Goal: Information Seeking & Learning: Learn about a topic

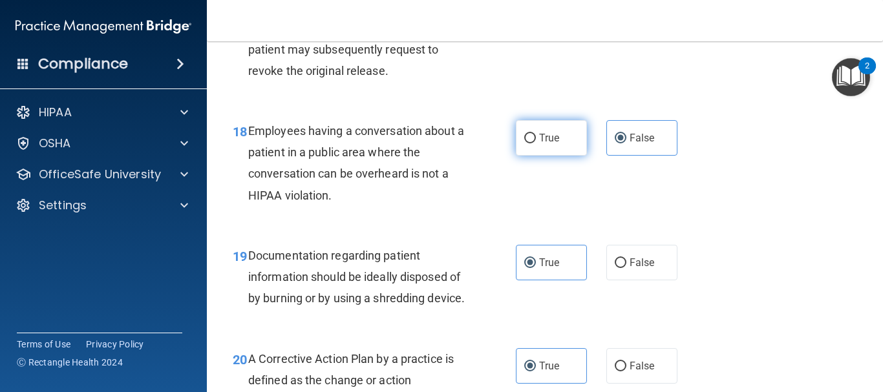
scroll to position [1951, 0]
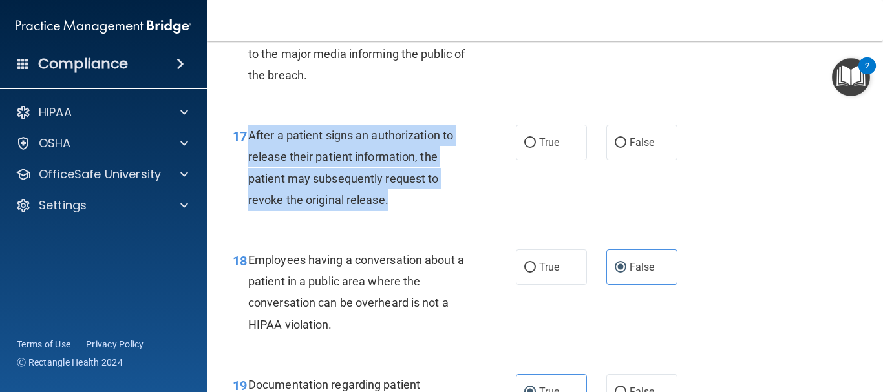
drag, startPoint x: 394, startPoint y: 200, endPoint x: 246, endPoint y: 130, distance: 163.7
click at [247, 130] on div "17 After a patient signs an authorization to release their patient information,…" at bounding box center [374, 171] width 322 height 92
copy div "After a patient signs an authorization to release their patient information, th…"
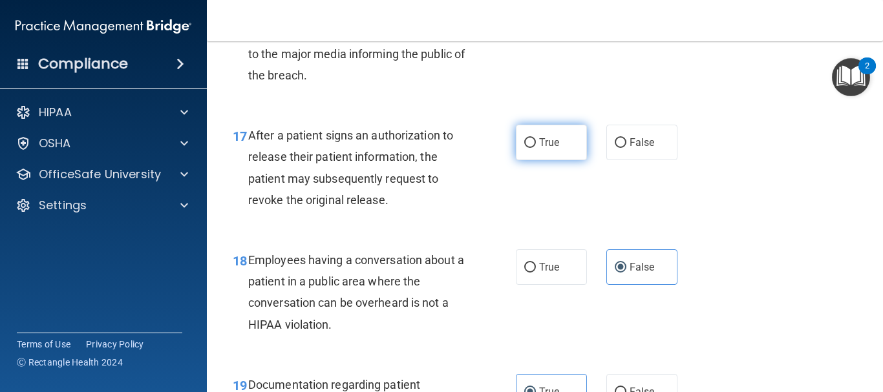
click at [562, 136] on label "True" at bounding box center [551, 143] width 71 height 36
click at [536, 138] on input "True" at bounding box center [530, 143] width 12 height 10
radio input "true"
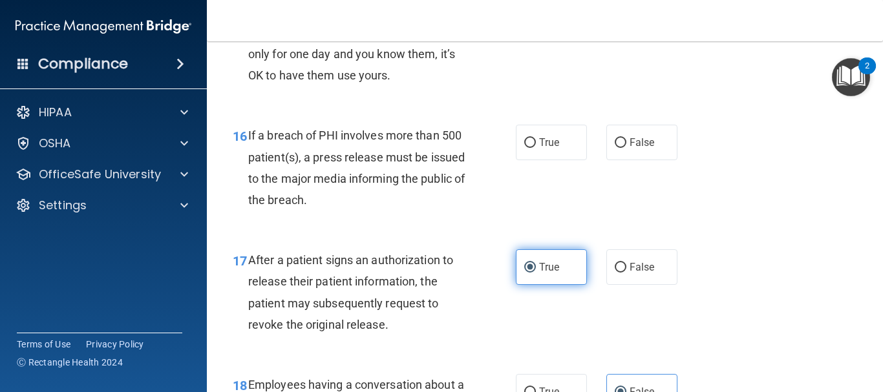
scroll to position [1757, 0]
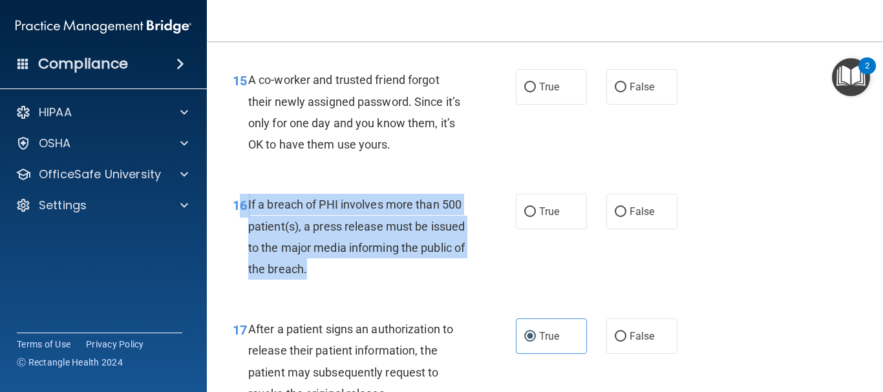
drag, startPoint x: 399, startPoint y: 268, endPoint x: 243, endPoint y: 200, distance: 170.0
click at [243, 200] on div "16 If a breach of PHI involves more than 500 patient(s), a press release must b…" at bounding box center [374, 240] width 322 height 92
copy div "6 If a breach of PHI involves more than 500 patient(s), a press release must be…"
click at [539, 217] on span "True" at bounding box center [549, 212] width 20 height 12
click at [536, 217] on input "True" at bounding box center [530, 213] width 12 height 10
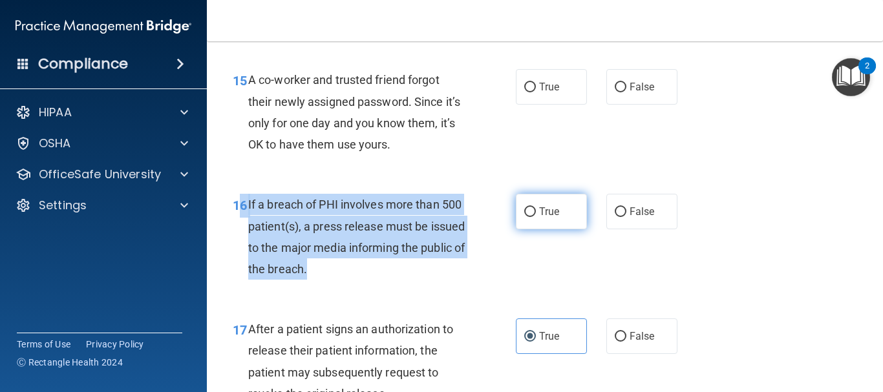
radio input "true"
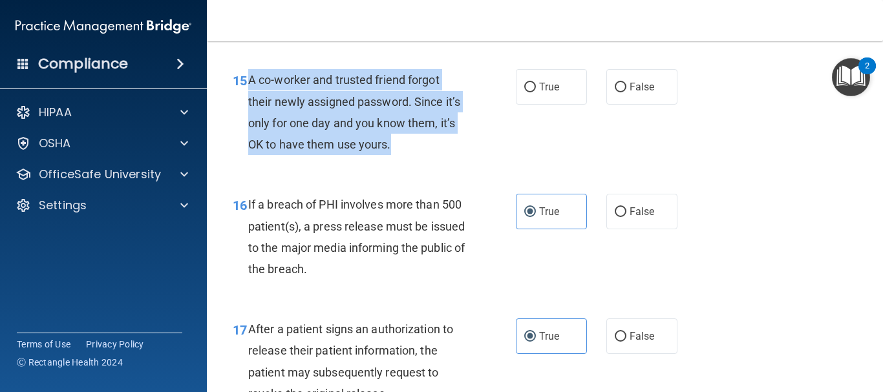
drag, startPoint x: 396, startPoint y: 146, endPoint x: 248, endPoint y: 76, distance: 163.7
click at [248, 76] on div "A co-worker and trusted friend forgot their newly assigned password. Since it’s…" at bounding box center [361, 112] width 227 height 86
copy span "A co-worker and trusted friend forgot their newly assigned password. Since it’s…"
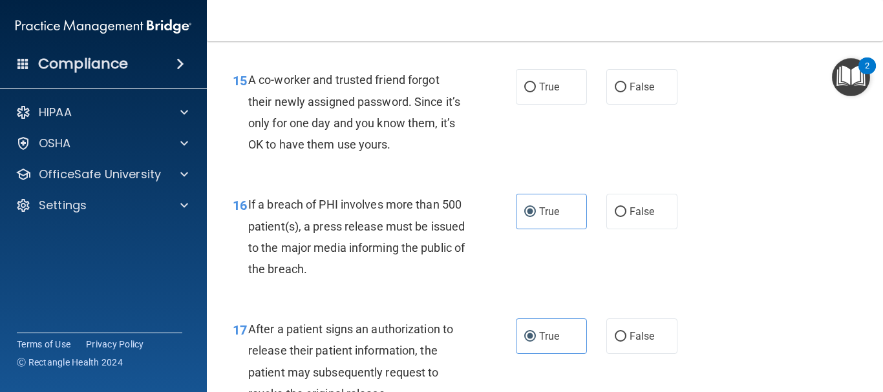
click at [573, 155] on div "15 A co-worker and trusted friend forgot their newly assigned password. Since i…" at bounding box center [545, 115] width 644 height 125
click at [607, 78] on label "False" at bounding box center [642, 87] width 71 height 36
click at [615, 83] on input "False" at bounding box center [621, 88] width 12 height 10
radio input "true"
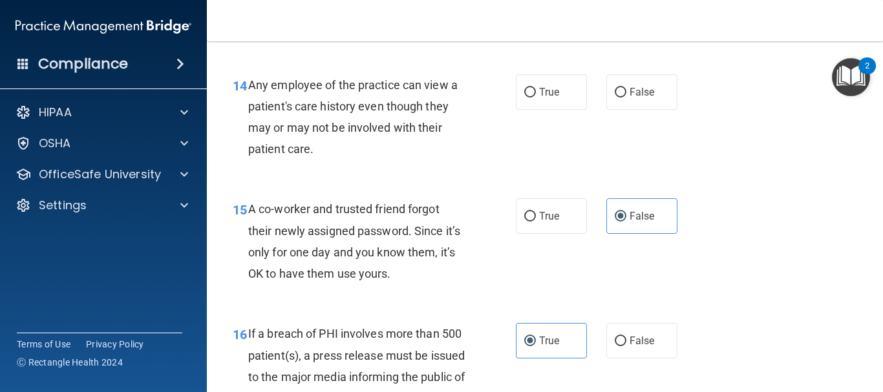
scroll to position [1563, 0]
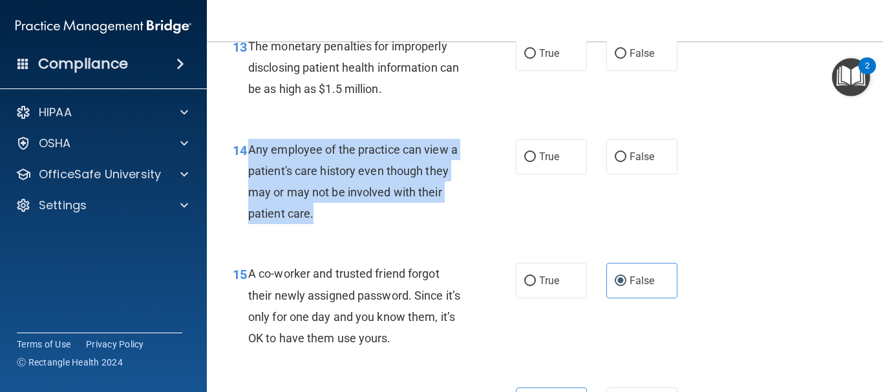
drag, startPoint x: 335, startPoint y: 215, endPoint x: 249, endPoint y: 146, distance: 110.0
click at [249, 146] on div "Any employee of the practice can view a patient's care history even though they…" at bounding box center [361, 182] width 227 height 86
copy span "Any employee of the practice can view a patient's care history even though they…"
click at [615, 160] on input "False" at bounding box center [621, 158] width 12 height 10
radio input "true"
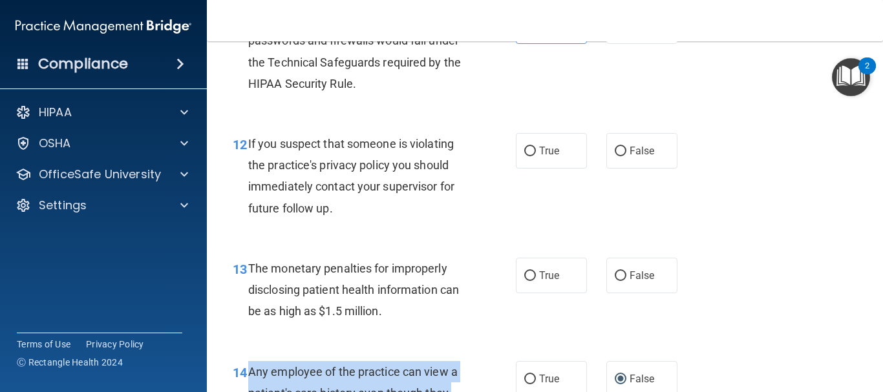
scroll to position [1369, 0]
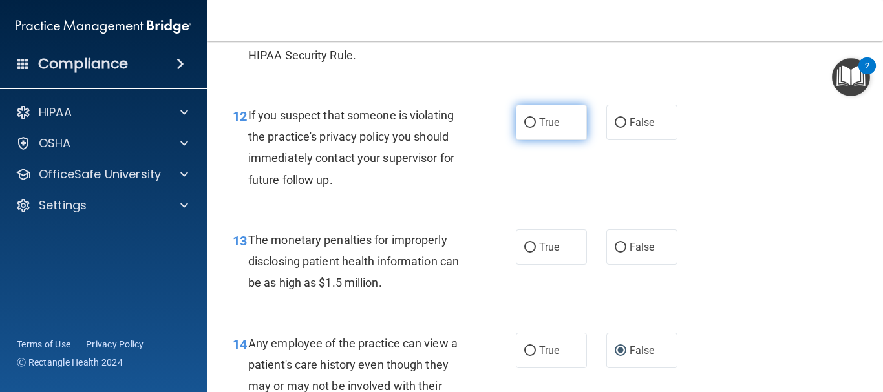
click at [533, 118] on label "True" at bounding box center [551, 123] width 71 height 36
click at [533, 118] on input "True" at bounding box center [530, 123] width 12 height 10
radio input "true"
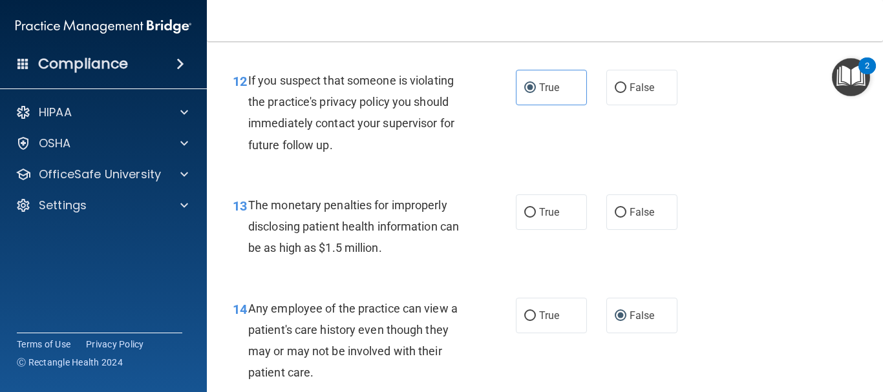
scroll to position [1434, 0]
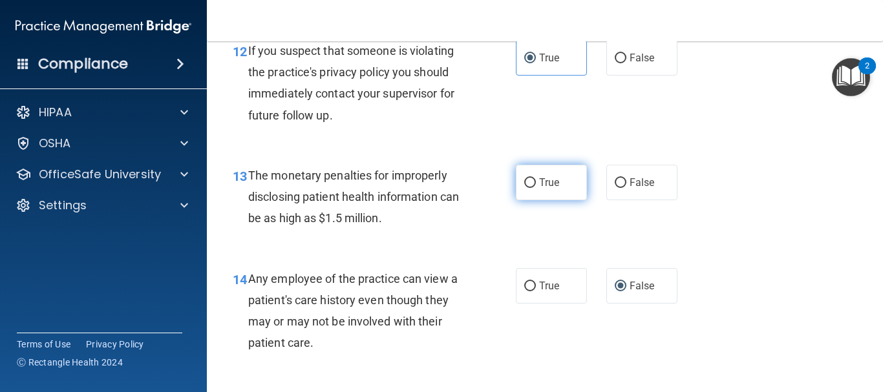
click at [516, 184] on label "True" at bounding box center [551, 183] width 71 height 36
click at [524, 184] on input "True" at bounding box center [530, 183] width 12 height 10
radio input "true"
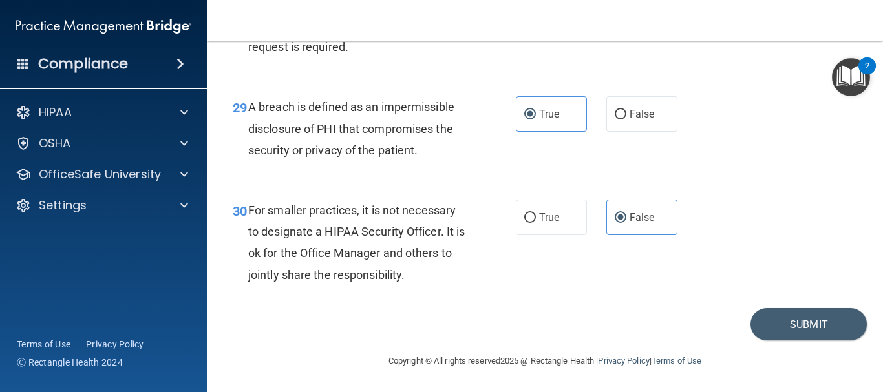
scroll to position [3584, 0]
click at [817, 315] on button "Submit" at bounding box center [809, 324] width 116 height 33
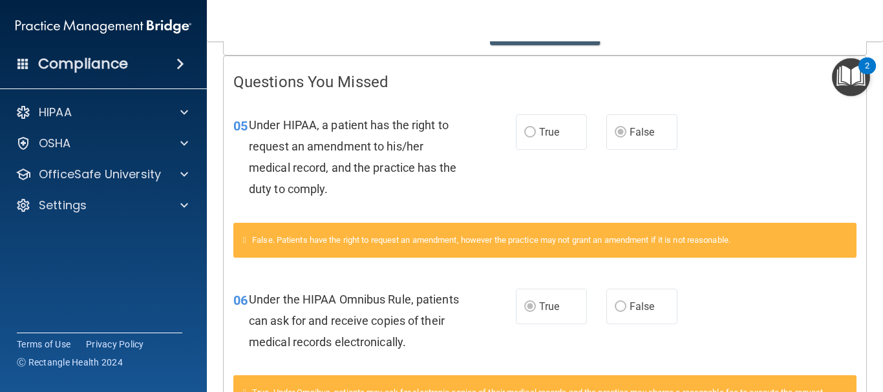
scroll to position [259, 0]
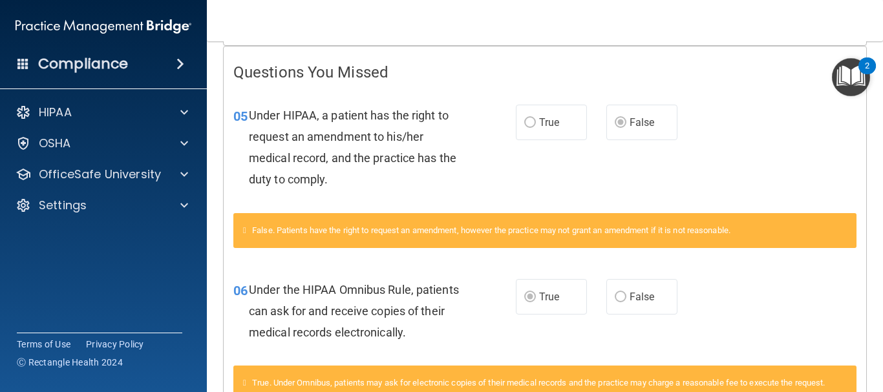
click at [533, 125] on label "True" at bounding box center [551, 123] width 71 height 36
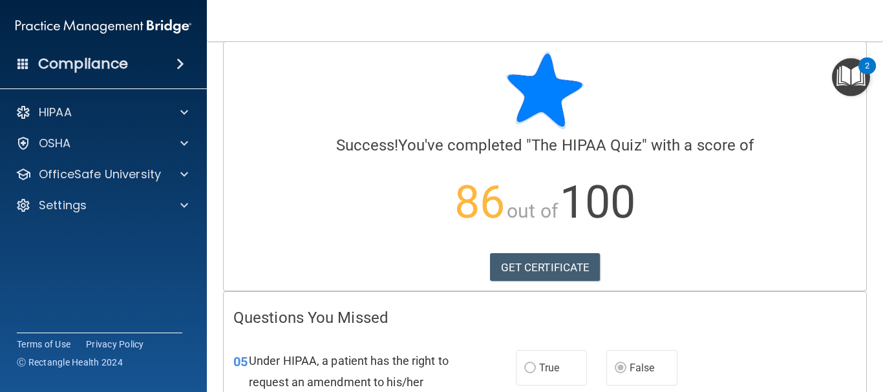
scroll to position [0, 0]
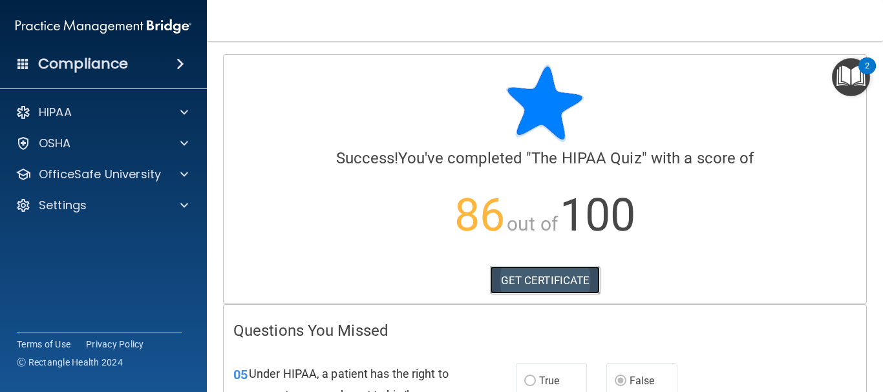
click at [530, 277] on link "GET CERTIFICATE" at bounding box center [545, 280] width 111 height 28
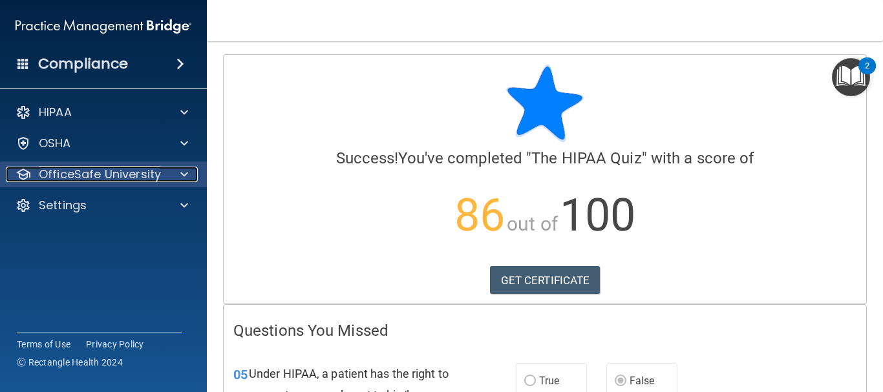
click at [91, 177] on p "OfficeSafe University" at bounding box center [100, 175] width 122 height 16
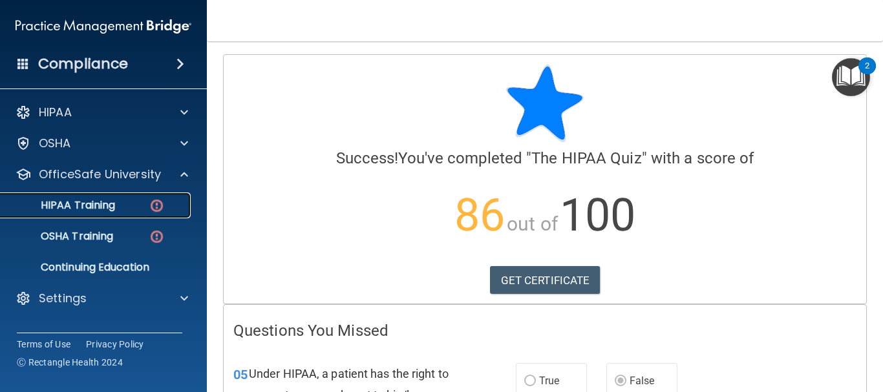
click at [158, 206] on img at bounding box center [157, 206] width 16 height 16
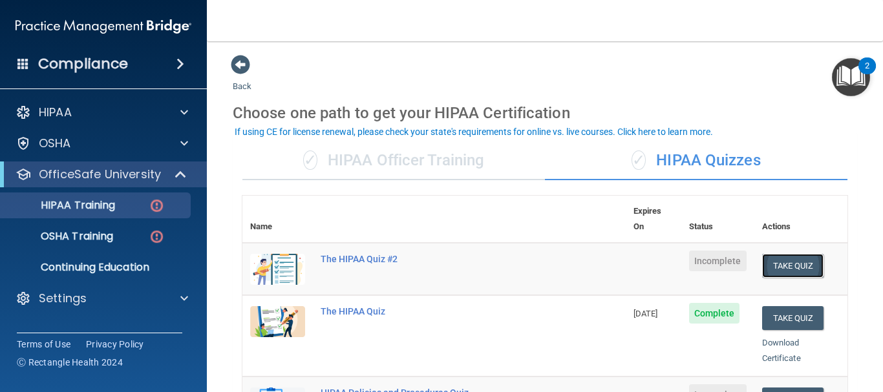
click at [768, 254] on button "Take Quiz" at bounding box center [793, 266] width 62 height 24
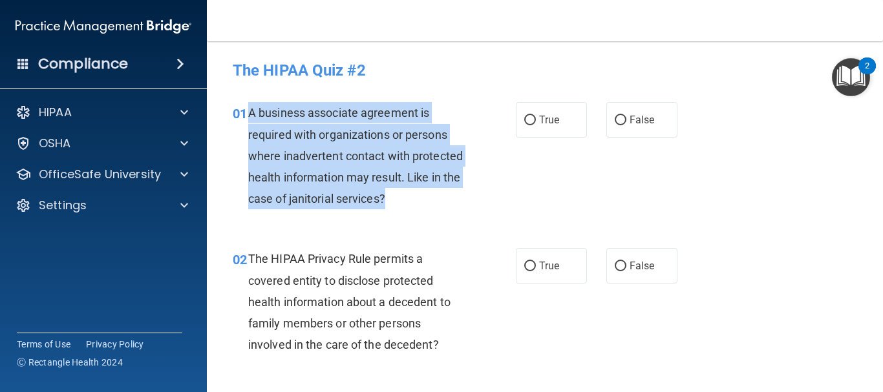
drag, startPoint x: 445, startPoint y: 200, endPoint x: 248, endPoint y: 105, distance: 218.3
click at [248, 105] on div "A business associate agreement is required with organizations or persons where …" at bounding box center [361, 155] width 227 height 107
copy span "A business associate agreement is required with organizations or persons where …"
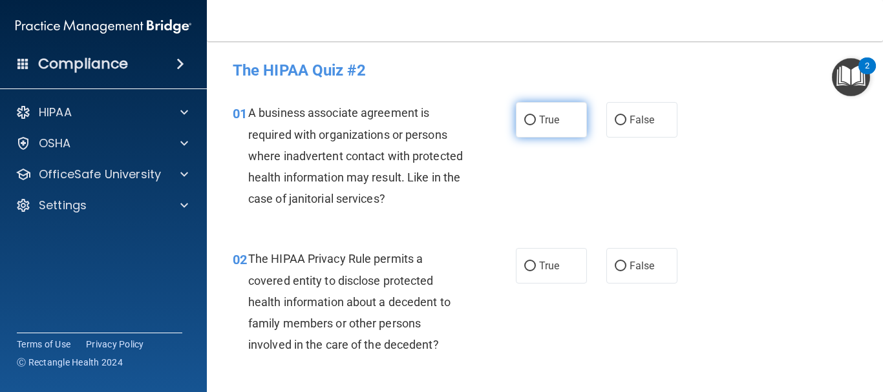
click at [534, 128] on label "True" at bounding box center [551, 120] width 71 height 36
click at [534, 125] on input "True" at bounding box center [530, 121] width 12 height 10
radio input "true"
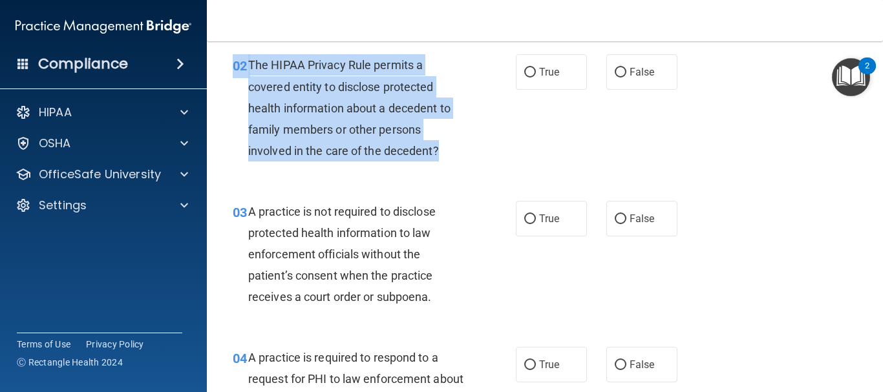
scroll to position [182, 0]
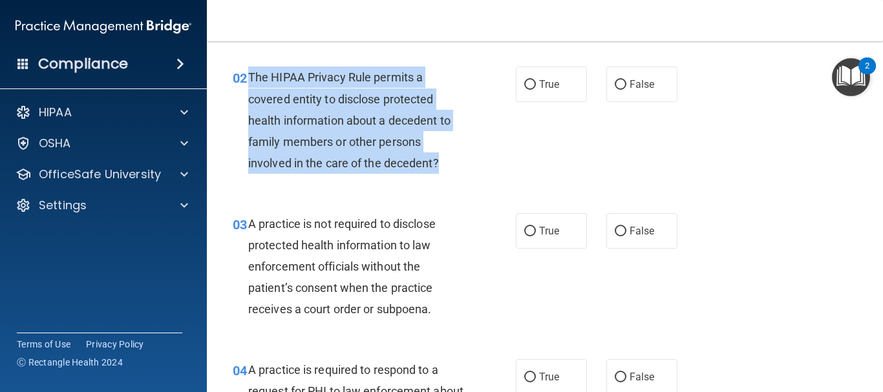
drag, startPoint x: 443, startPoint y: 152, endPoint x: 250, endPoint y: 76, distance: 207.2
click at [250, 76] on div "The HIPAA Privacy Rule permits a covered entity to disclose protected health in…" at bounding box center [361, 120] width 227 height 107
copy span "The HIPAA Privacy Rule permits a covered entity to disclose protected health in…"
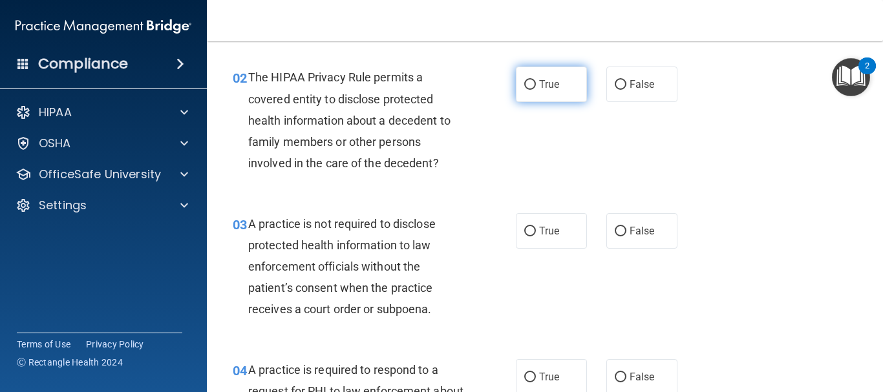
click at [545, 86] on span "True" at bounding box center [549, 84] width 20 height 12
click at [536, 86] on input "True" at bounding box center [530, 85] width 12 height 10
radio input "true"
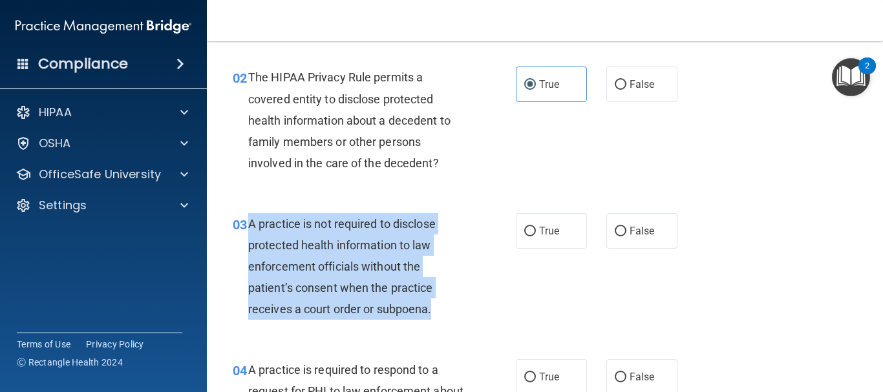
drag, startPoint x: 371, startPoint y: 297, endPoint x: 245, endPoint y: 219, distance: 148.4
click at [245, 219] on div "03 A practice is not required to disclose protected health information to law e…" at bounding box center [374, 270] width 322 height 114
copy div "A practice is not required to disclose protected health information to law enfo…"
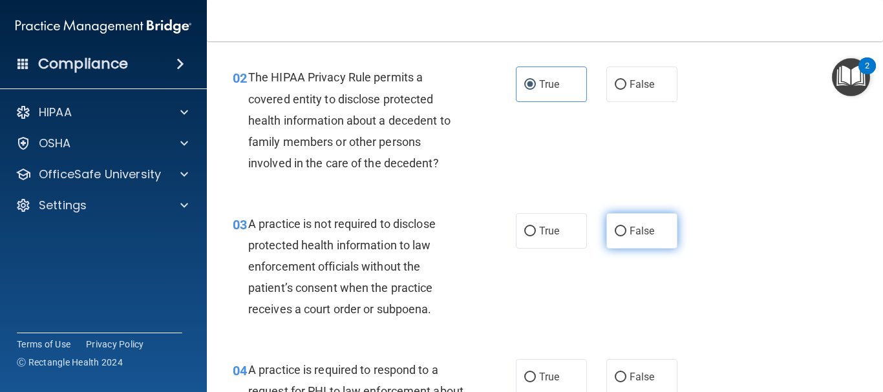
click at [641, 239] on label "False" at bounding box center [642, 231] width 71 height 36
click at [627, 237] on input "False" at bounding box center [621, 232] width 12 height 10
radio input "true"
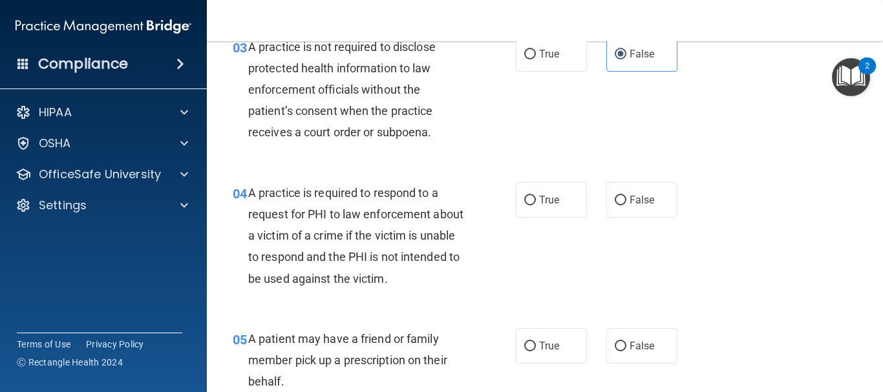
scroll to position [376, 0]
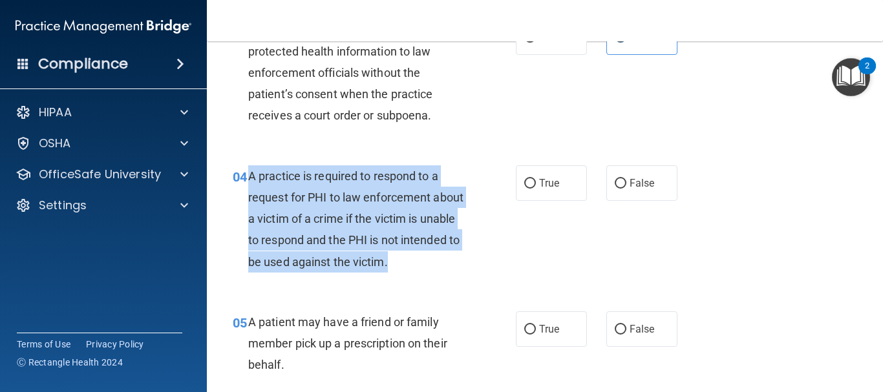
drag, startPoint x: 250, startPoint y: 173, endPoint x: 466, endPoint y: 261, distance: 232.6
click at [466, 261] on div "A practice is required to respond to a request for PHI to law enforcement about…" at bounding box center [361, 219] width 227 height 107
copy span "A practice is required to respond to a request for PHI to law enforcement about…"
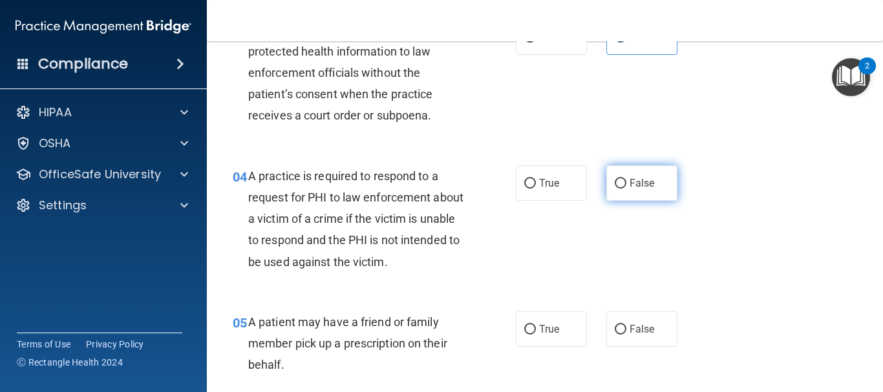
click at [614, 189] on label "False" at bounding box center [642, 184] width 71 height 36
click at [615, 189] on input "False" at bounding box center [621, 184] width 12 height 10
radio input "true"
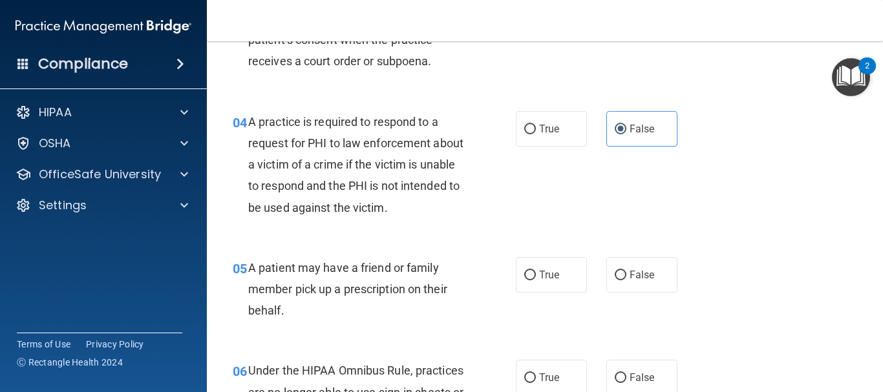
scroll to position [505, 0]
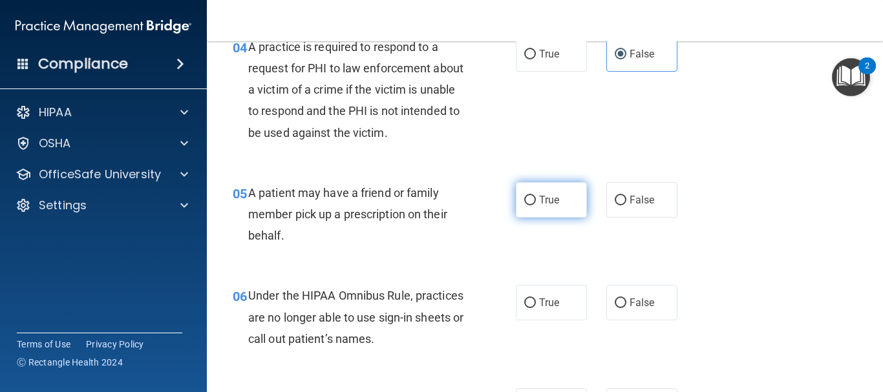
click at [542, 202] on span "True" at bounding box center [549, 200] width 20 height 12
click at [536, 202] on input "True" at bounding box center [530, 201] width 12 height 10
radio input "true"
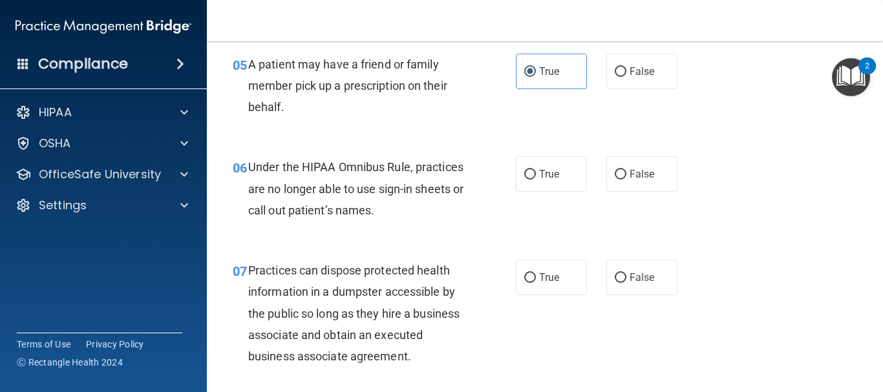
scroll to position [634, 0]
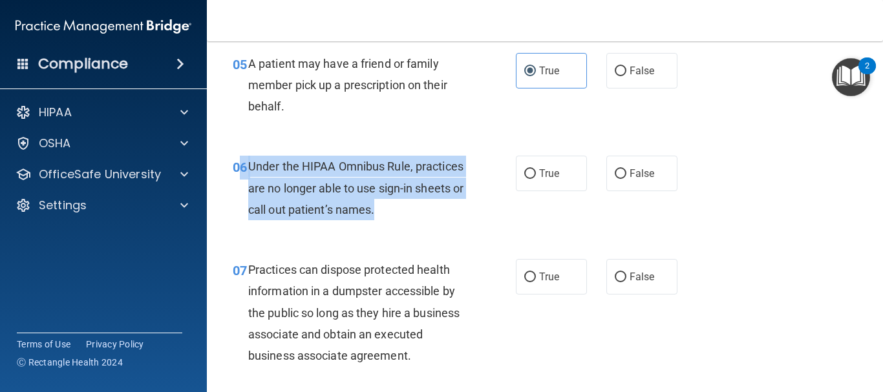
drag, startPoint x: 448, startPoint y: 213, endPoint x: 242, endPoint y: 161, distance: 212.2
click at [242, 161] on div "06 Under the HIPAA Omnibus Rule, practices are no longer able to use sign-in sh…" at bounding box center [374, 191] width 322 height 71
click at [261, 169] on span "Under the HIPAA Omnibus Rule, practices are no longer able to use sign-in sheet…" at bounding box center [355, 188] width 215 height 56
drag, startPoint x: 246, startPoint y: 162, endPoint x: 440, endPoint y: 213, distance: 201.2
click at [440, 213] on div "06 Under the HIPAA Omnibus Rule, practices are no longer able to use sign-in sh…" at bounding box center [374, 191] width 322 height 71
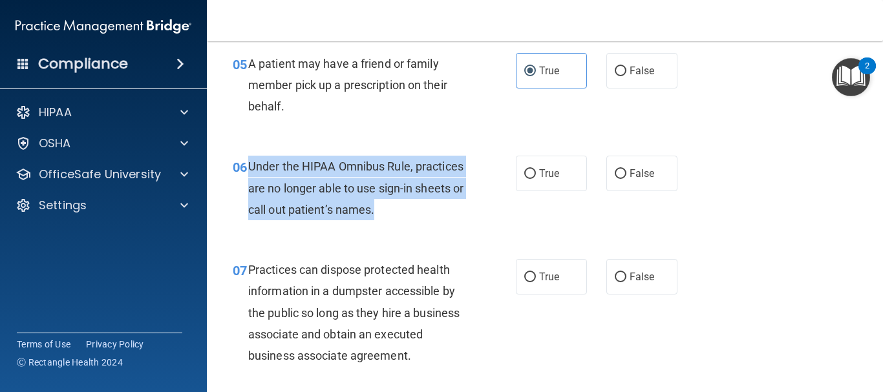
copy div "Under the HIPAA Omnibus Rule, practices are no longer able to use sign-in sheet…"
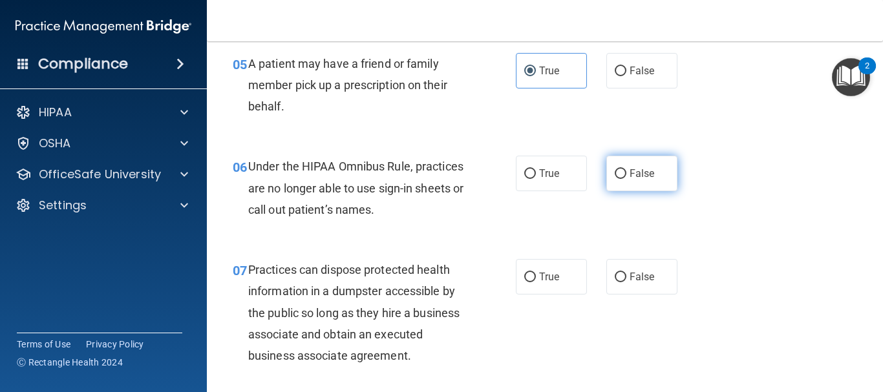
click at [617, 180] on label "False" at bounding box center [642, 174] width 71 height 36
click at [617, 179] on input "False" at bounding box center [621, 174] width 12 height 10
radio input "true"
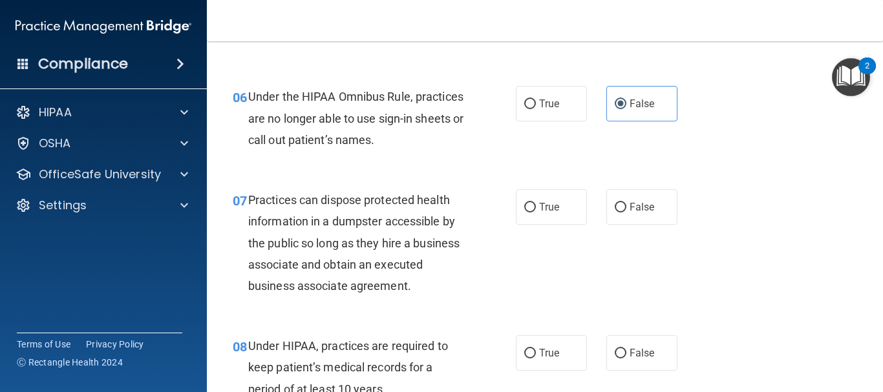
scroll to position [764, 0]
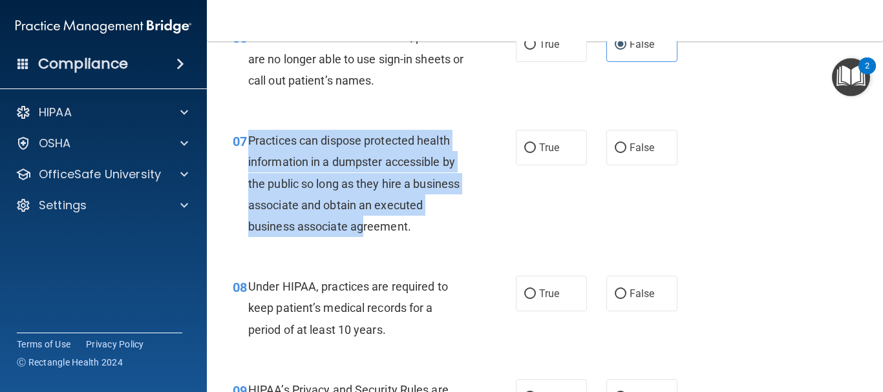
drag, startPoint x: 252, startPoint y: 139, endPoint x: 413, endPoint y: 220, distance: 180.2
click at [413, 220] on span "Practices can dispose protected health information in a dumpster accessible by …" at bounding box center [353, 184] width 211 height 100
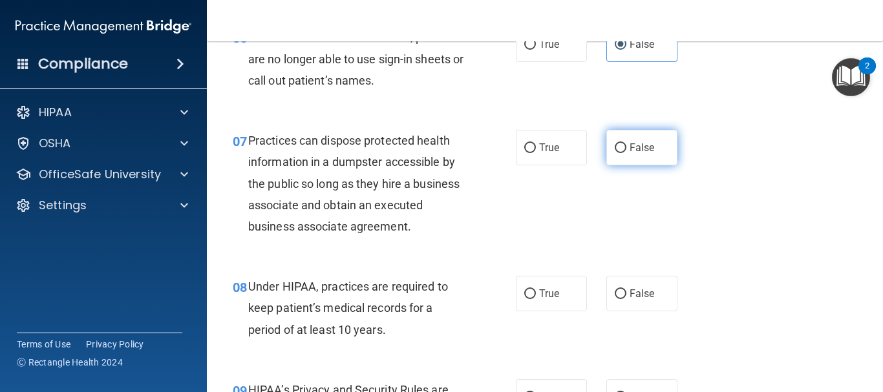
click at [621, 150] on label "False" at bounding box center [642, 148] width 71 height 36
click at [621, 150] on input "False" at bounding box center [621, 149] width 12 height 10
radio input "true"
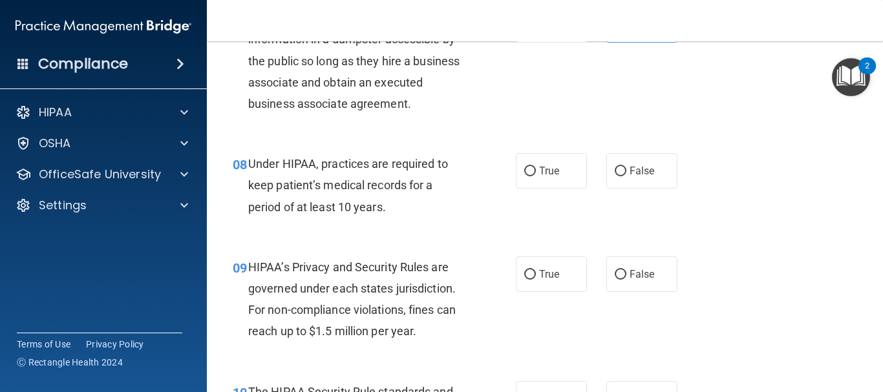
scroll to position [893, 0]
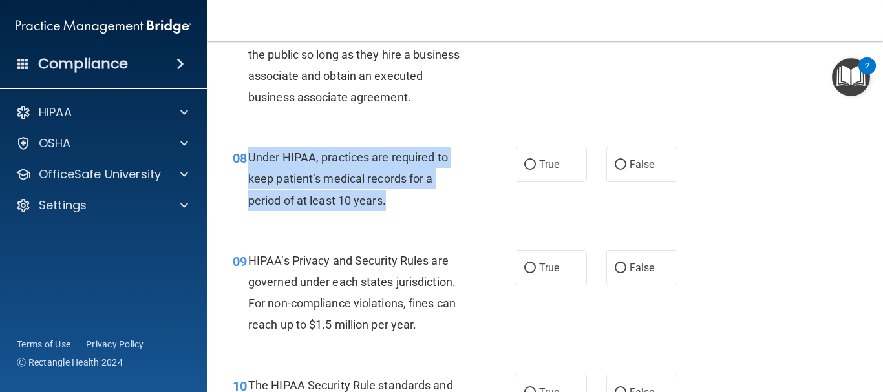
drag, startPoint x: 394, startPoint y: 201, endPoint x: 250, endPoint y: 153, distance: 151.5
click at [250, 153] on div "Under HIPAA, practices are required to keep patient’s medical records for a per…" at bounding box center [361, 179] width 227 height 65
copy span "Under HIPAA, practices are required to keep patient’s medical records for a per…"
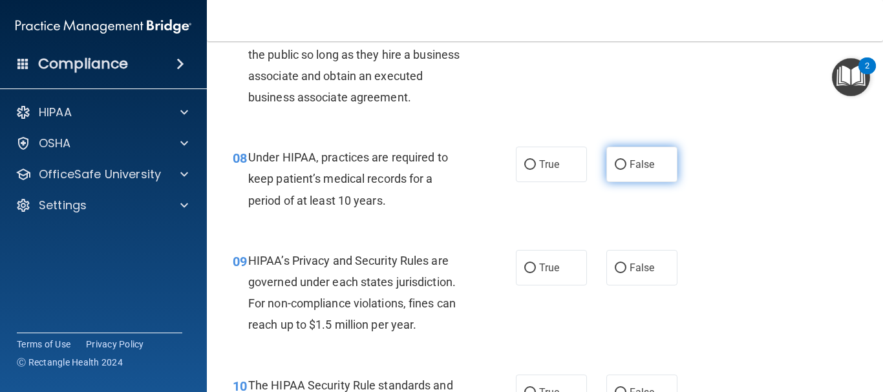
click at [628, 171] on label "False" at bounding box center [642, 165] width 71 height 36
click at [627, 170] on input "False" at bounding box center [621, 165] width 12 height 10
radio input "true"
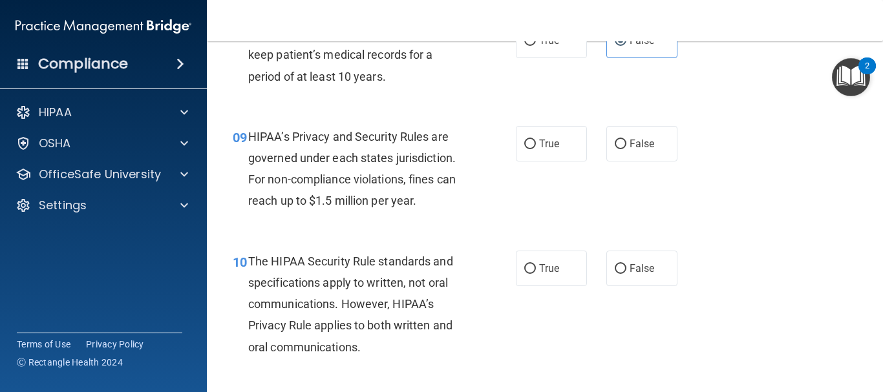
scroll to position [1022, 0]
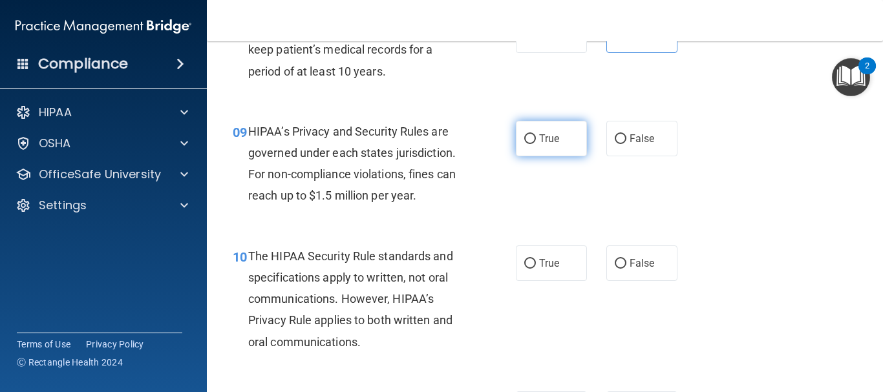
click at [529, 145] on label "True" at bounding box center [551, 139] width 71 height 36
click at [529, 144] on input "True" at bounding box center [530, 139] width 12 height 10
radio input "true"
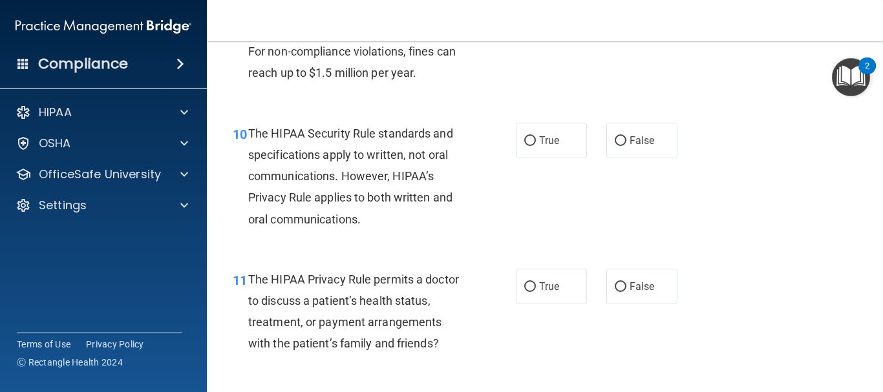
scroll to position [1152, 0]
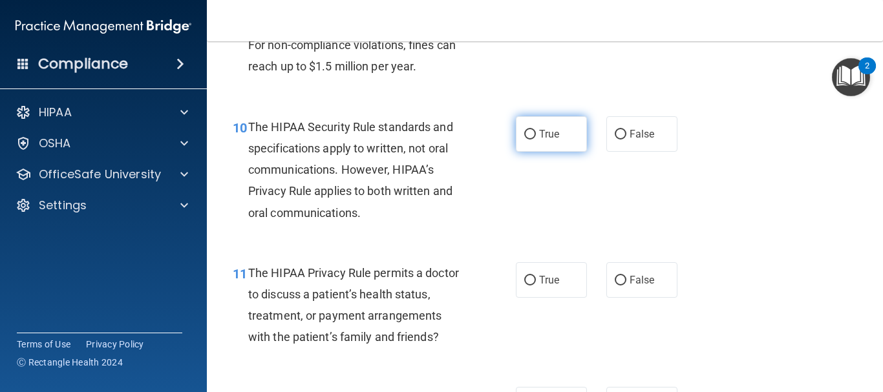
click at [539, 134] on span "True" at bounding box center [549, 134] width 20 height 12
click at [536, 134] on input "True" at bounding box center [530, 135] width 12 height 10
radio input "true"
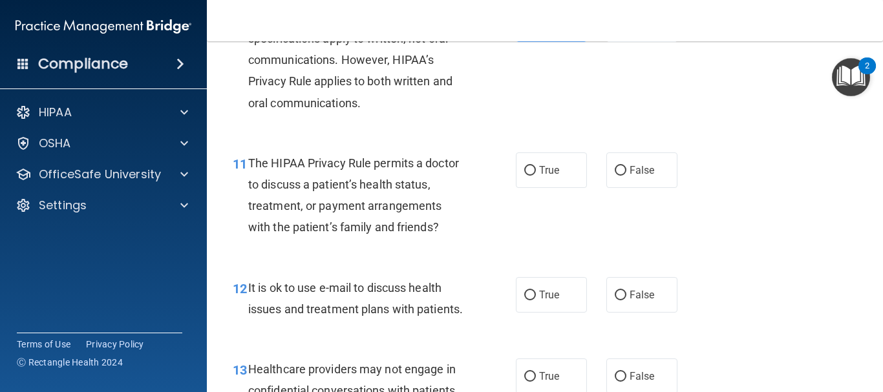
scroll to position [1281, 0]
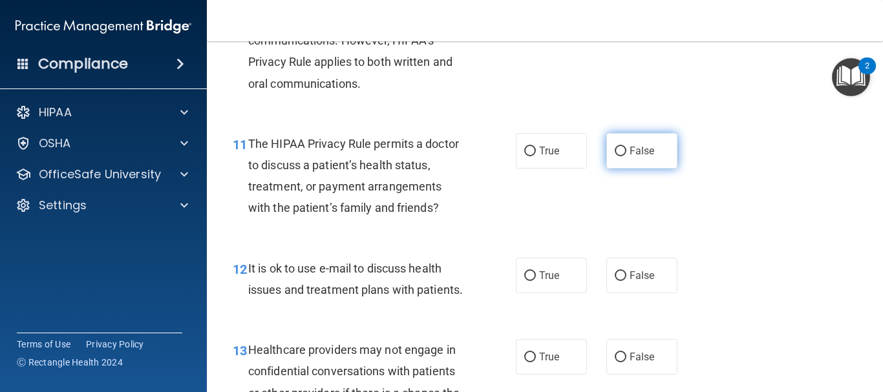
click at [630, 148] on span "False" at bounding box center [642, 151] width 25 height 12
click at [627, 148] on input "False" at bounding box center [621, 152] width 12 height 10
radio input "true"
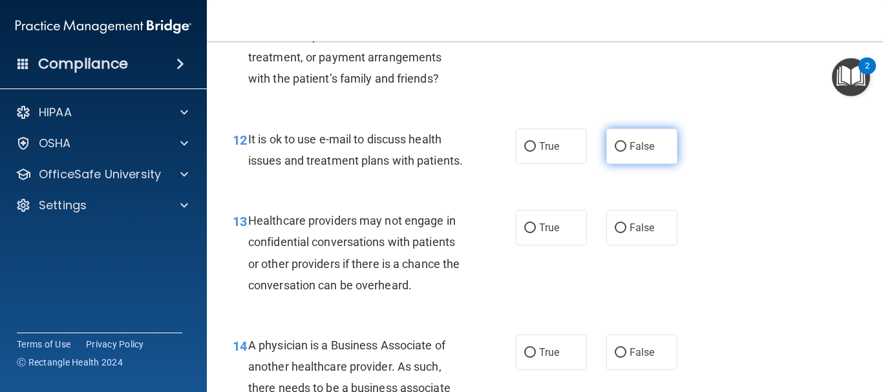
click at [663, 153] on label "False" at bounding box center [642, 147] width 71 height 36
click at [627, 152] on input "False" at bounding box center [621, 147] width 12 height 10
radio input "true"
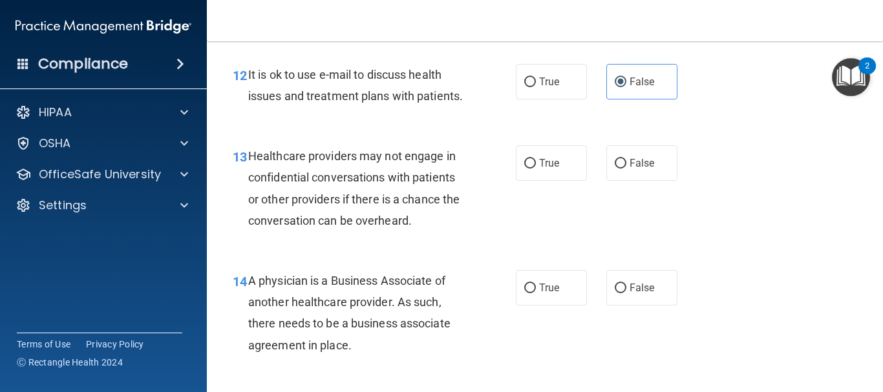
scroll to position [1540, 0]
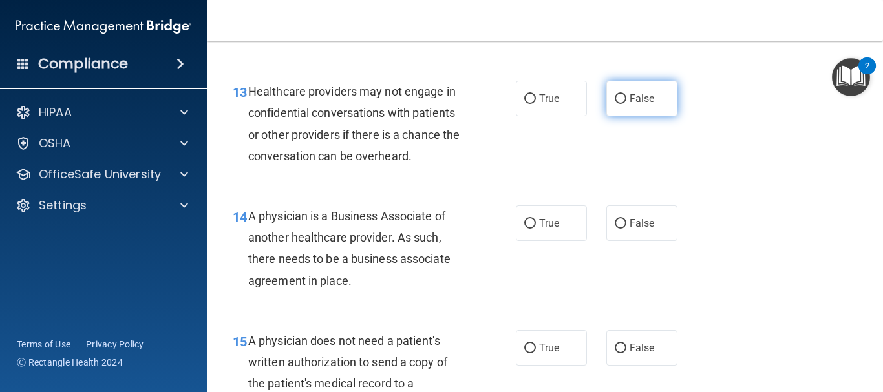
click at [626, 116] on label "False" at bounding box center [642, 99] width 71 height 36
click at [626, 104] on input "False" at bounding box center [621, 99] width 12 height 10
radio input "true"
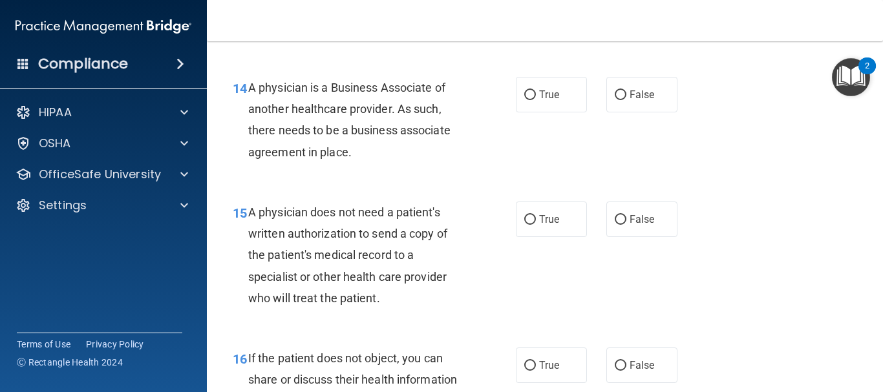
scroll to position [1669, 0]
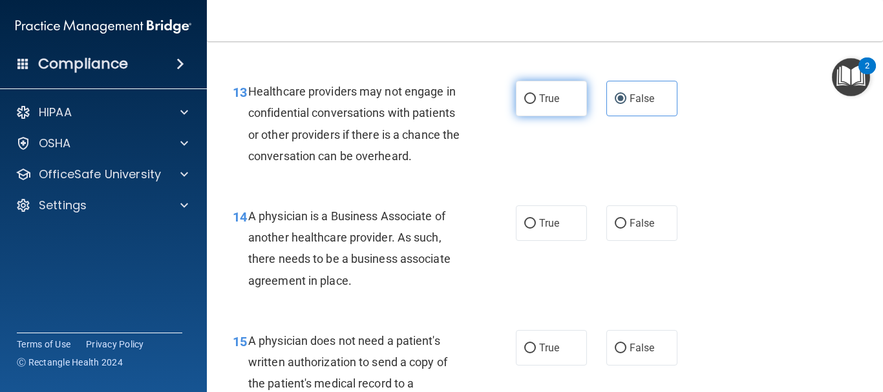
click at [548, 105] on span "True" at bounding box center [549, 98] width 20 height 12
click at [536, 104] on input "True" at bounding box center [530, 99] width 12 height 10
radio input "true"
radio input "false"
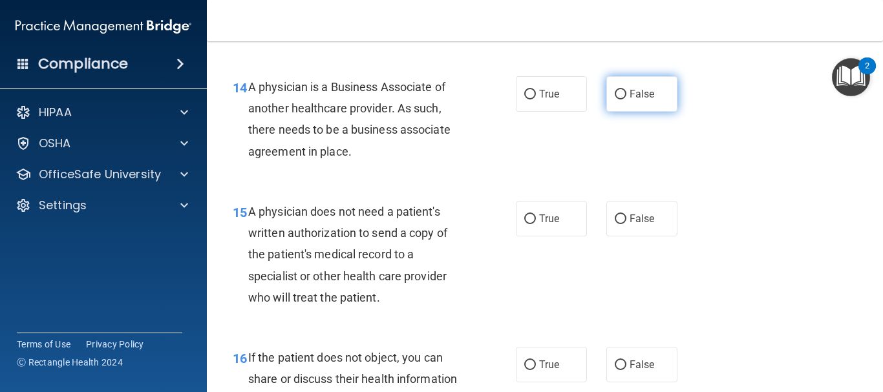
click at [607, 112] on label "False" at bounding box center [642, 94] width 71 height 36
click at [615, 100] on input "False" at bounding box center [621, 95] width 12 height 10
radio input "true"
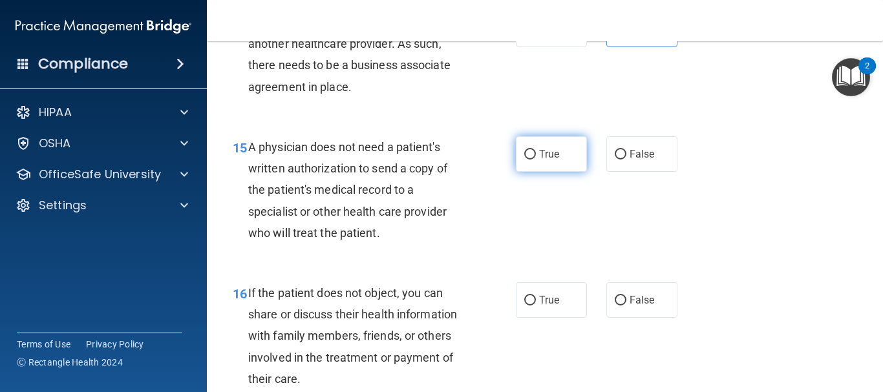
drag, startPoint x: 636, startPoint y: 177, endPoint x: 570, endPoint y: 186, distance: 65.9
click at [636, 160] on span "False" at bounding box center [642, 154] width 25 height 12
click at [627, 160] on input "False" at bounding box center [621, 155] width 12 height 10
radio input "true"
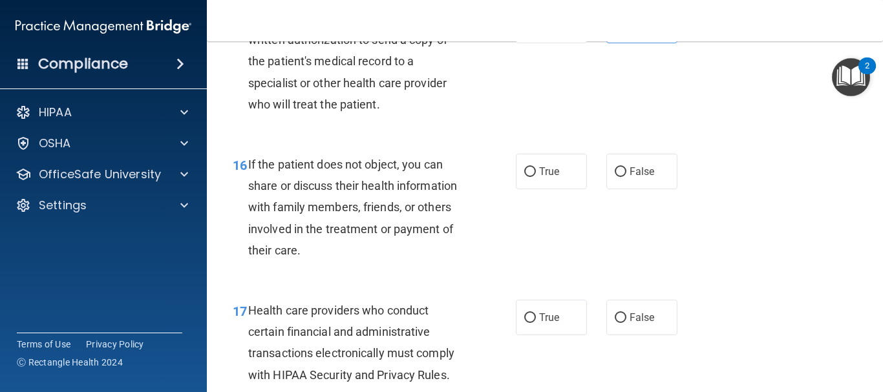
scroll to position [1863, 0]
drag, startPoint x: 554, startPoint y: 47, endPoint x: 501, endPoint y: 96, distance: 71.9
click at [553, 31] on span "True" at bounding box center [549, 25] width 20 height 12
click at [536, 30] on input "True" at bounding box center [530, 26] width 12 height 10
radio input "true"
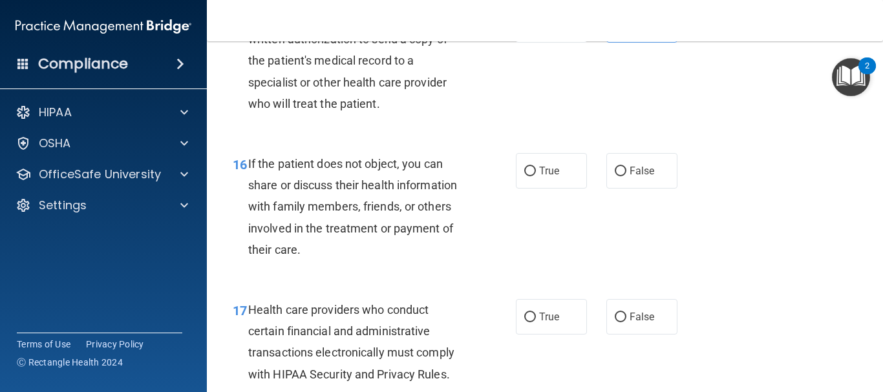
radio input "false"
click at [654, 187] on label "False" at bounding box center [642, 171] width 71 height 36
click at [627, 177] on input "False" at bounding box center [621, 172] width 12 height 10
radio input "true"
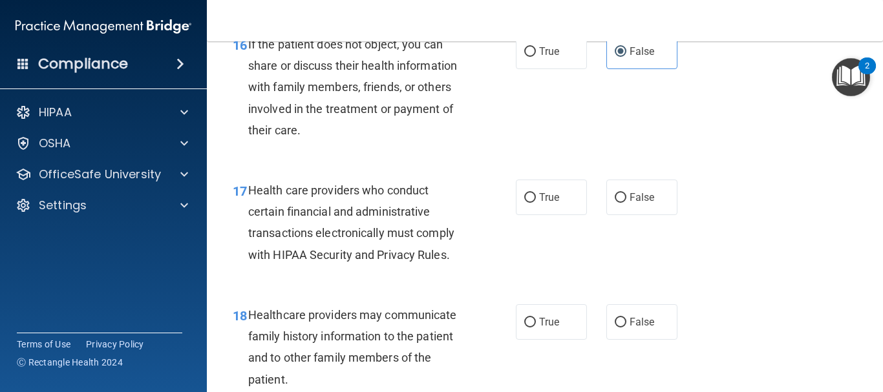
scroll to position [1992, 0]
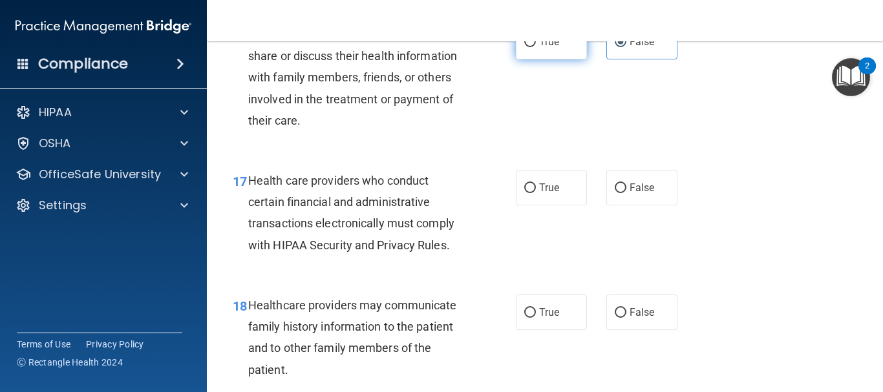
drag, startPoint x: 546, startPoint y: 50, endPoint x: 515, endPoint y: 90, distance: 50.3
click at [546, 50] on label "True" at bounding box center [551, 42] width 71 height 36
click at [536, 47] on input "True" at bounding box center [530, 43] width 12 height 10
radio input "true"
radio input "false"
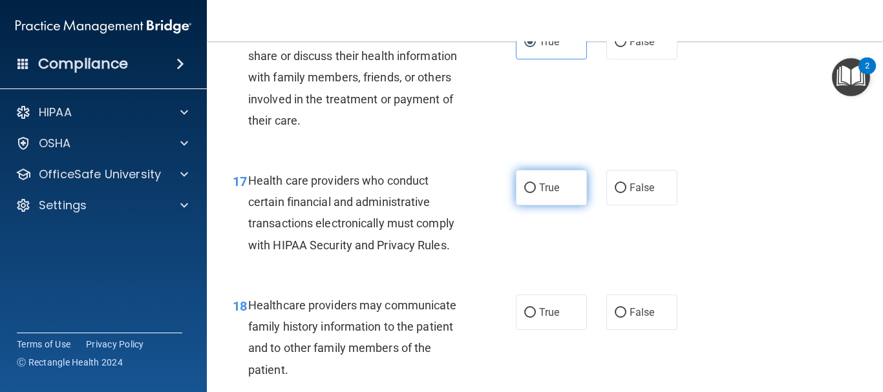
click at [559, 206] on label "True" at bounding box center [551, 188] width 71 height 36
click at [536, 193] on input "True" at bounding box center [530, 189] width 12 height 10
radio input "true"
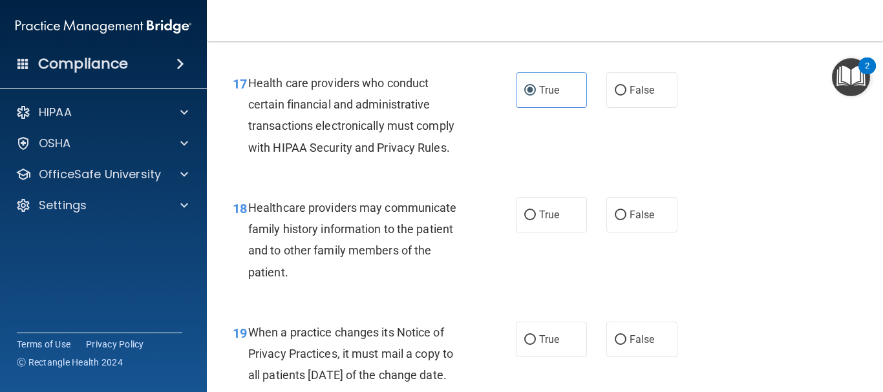
scroll to position [2186, 0]
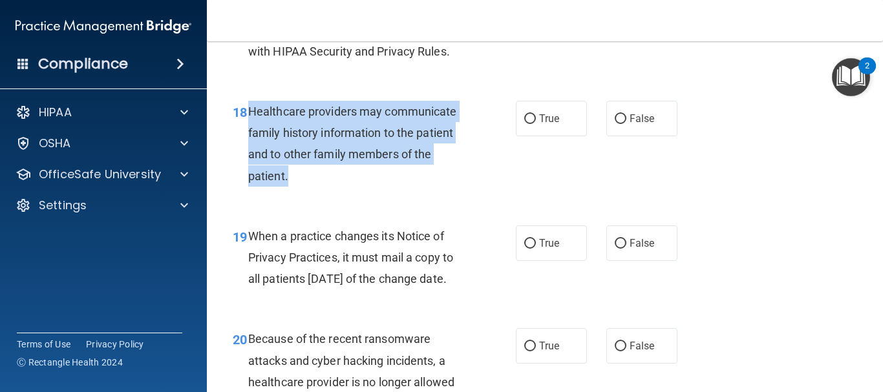
drag, startPoint x: 295, startPoint y: 202, endPoint x: 246, endPoint y: 125, distance: 91.3
click at [246, 125] on div "18 Healthcare providers may communicate family history information to the patie…" at bounding box center [374, 147] width 322 height 92
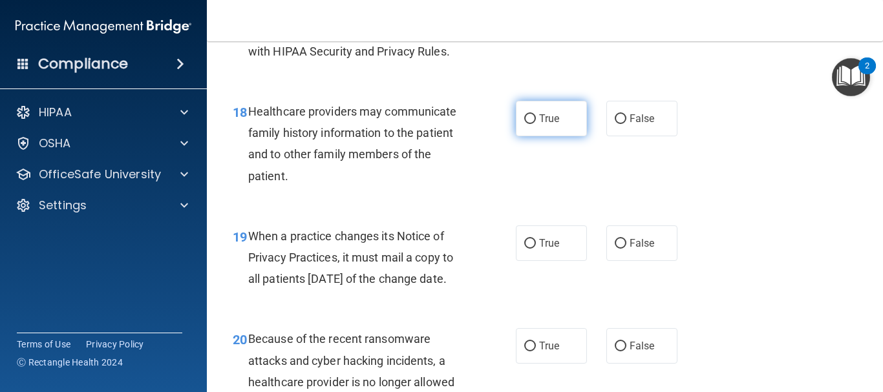
click at [543, 125] on span "True" at bounding box center [549, 119] width 20 height 12
click at [536, 124] on input "True" at bounding box center [530, 119] width 12 height 10
radio input "true"
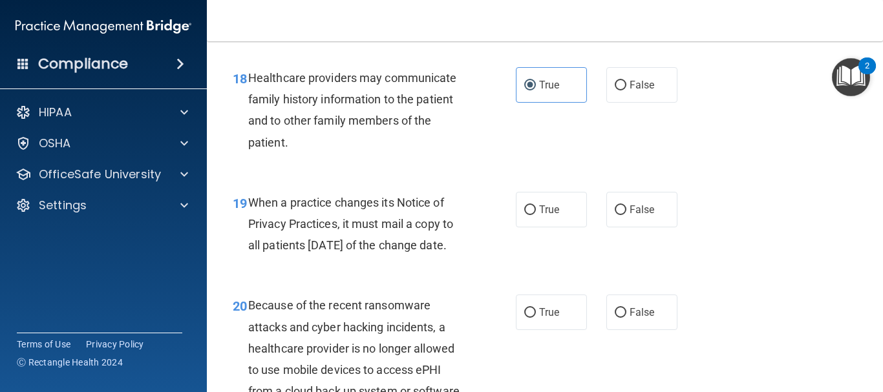
scroll to position [2251, 0]
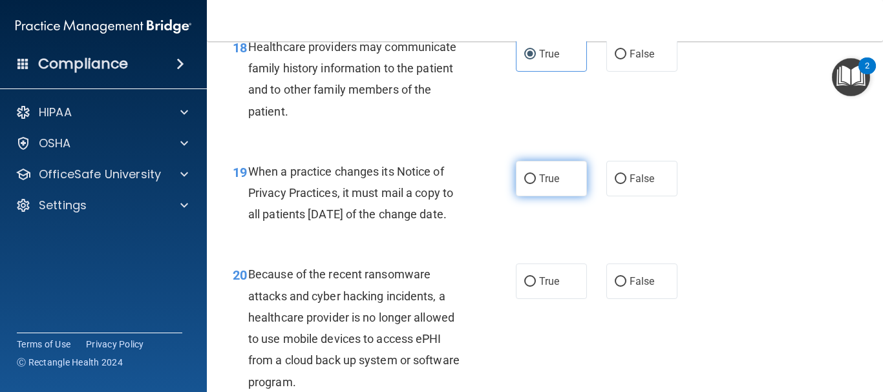
click at [539, 185] on span "True" at bounding box center [549, 179] width 20 height 12
click at [536, 184] on input "True" at bounding box center [530, 180] width 12 height 10
radio input "true"
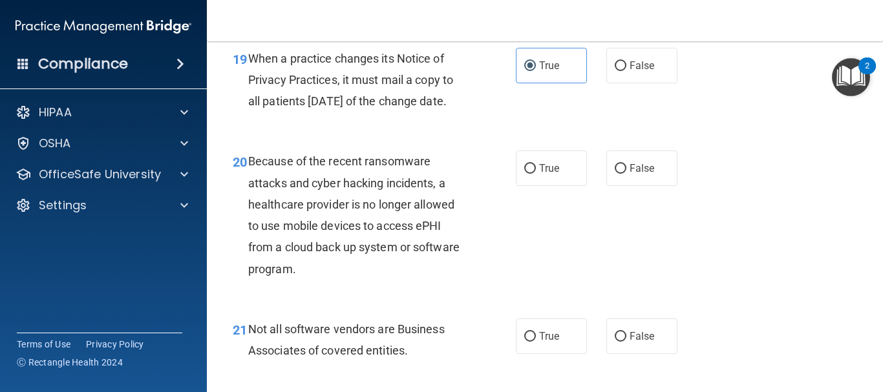
scroll to position [2445, 0]
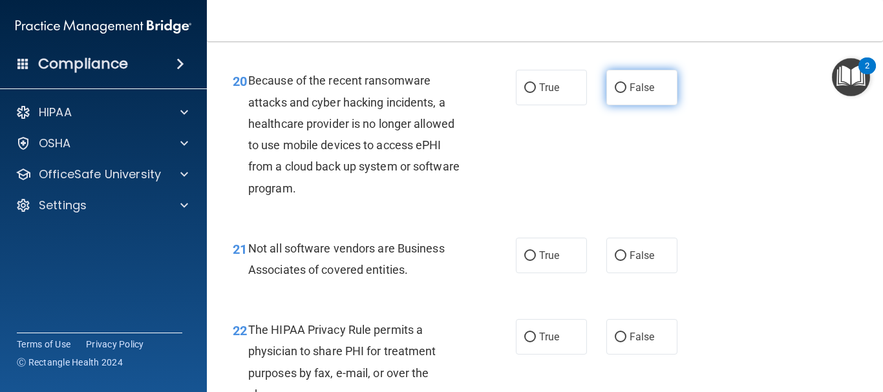
click at [641, 105] on label "False" at bounding box center [642, 88] width 71 height 36
click at [627, 93] on input "False" at bounding box center [621, 88] width 12 height 10
radio input "true"
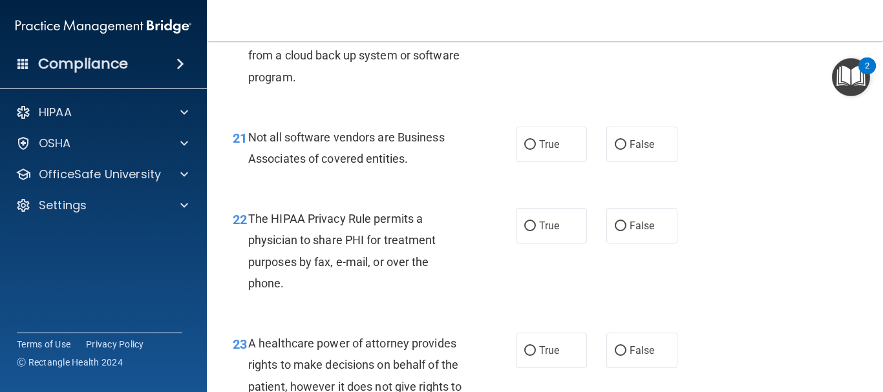
scroll to position [2574, 0]
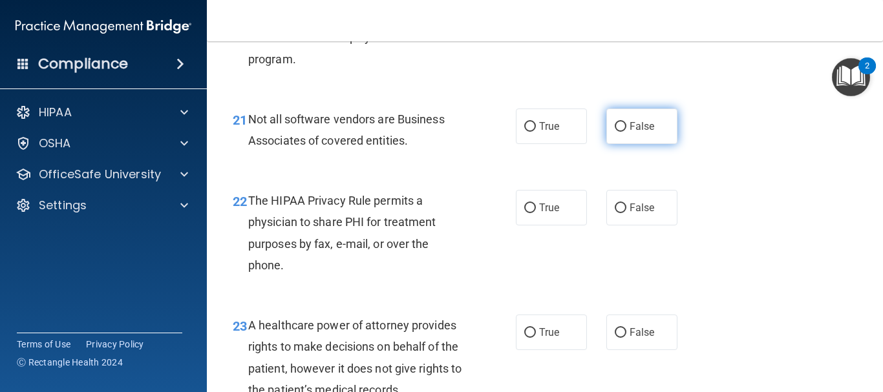
click at [615, 132] on input "False" at bounding box center [621, 127] width 12 height 10
radio input "true"
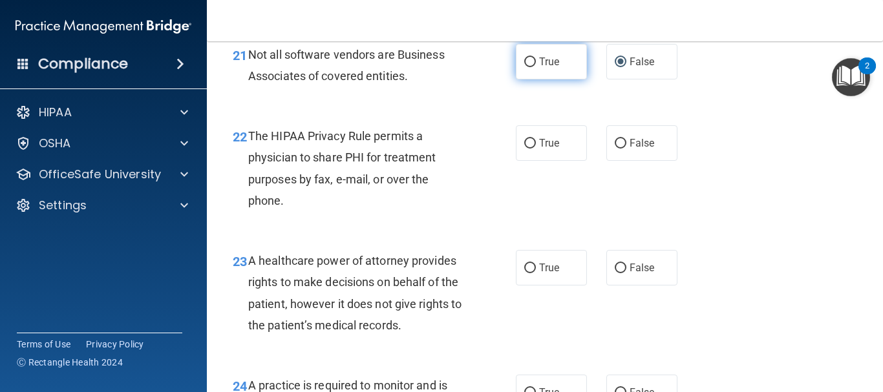
click at [539, 68] on span "True" at bounding box center [549, 62] width 20 height 12
click at [536, 67] on input "True" at bounding box center [530, 63] width 12 height 10
radio input "true"
radio input "false"
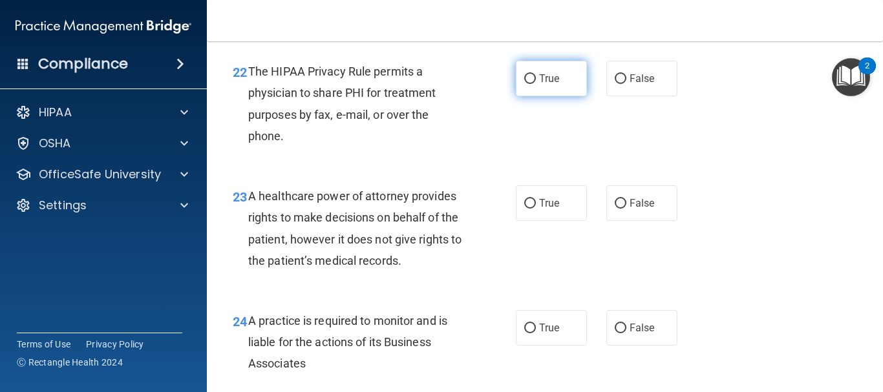
click at [551, 85] on span "True" at bounding box center [549, 78] width 20 height 12
click at [536, 84] on input "True" at bounding box center [530, 79] width 12 height 10
radio input "true"
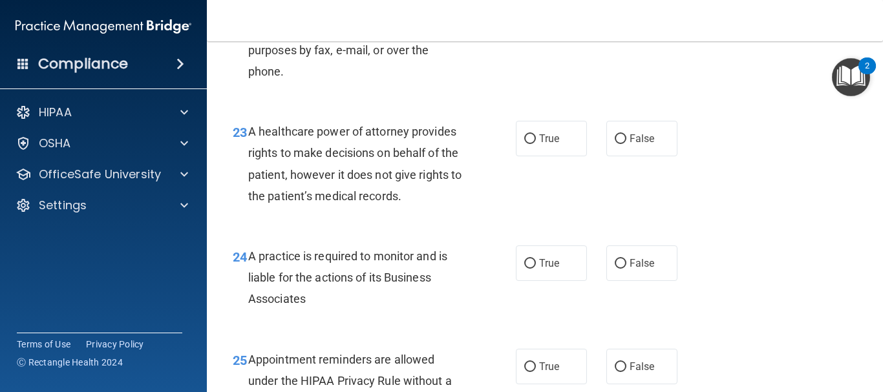
scroll to position [2833, 0]
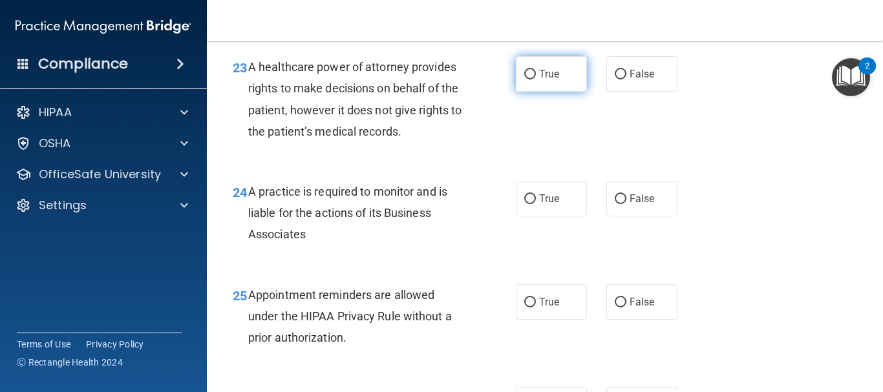
click at [524, 80] on input "True" at bounding box center [530, 75] width 12 height 10
radio input "true"
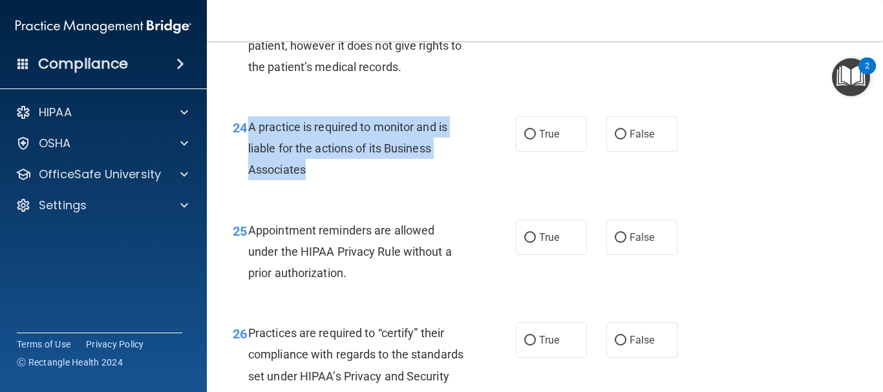
drag, startPoint x: 342, startPoint y: 210, endPoint x: 248, endPoint y: 164, distance: 105.3
click at [248, 164] on div "A practice is required to monitor and is liable for the actions of its Business…" at bounding box center [361, 148] width 227 height 65
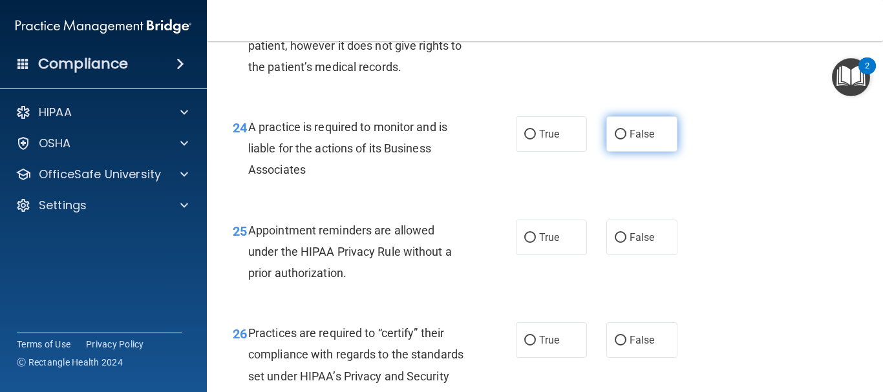
click at [634, 140] on span "False" at bounding box center [642, 134] width 25 height 12
click at [627, 140] on input "False" at bounding box center [621, 135] width 12 height 10
radio input "true"
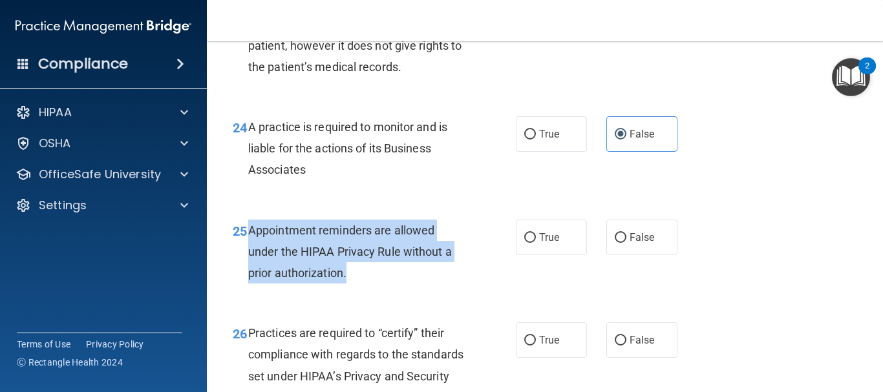
drag, startPoint x: 356, startPoint y: 313, endPoint x: 248, endPoint y: 269, distance: 117.2
click at [248, 269] on div "Appointment reminders are allowed under the HIPAA Privacy Rule without a prior …" at bounding box center [361, 252] width 227 height 65
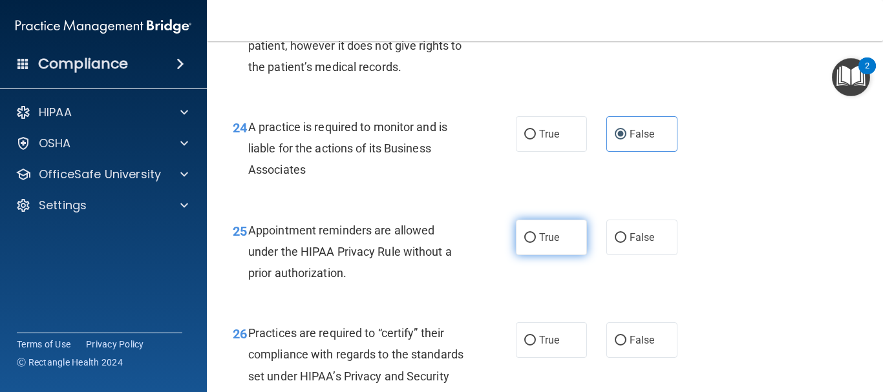
click at [522, 255] on label "True" at bounding box center [551, 238] width 71 height 36
click at [524, 243] on input "True" at bounding box center [530, 238] width 12 height 10
radio input "true"
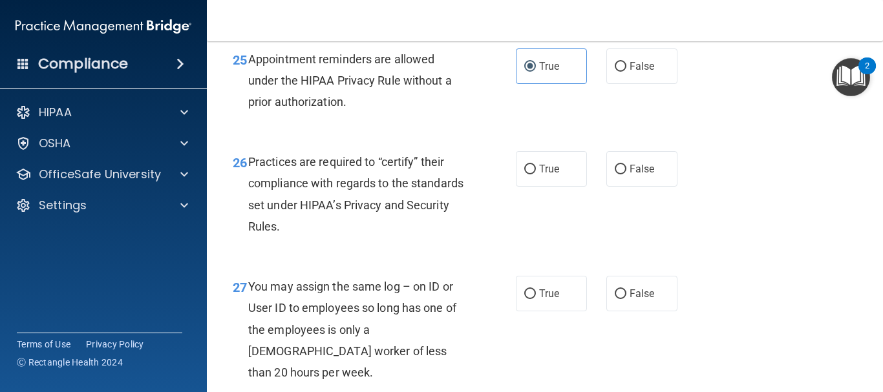
scroll to position [3091, 0]
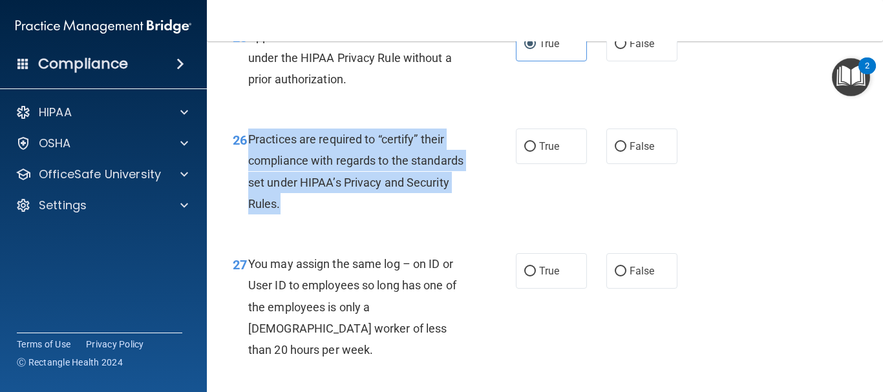
drag, startPoint x: 327, startPoint y: 248, endPoint x: 248, endPoint y: 180, distance: 103.6
click at [248, 180] on div "Practices are required to “certify” their compliance with regards to the standa…" at bounding box center [361, 172] width 227 height 86
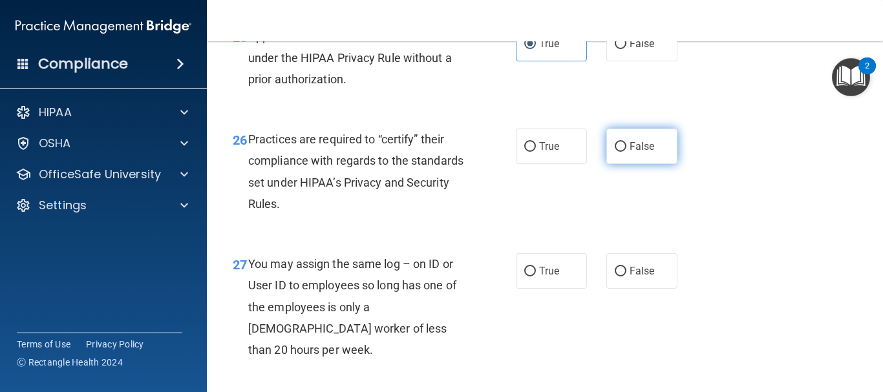
click at [630, 153] on span "False" at bounding box center [642, 146] width 25 height 12
click at [627, 152] on input "False" at bounding box center [621, 147] width 12 height 10
radio input "true"
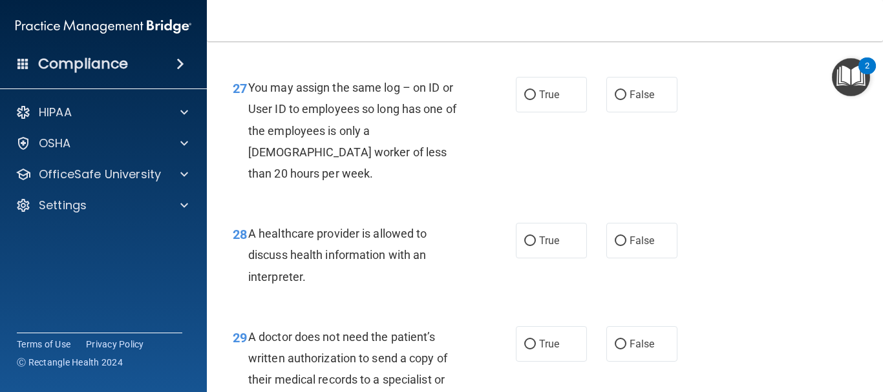
scroll to position [3285, 0]
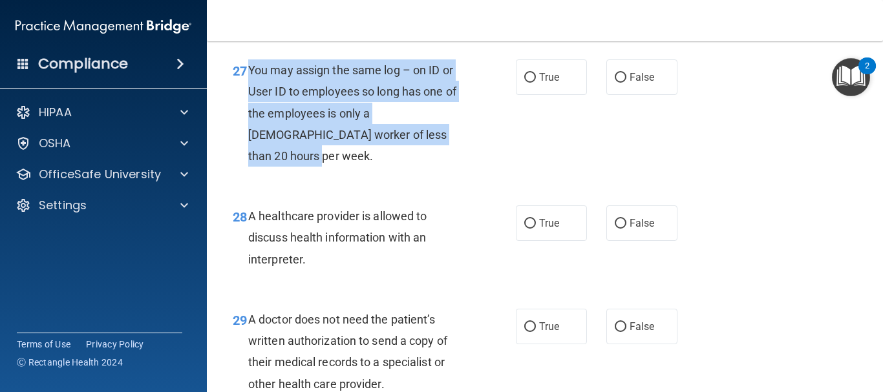
drag, startPoint x: 434, startPoint y: 185, endPoint x: 249, endPoint y: 113, distance: 198.4
click at [249, 113] on div "You may assign the same log – on ID or User ID to employees so long has one of …" at bounding box center [361, 112] width 227 height 107
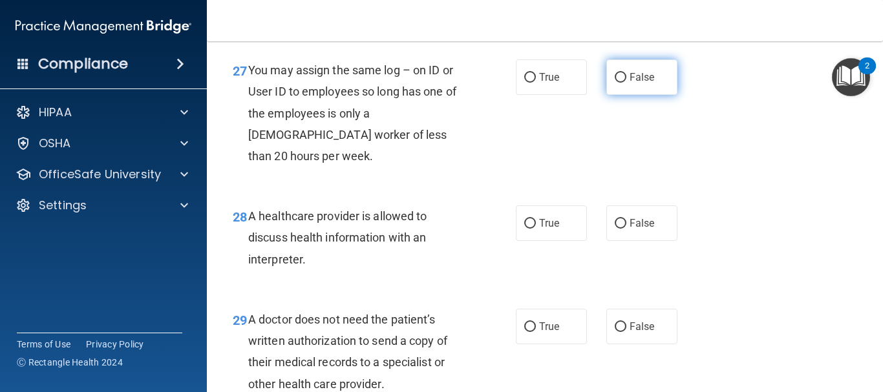
click at [608, 95] on label "False" at bounding box center [642, 77] width 71 height 36
click at [615, 83] on input "False" at bounding box center [621, 78] width 12 height 10
radio input "true"
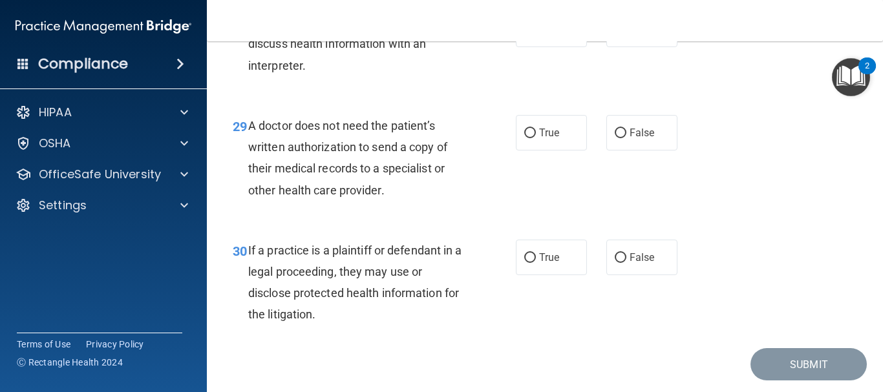
scroll to position [3415, 0]
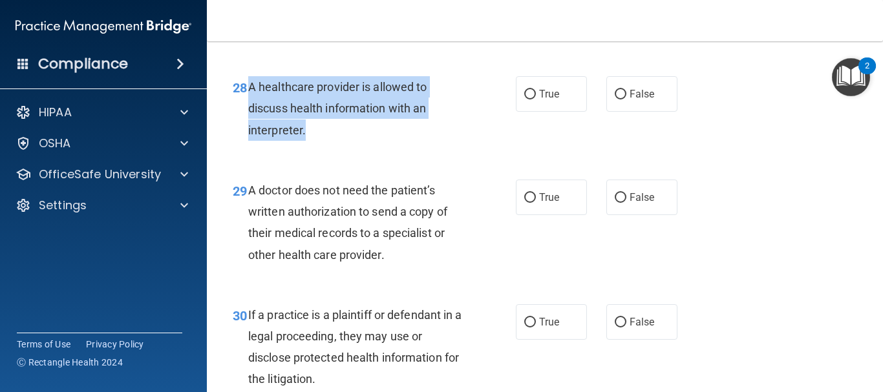
drag, startPoint x: 321, startPoint y: 157, endPoint x: 250, endPoint y: 106, distance: 87.0
click at [250, 106] on div "A healthcare provider is allowed to discuss health information with an interpre…" at bounding box center [361, 108] width 227 height 65
click at [528, 100] on input "True" at bounding box center [530, 95] width 12 height 10
radio input "true"
drag, startPoint x: 394, startPoint y: 278, endPoint x: 248, endPoint y: 208, distance: 162.0
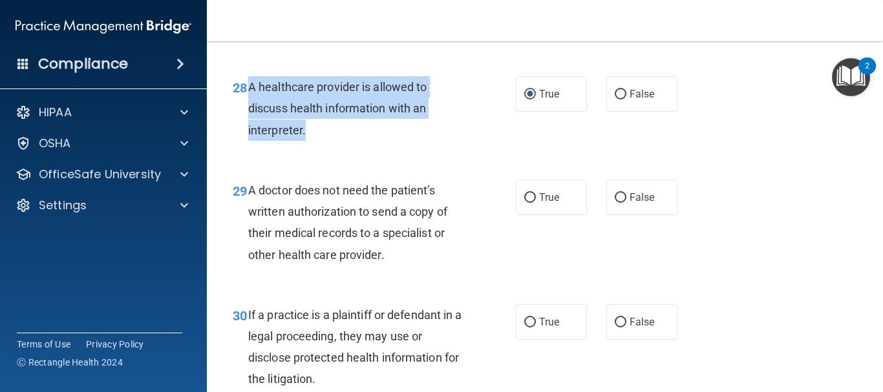
click at [248, 208] on div "A doctor does not need the patient’s written authorization to send a copy of th…" at bounding box center [361, 223] width 227 height 86
click at [512, 266] on div "29 A doctor does not need the patient’s written authorization to send a copy of…" at bounding box center [374, 226] width 322 height 92
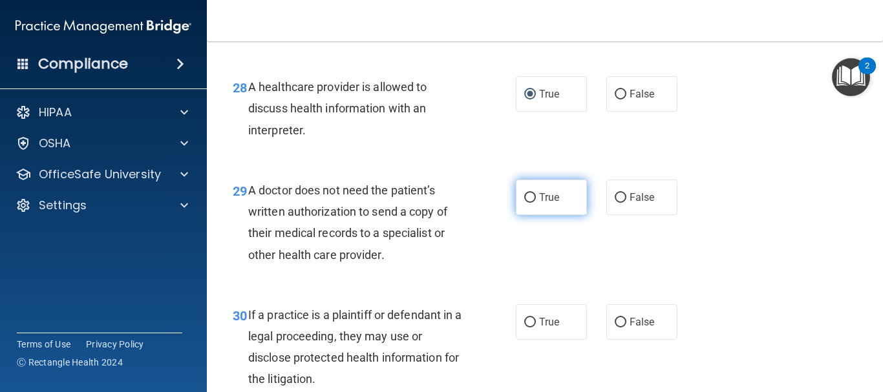
click at [529, 203] on input "True" at bounding box center [530, 198] width 12 height 10
radio input "true"
drag, startPoint x: 385, startPoint y: 272, endPoint x: 250, endPoint y: 213, distance: 148.0
click at [250, 213] on div "A doctor does not need the patient’s written authorization to send a copy of th…" at bounding box center [361, 223] width 227 height 86
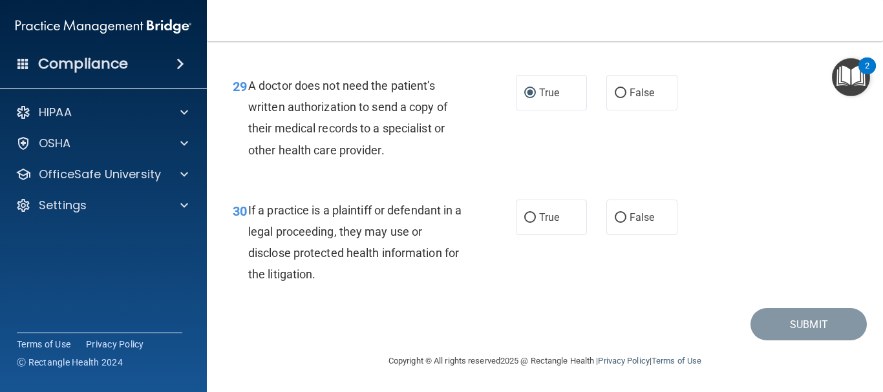
scroll to position [3541, 0]
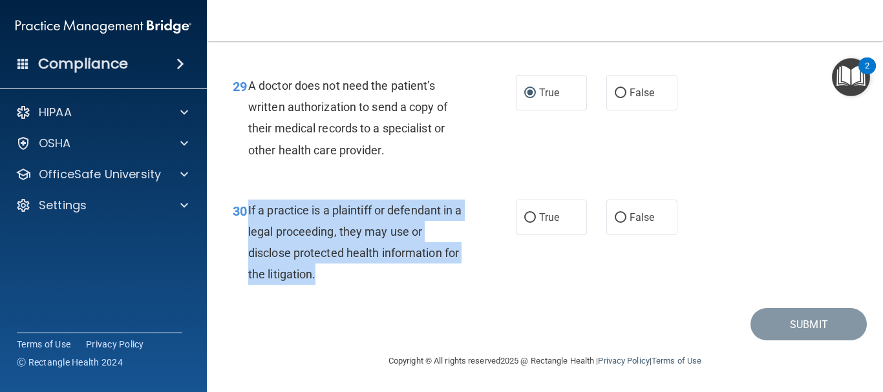
drag, startPoint x: 338, startPoint y: 261, endPoint x: 249, endPoint y: 209, distance: 102.8
click at [249, 209] on div "If a practice is a plaintiff or defendant in a legal proceeding, they may use o…" at bounding box center [361, 243] width 227 height 86
drag, startPoint x: 249, startPoint y: 209, endPoint x: 279, endPoint y: 216, distance: 31.1
click at [279, 216] on span "If a practice is a plaintiff or defendant in a legal proceeding, they may use o…" at bounding box center [355, 243] width 214 height 78
drag, startPoint x: 334, startPoint y: 272, endPoint x: 248, endPoint y: 202, distance: 110.3
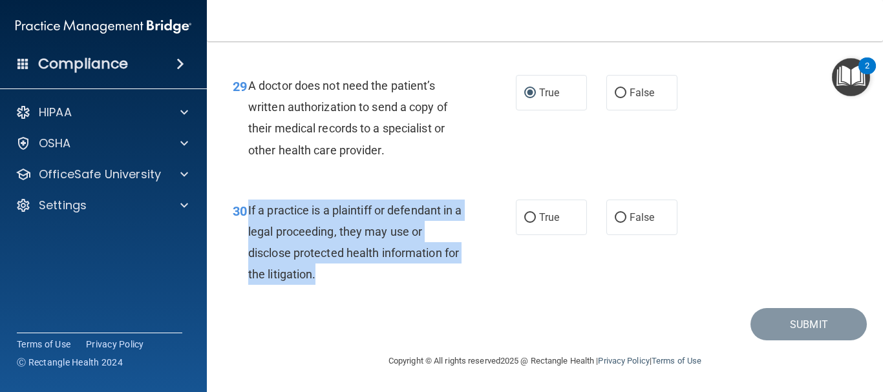
click at [248, 204] on span "If a practice is a plaintiff or defendant in a legal proceeding, they may use o…" at bounding box center [355, 243] width 214 height 78
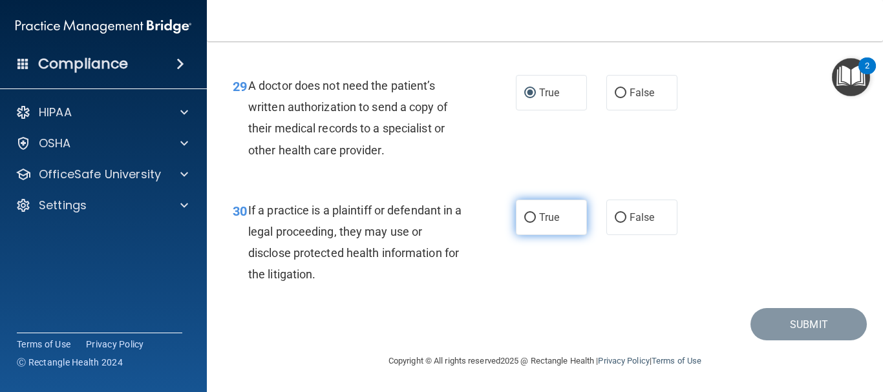
click at [559, 212] on label "True" at bounding box center [551, 218] width 71 height 36
click at [536, 213] on input "True" at bounding box center [530, 218] width 12 height 10
radio input "true"
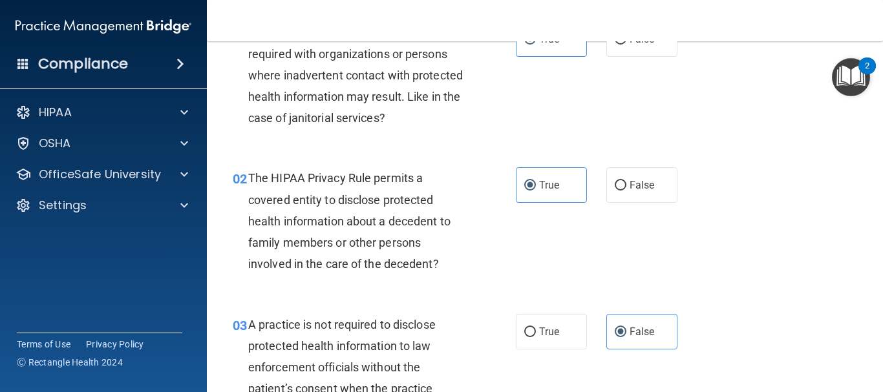
scroll to position [0, 0]
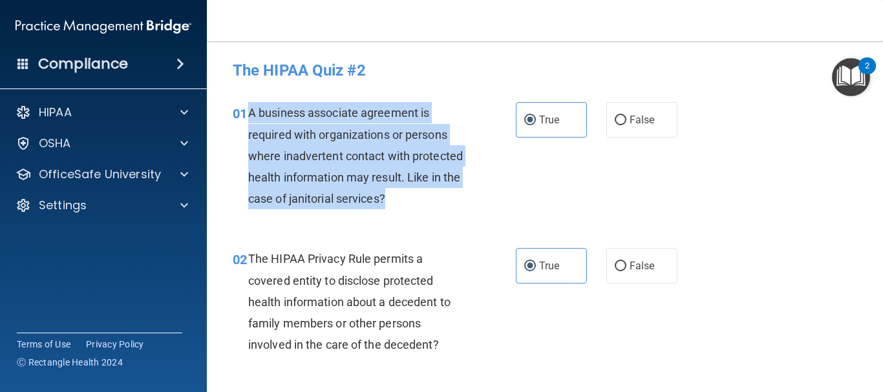
drag, startPoint x: 456, startPoint y: 200, endPoint x: 246, endPoint y: 116, distance: 226.3
click at [246, 116] on div "01 A business associate agreement is required with organizations or persons whe…" at bounding box center [374, 159] width 322 height 114
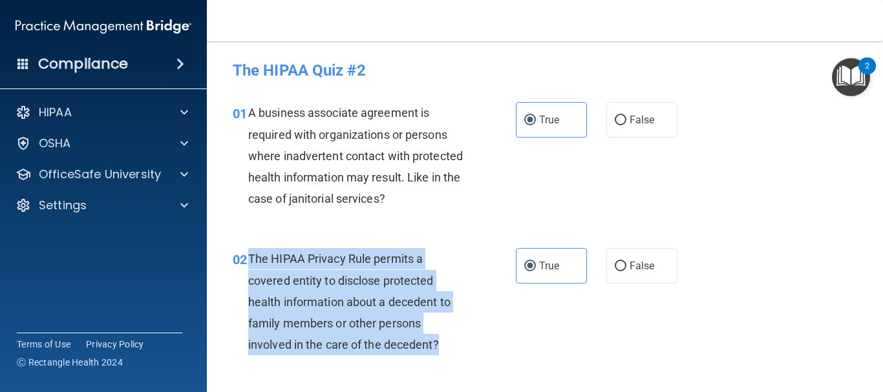
drag, startPoint x: 248, startPoint y: 256, endPoint x: 412, endPoint y: 316, distance: 174.7
click at [441, 349] on div "The HIPAA Privacy Rule permits a covered entity to disclose protected health in…" at bounding box center [361, 301] width 227 height 107
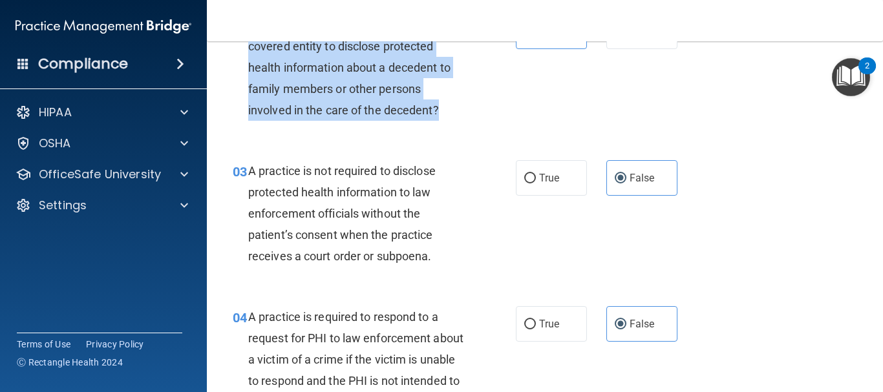
scroll to position [259, 0]
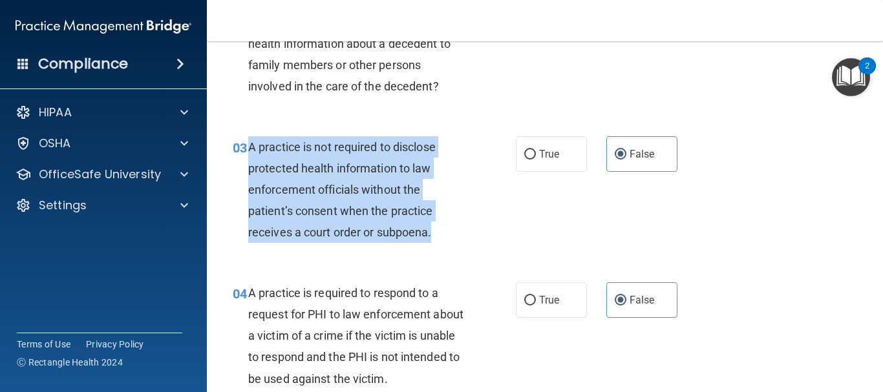
drag, startPoint x: 431, startPoint y: 234, endPoint x: 244, endPoint y: 144, distance: 207.6
click at [244, 144] on div "03 A practice is not required to disclose protected health information to law e…" at bounding box center [374, 193] width 322 height 114
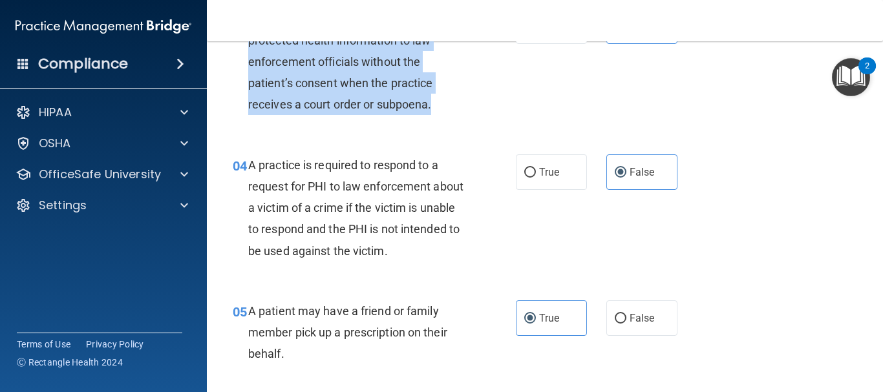
scroll to position [388, 0]
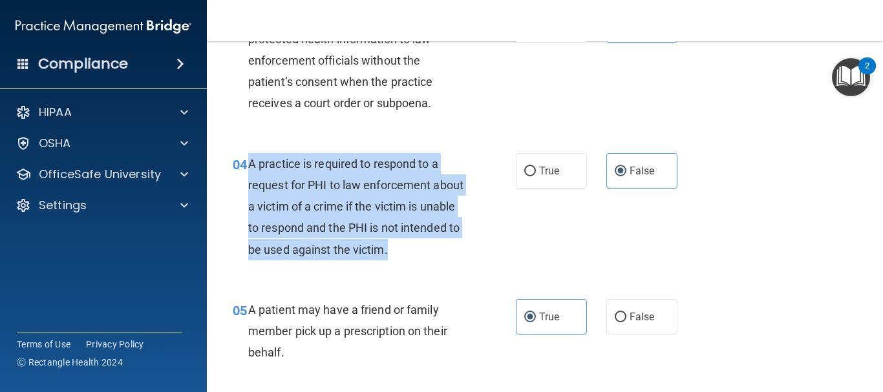
drag, startPoint x: 469, startPoint y: 255, endPoint x: 247, endPoint y: 164, distance: 239.5
click at [247, 164] on div "04 A practice is required to respond to a request for PHI to law enforcement ab…" at bounding box center [374, 210] width 322 height 114
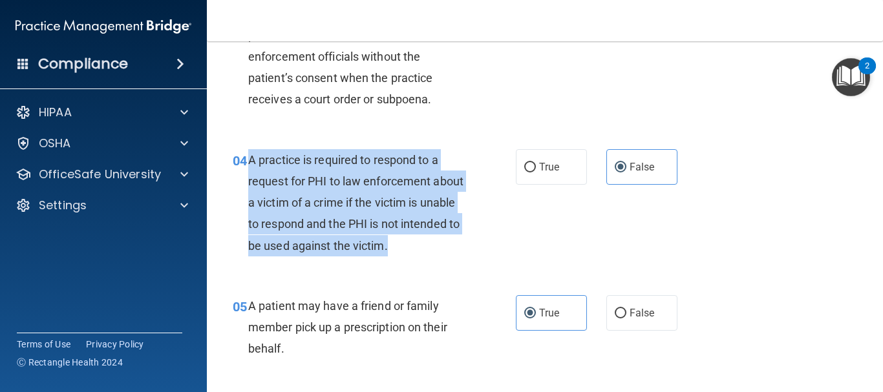
scroll to position [453, 0]
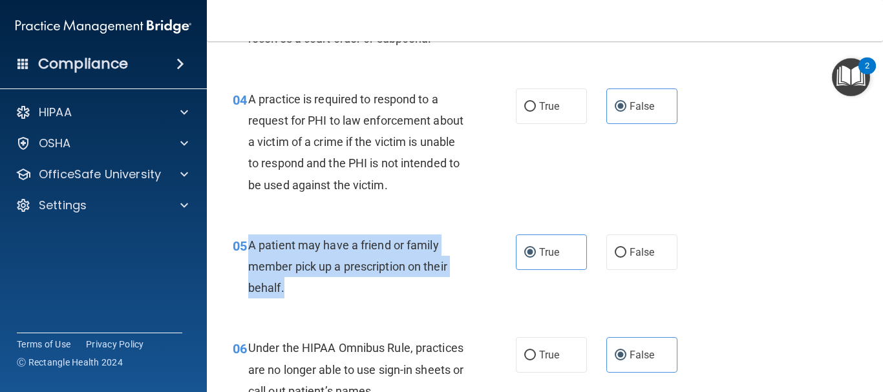
drag, startPoint x: 319, startPoint y: 303, endPoint x: 250, endPoint y: 247, distance: 89.7
click at [250, 247] on div "05 A patient may have a friend or family member pick up a prescription on their…" at bounding box center [374, 270] width 322 height 71
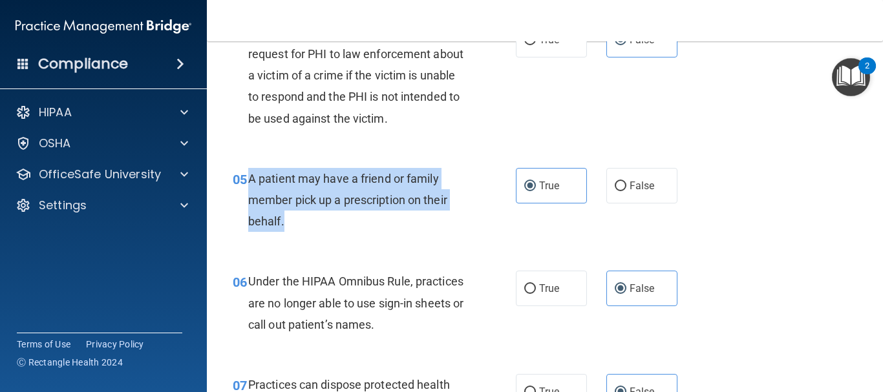
scroll to position [582, 0]
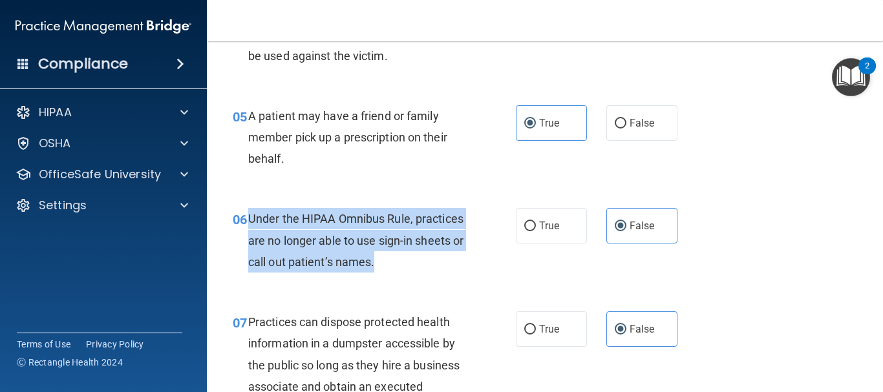
drag, startPoint x: 442, startPoint y: 261, endPoint x: 250, endPoint y: 212, distance: 197.4
click at [250, 212] on div "Under the HIPAA Omnibus Rule, practices are no longer able to use sign-in sheet…" at bounding box center [361, 240] width 227 height 65
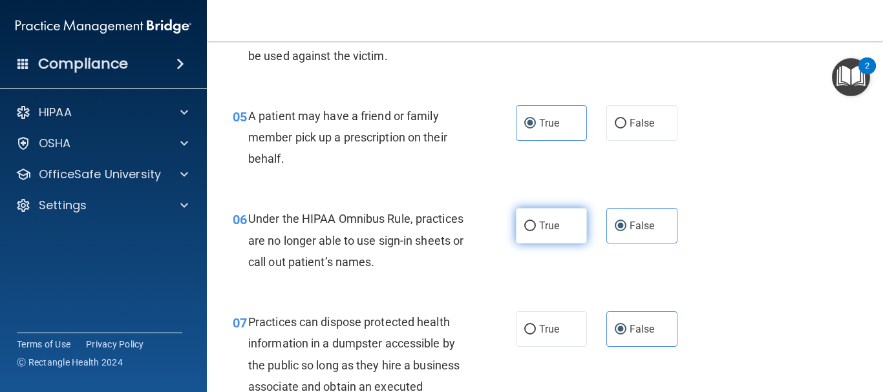
click at [533, 234] on label "True" at bounding box center [551, 226] width 71 height 36
click at [533, 231] on input "True" at bounding box center [530, 227] width 12 height 10
radio input "true"
radio input "false"
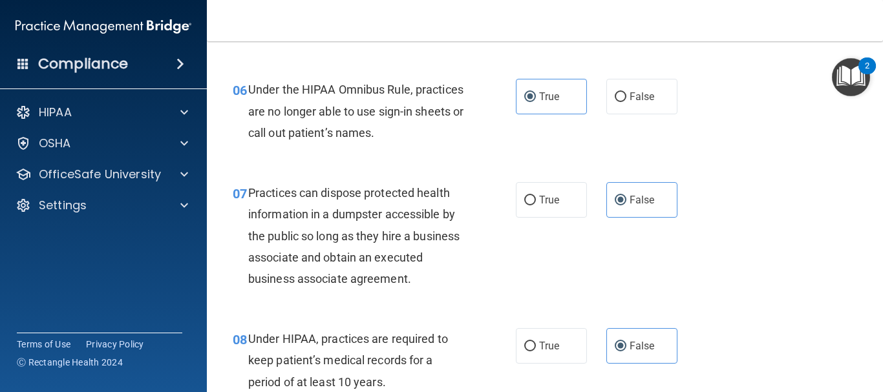
scroll to position [776, 0]
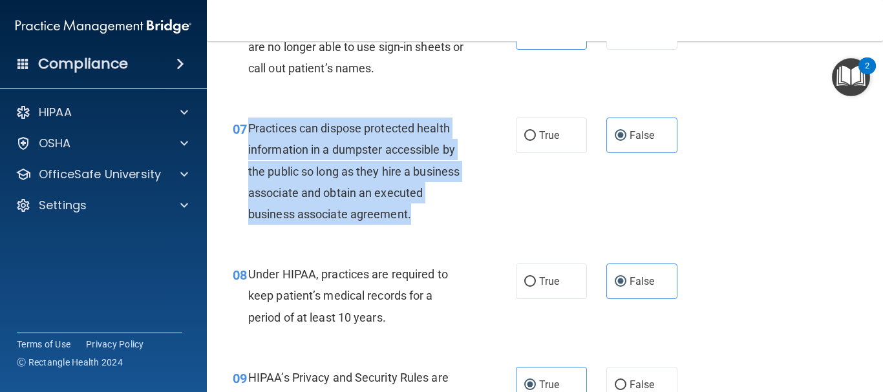
drag, startPoint x: 475, startPoint y: 212, endPoint x: 245, endPoint y: 130, distance: 243.8
click at [245, 130] on div "07 Practices can dispose protected health information in a dumpster accessible …" at bounding box center [374, 175] width 322 height 114
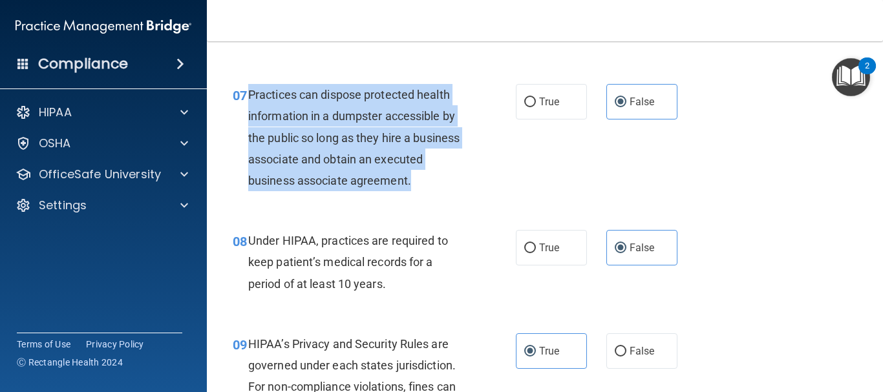
scroll to position [841, 0]
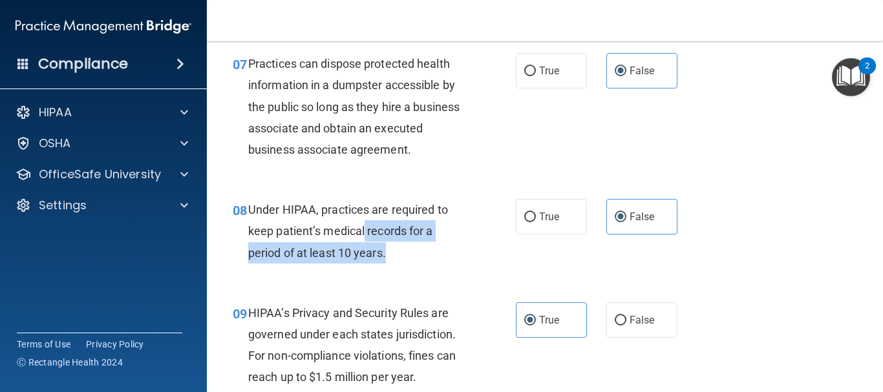
drag, startPoint x: 400, startPoint y: 264, endPoint x: 365, endPoint y: 235, distance: 45.0
click at [365, 235] on div "08 Under HIPAA, practices are required to keep patient’s medical records for a …" at bounding box center [374, 234] width 322 height 71
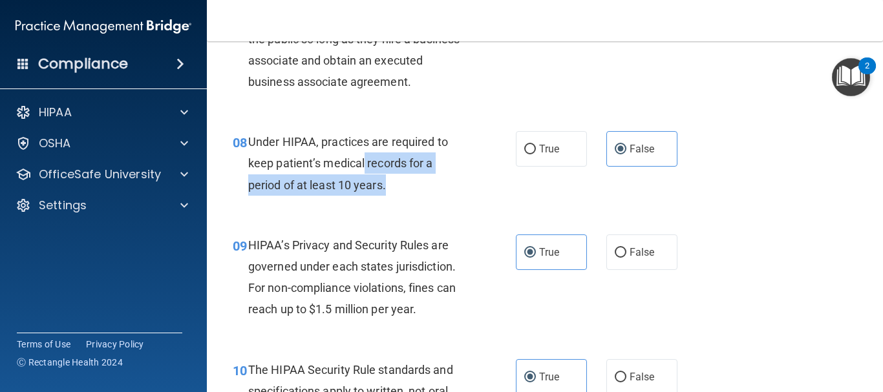
scroll to position [970, 0]
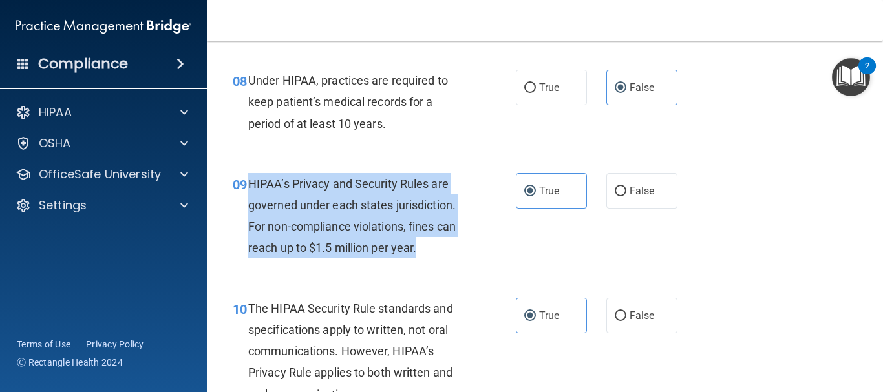
drag, startPoint x: 389, startPoint y: 226, endPoint x: 248, endPoint y: 180, distance: 148.0
click at [248, 180] on div "HIPAA’s Privacy and Security Rules are governed under each states jurisdiction.…" at bounding box center [361, 216] width 227 height 86
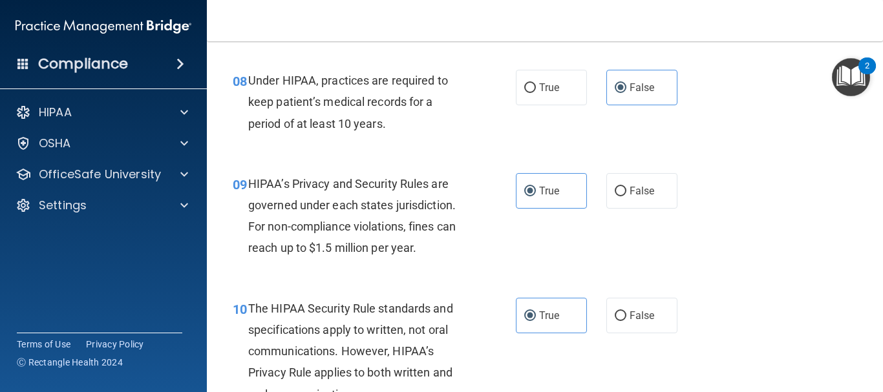
drag, startPoint x: 247, startPoint y: 182, endPoint x: 222, endPoint y: 114, distance: 71.8
click at [222, 114] on div "08 Under HIPAA, practices are required to keep patient’s medical records for a …" at bounding box center [374, 105] width 322 height 71
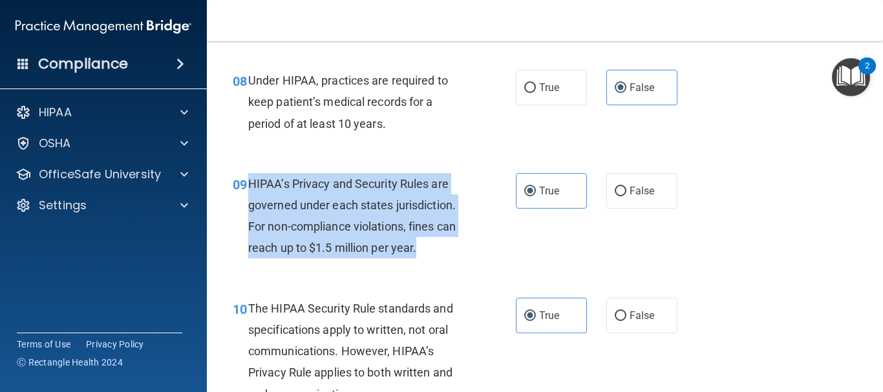
drag, startPoint x: 432, startPoint y: 255, endPoint x: 246, endPoint y: 184, distance: 199.3
click at [246, 184] on div "09 HIPAA’s Privacy and Security Rules are governed under each states jurisdicti…" at bounding box center [374, 219] width 322 height 92
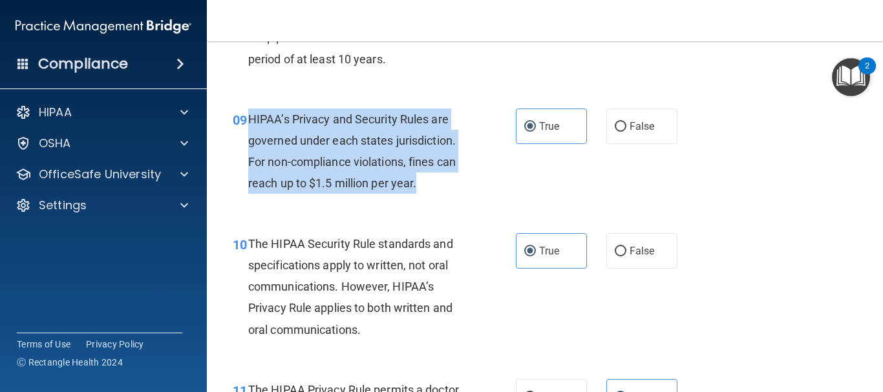
scroll to position [1099, 0]
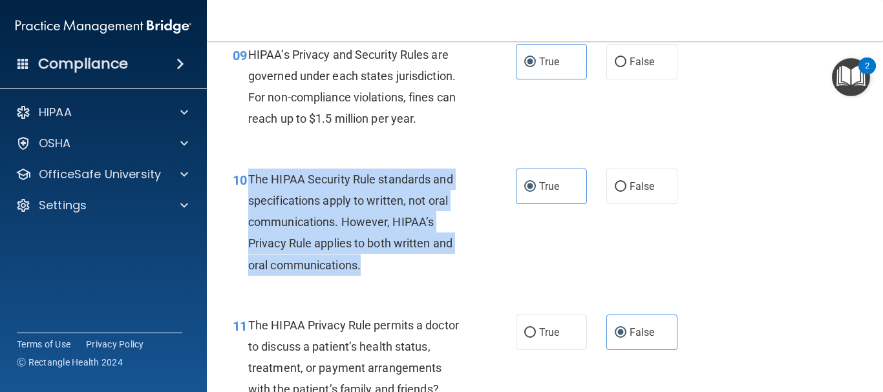
drag, startPoint x: 365, startPoint y: 268, endPoint x: 250, endPoint y: 172, distance: 149.2
click at [250, 172] on div "The HIPAA Security Rule standards and specifications apply to written, not oral…" at bounding box center [361, 222] width 227 height 107
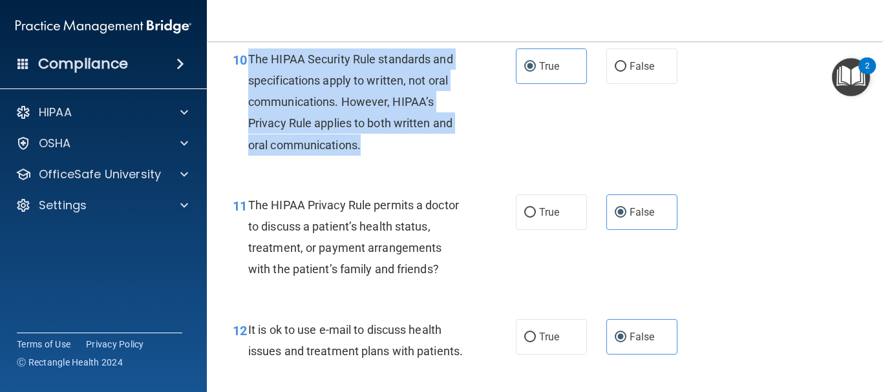
scroll to position [1229, 0]
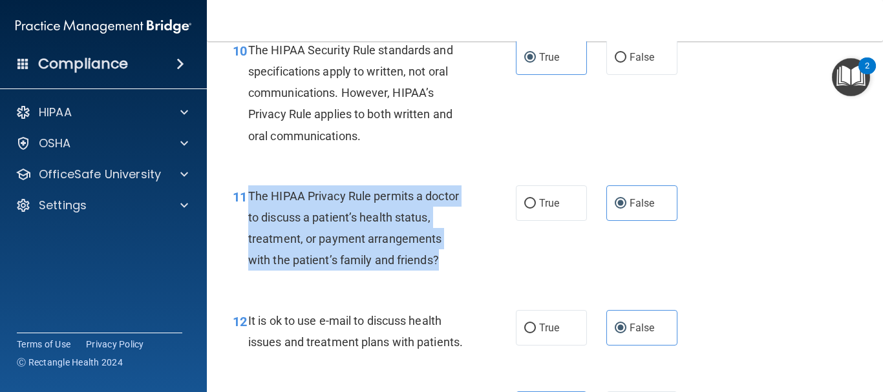
drag, startPoint x: 420, startPoint y: 257, endPoint x: 251, endPoint y: 200, distance: 178.1
click at [251, 200] on div "The HIPAA Privacy Rule permits a doctor to discuss a patient’s health status, t…" at bounding box center [361, 229] width 227 height 86
click at [501, 220] on div "11 The HIPAA Privacy Rule permits a doctor to discuss a patient’s health status…" at bounding box center [374, 232] width 322 height 92
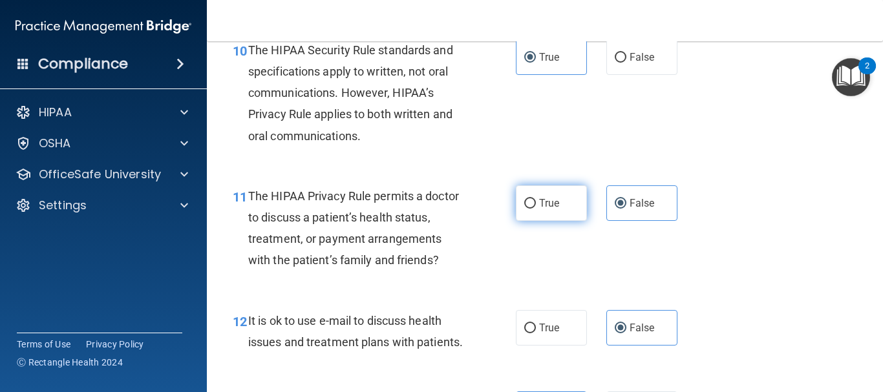
click at [539, 205] on span "True" at bounding box center [549, 203] width 20 height 12
click at [536, 205] on input "True" at bounding box center [530, 204] width 12 height 10
radio input "true"
radio input "false"
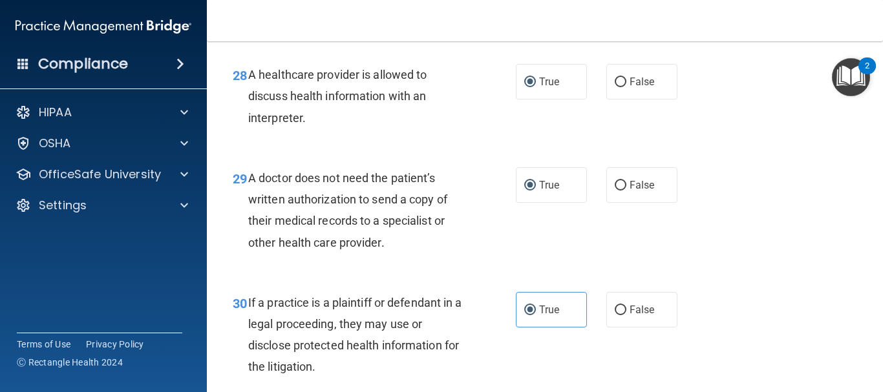
scroll to position [3541, 0]
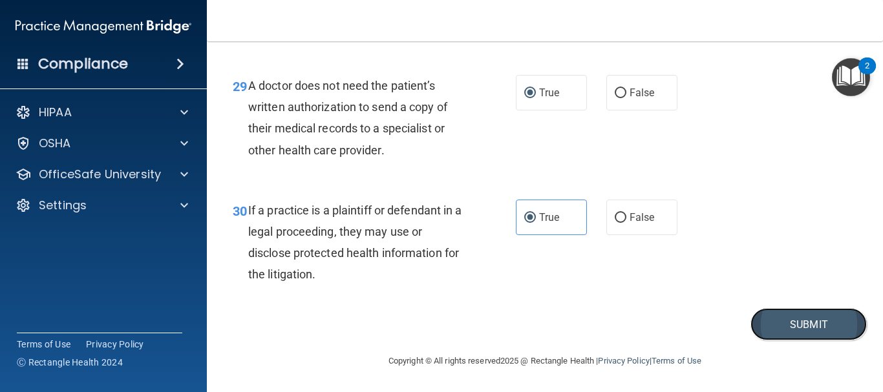
click at [777, 331] on button "Submit" at bounding box center [809, 324] width 116 height 33
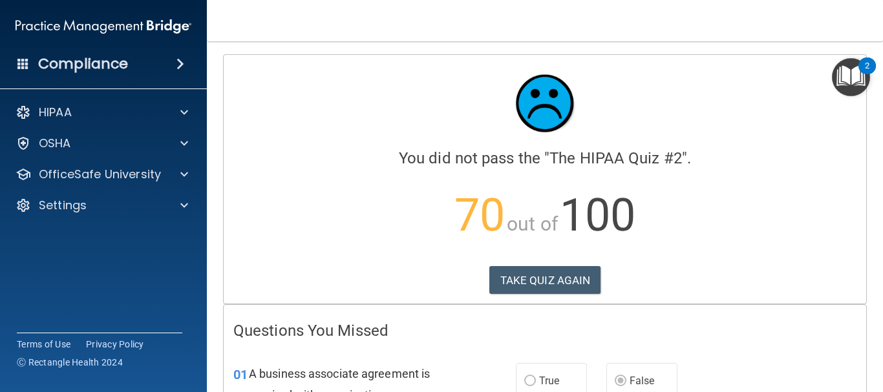
click at [569, 295] on div "Calculating your score.... You did not pass the " The HIPAA Quiz #2 ". 70 out o…" at bounding box center [545, 179] width 643 height 249
click at [570, 274] on button "TAKE QUIZ AGAIN" at bounding box center [545, 280] width 112 height 28
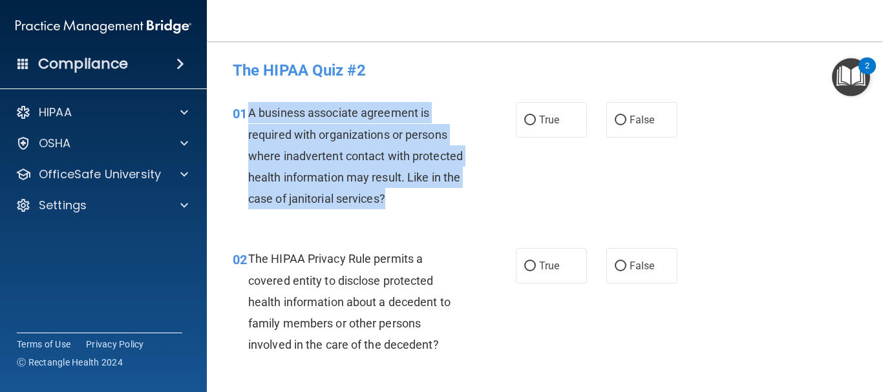
drag, startPoint x: 328, startPoint y: 199, endPoint x: 247, endPoint y: 105, distance: 124.2
click at [247, 105] on div "01 A business associate agreement is required with organizations or persons whe…" at bounding box center [374, 159] width 322 height 114
click at [512, 146] on div "01 A business associate agreement is required with organizations or persons whe…" at bounding box center [374, 159] width 322 height 114
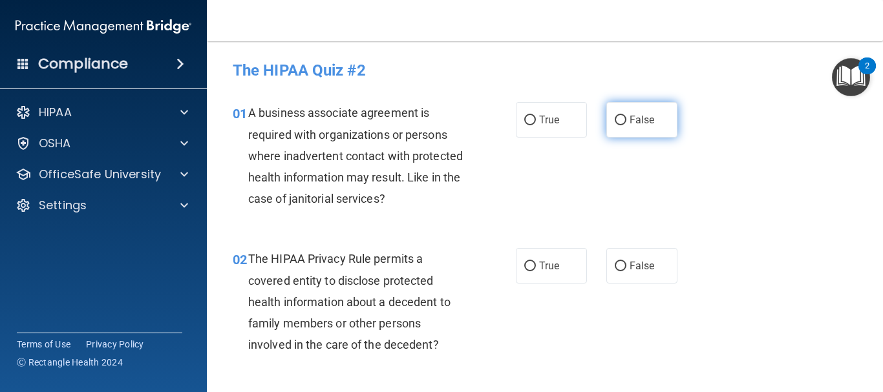
click at [656, 109] on label "False" at bounding box center [642, 120] width 71 height 36
click at [627, 116] on input "False" at bounding box center [621, 121] width 12 height 10
radio input "true"
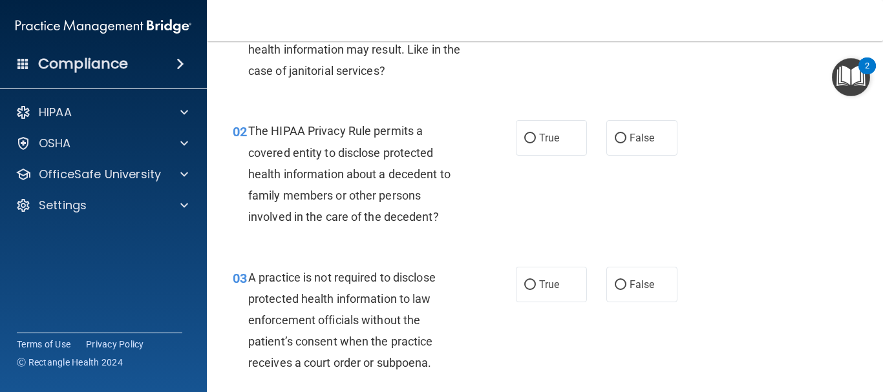
scroll to position [129, 0]
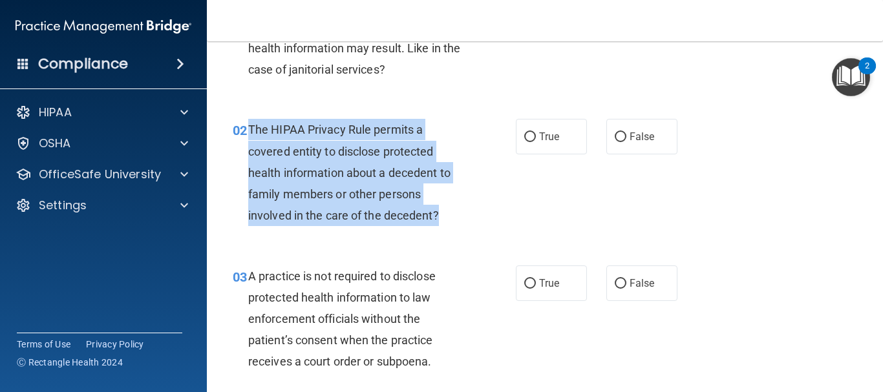
drag, startPoint x: 447, startPoint y: 207, endPoint x: 249, endPoint y: 126, distance: 213.7
click at [249, 126] on div "The HIPAA Privacy Rule permits a covered entity to disclose protected health in…" at bounding box center [361, 172] width 227 height 107
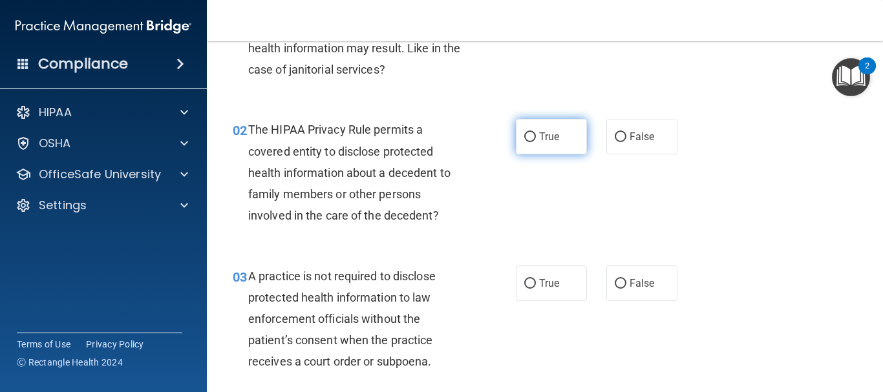
click at [546, 142] on span "True" at bounding box center [549, 137] width 20 height 12
click at [536, 142] on input "True" at bounding box center [530, 138] width 12 height 10
radio input "true"
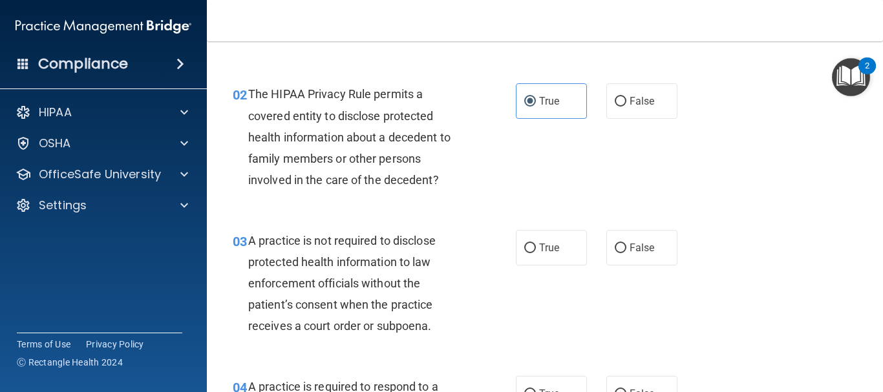
scroll to position [259, 0]
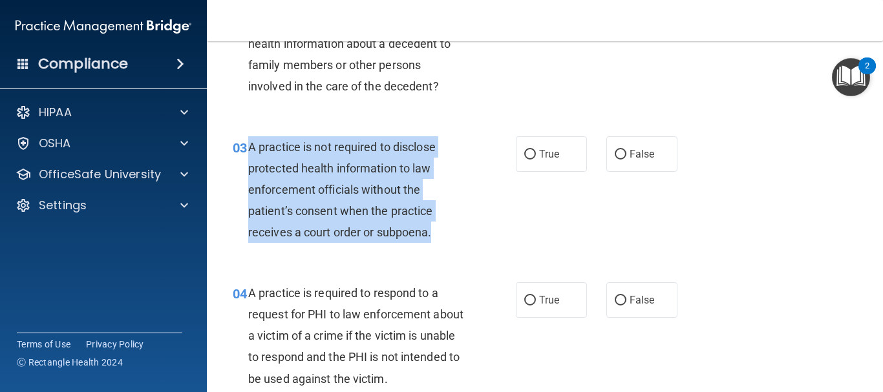
drag, startPoint x: 437, startPoint y: 228, endPoint x: 246, endPoint y: 145, distance: 207.9
click at [246, 145] on div "03 A practice is not required to disclose protected health information to law e…" at bounding box center [374, 193] width 322 height 114
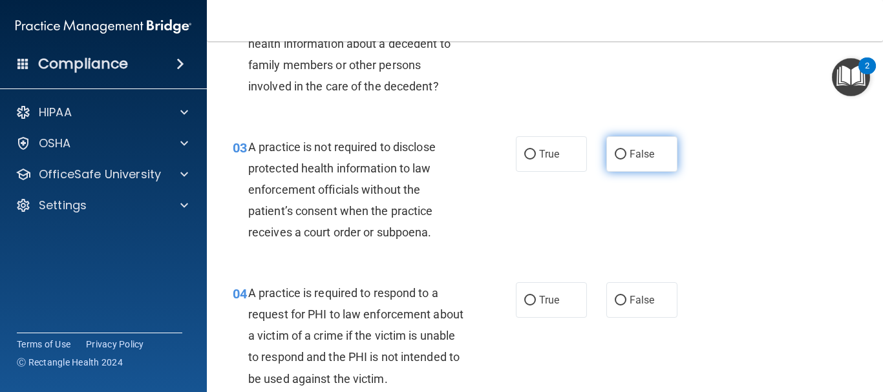
click at [639, 147] on label "False" at bounding box center [642, 154] width 71 height 36
click at [627, 150] on input "False" at bounding box center [621, 155] width 12 height 10
radio input "true"
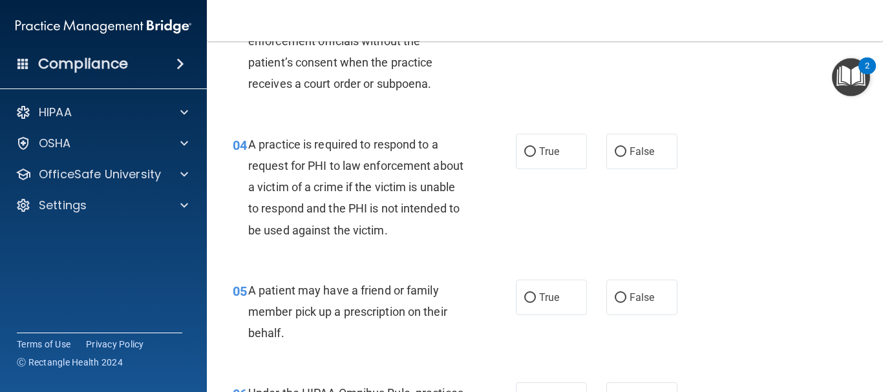
scroll to position [453, 0]
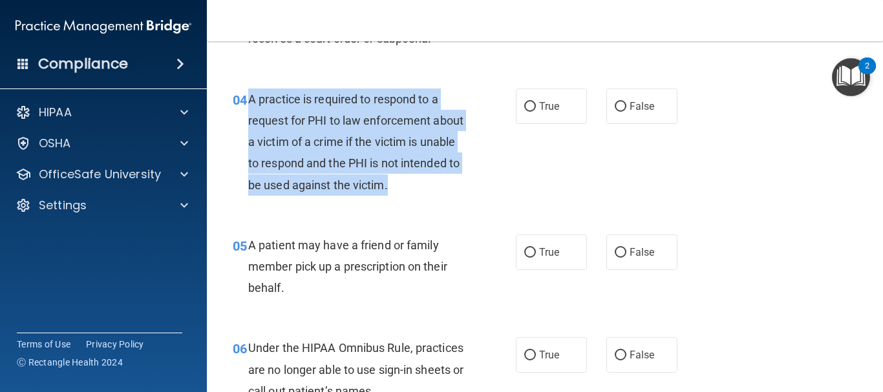
drag, startPoint x: 447, startPoint y: 181, endPoint x: 246, endPoint y: 99, distance: 217.2
click at [246, 99] on div "04 A practice is required to respond to a request for PHI to law enforcement ab…" at bounding box center [374, 146] width 322 height 114
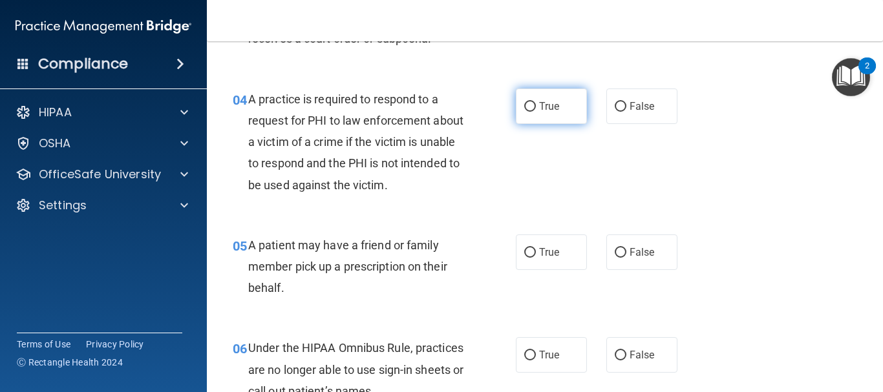
click at [537, 114] on label "True" at bounding box center [551, 107] width 71 height 36
click at [536, 112] on input "True" at bounding box center [530, 107] width 12 height 10
radio input "true"
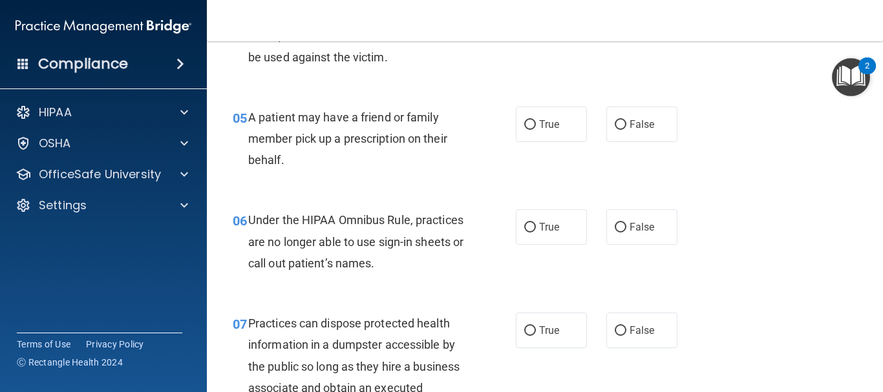
scroll to position [582, 0]
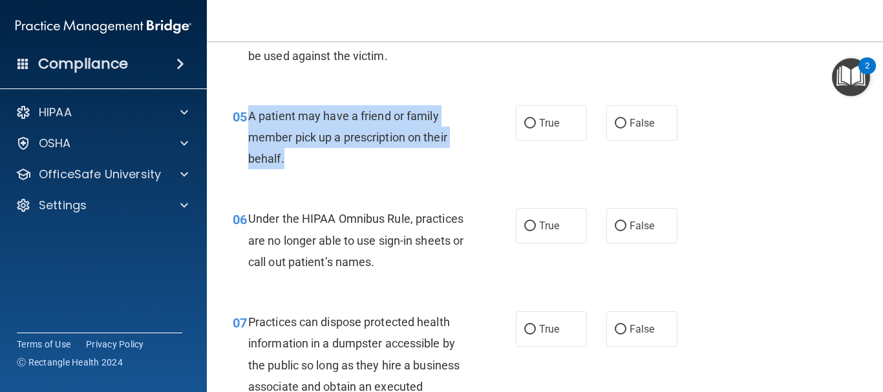
drag, startPoint x: 302, startPoint y: 155, endPoint x: 249, endPoint y: 113, distance: 67.7
click at [249, 113] on div "A patient may have a friend or family member pick up a prescription on their be…" at bounding box center [361, 137] width 227 height 65
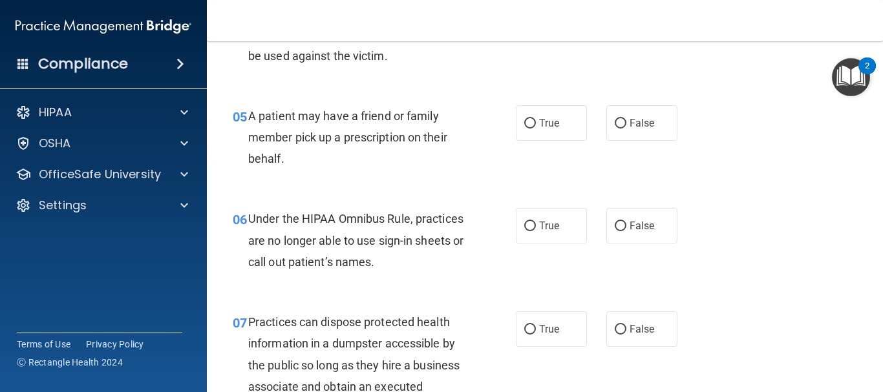
drag, startPoint x: 276, startPoint y: 119, endPoint x: 508, endPoint y: 100, distance: 232.9
click at [508, 100] on div "05 A patient may have a friend or family member pick up a prescription on their…" at bounding box center [545, 140] width 644 height 103
click at [522, 115] on label "True" at bounding box center [551, 123] width 71 height 36
click at [524, 119] on input "True" at bounding box center [530, 124] width 12 height 10
radio input "true"
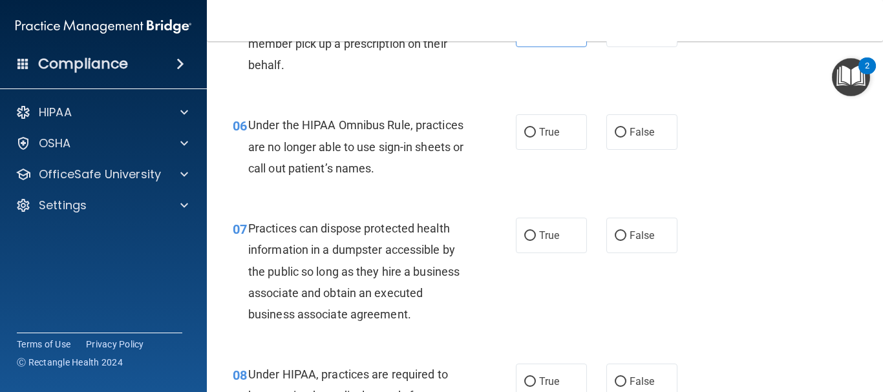
scroll to position [711, 0]
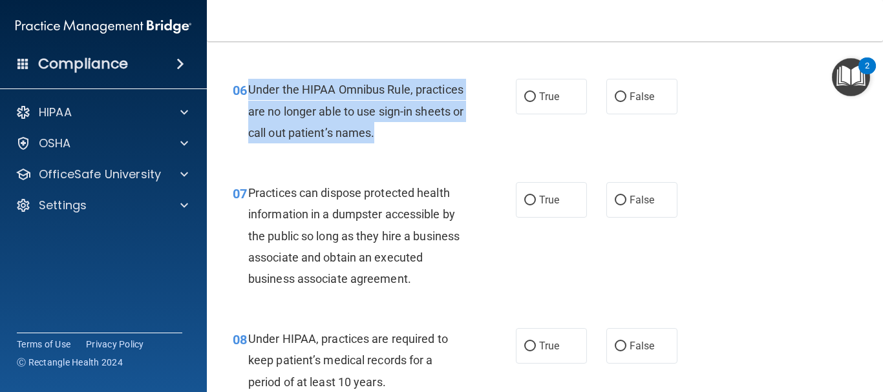
drag, startPoint x: 466, startPoint y: 136, endPoint x: 250, endPoint y: 84, distance: 222.7
click at [250, 84] on div "Under the HIPAA Omnibus Rule, practices are no longer able to use sign-in sheet…" at bounding box center [361, 111] width 227 height 65
click at [615, 99] on input "False" at bounding box center [621, 97] width 12 height 10
radio input "true"
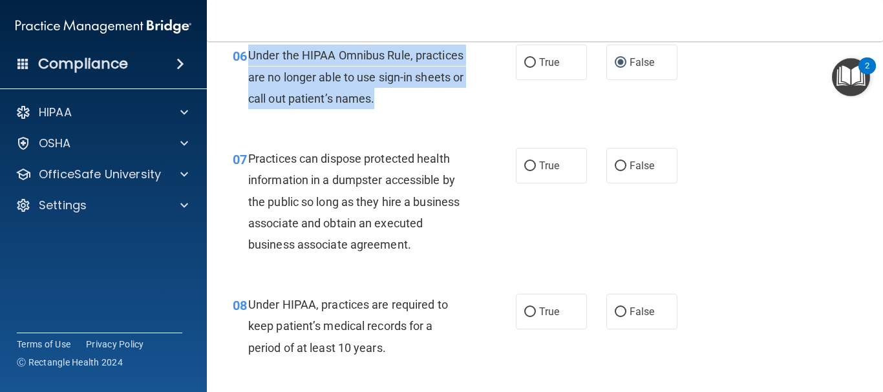
scroll to position [776, 0]
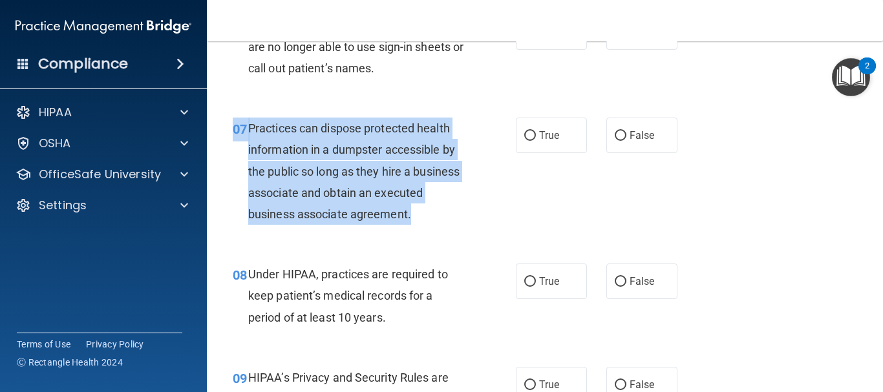
drag, startPoint x: 467, startPoint y: 214, endPoint x: 235, endPoint y: 120, distance: 250.3
click at [235, 120] on div "07 Practices can dispose protected health information in a dumpster accessible …" at bounding box center [374, 175] width 322 height 114
click at [616, 138] on input "False" at bounding box center [621, 136] width 12 height 10
radio input "true"
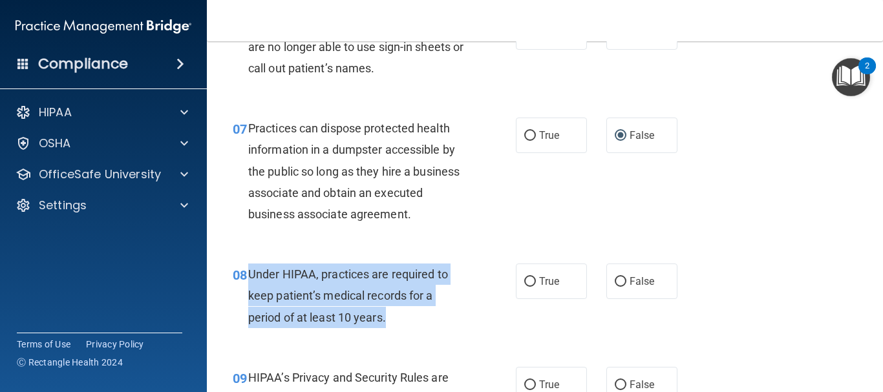
drag, startPoint x: 396, startPoint y: 319, endPoint x: 251, endPoint y: 266, distance: 154.2
click at [251, 266] on div "Under HIPAA, practices are required to keep patient’s medical records for a per…" at bounding box center [361, 296] width 227 height 65
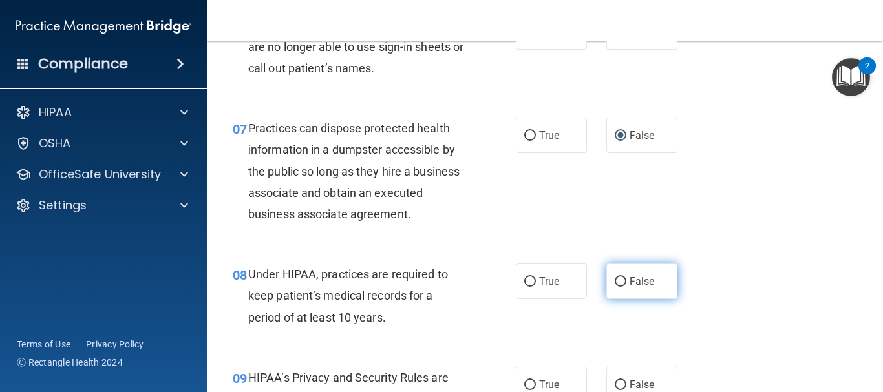
click at [638, 275] on label "False" at bounding box center [642, 282] width 71 height 36
click at [627, 277] on input "False" at bounding box center [621, 282] width 12 height 10
radio input "true"
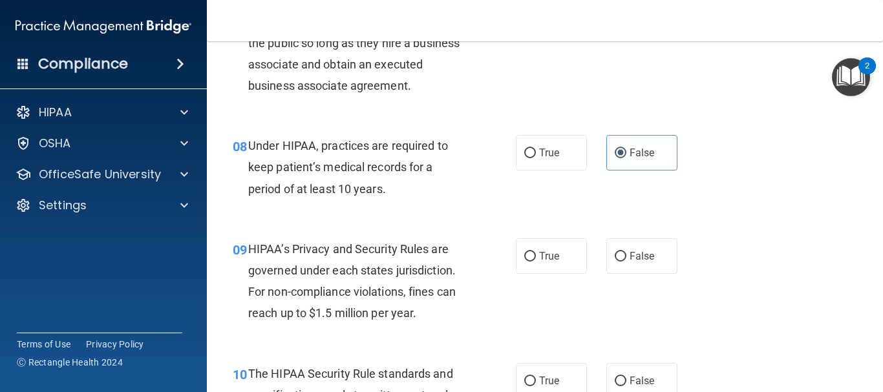
scroll to position [905, 0]
click at [565, 254] on label "True" at bounding box center [551, 256] width 71 height 36
click at [536, 254] on input "True" at bounding box center [530, 257] width 12 height 10
radio input "true"
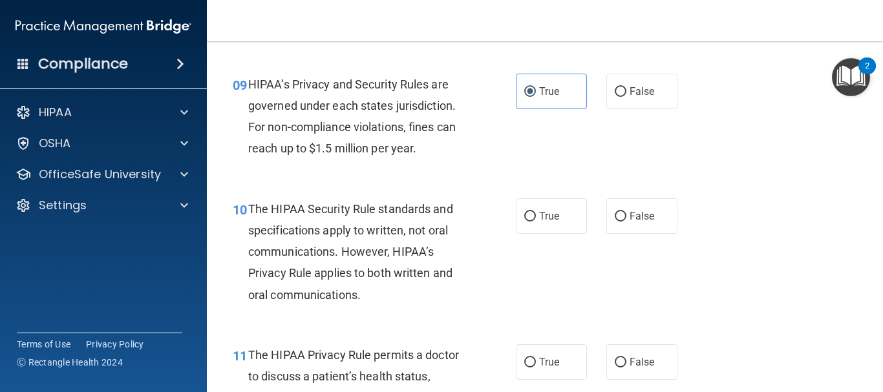
scroll to position [1099, 0]
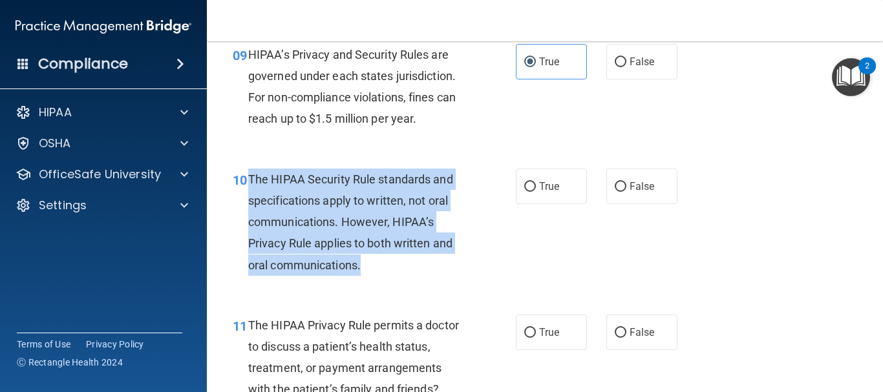
drag, startPoint x: 405, startPoint y: 266, endPoint x: 245, endPoint y: 172, distance: 185.2
click at [245, 172] on div "10 The HIPAA Security Rule standards and specifications apply to written, not o…" at bounding box center [374, 226] width 322 height 114
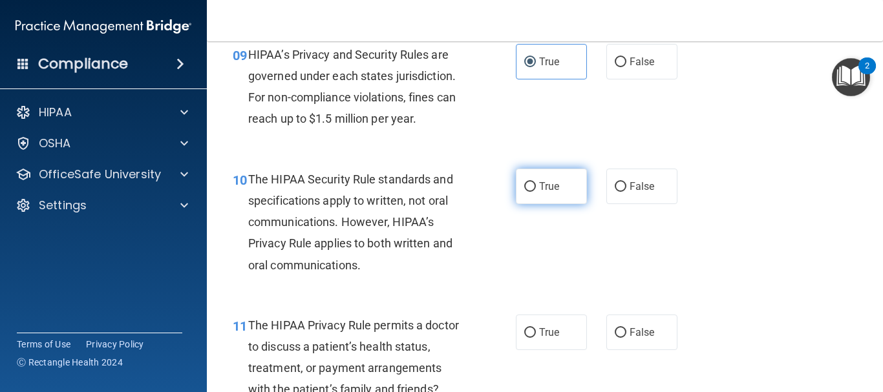
click at [546, 182] on span "True" at bounding box center [549, 186] width 20 height 12
click at [536, 182] on input "True" at bounding box center [530, 187] width 12 height 10
radio input "true"
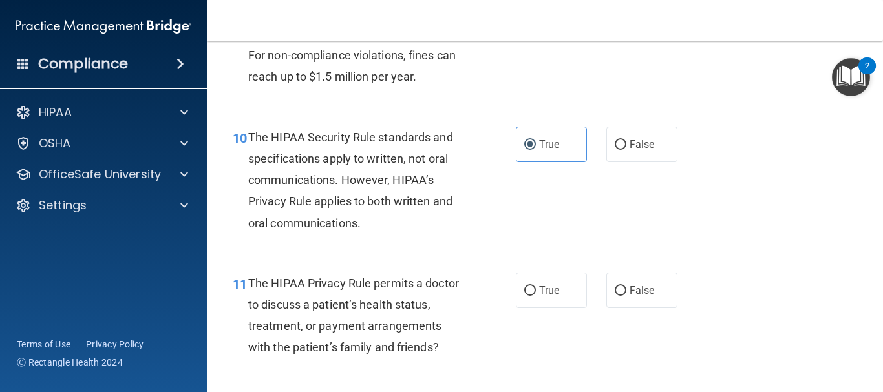
scroll to position [1164, 0]
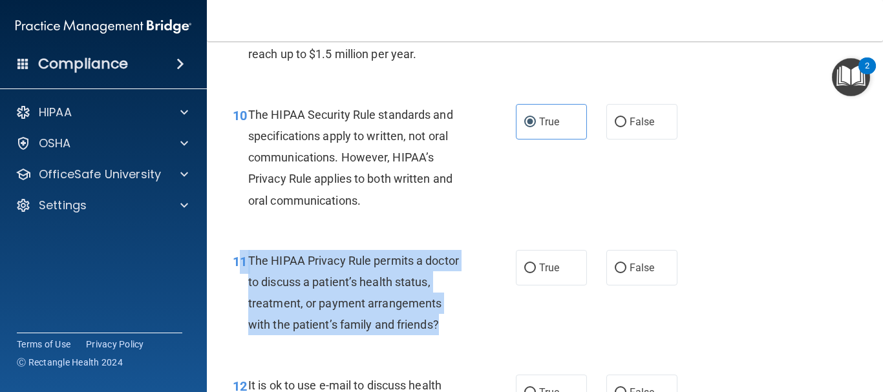
drag, startPoint x: 454, startPoint y: 322, endPoint x: 240, endPoint y: 259, distance: 223.0
click at [240, 259] on div "11 The HIPAA Privacy Rule permits a doctor to discuss a patient’s health status…" at bounding box center [374, 296] width 322 height 92
click at [615, 266] on input "False" at bounding box center [621, 269] width 12 height 10
radio input "true"
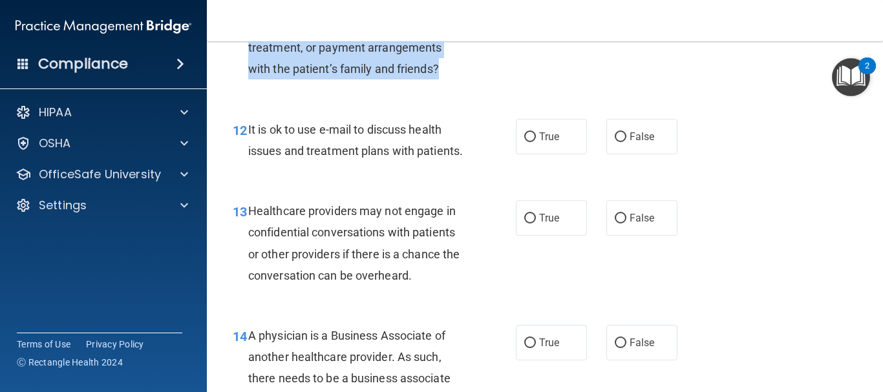
scroll to position [1423, 0]
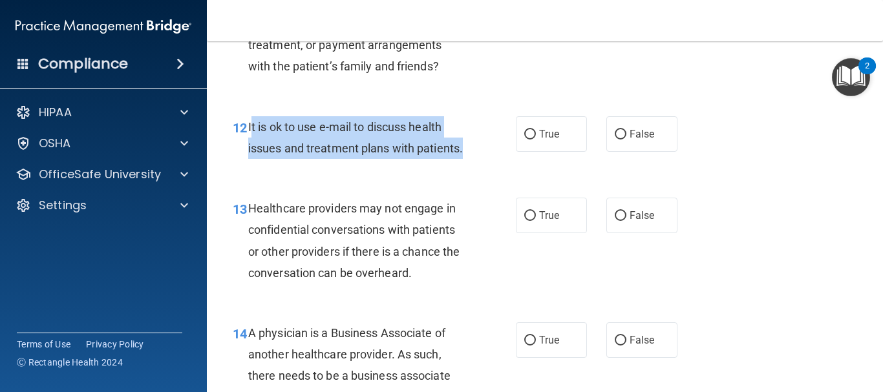
drag, startPoint x: 310, startPoint y: 174, endPoint x: 250, endPoint y: 127, distance: 75.5
click at [250, 127] on div "It is ok to use e-mail to discuss health issues and treatment plans with patien…" at bounding box center [361, 137] width 227 height 43
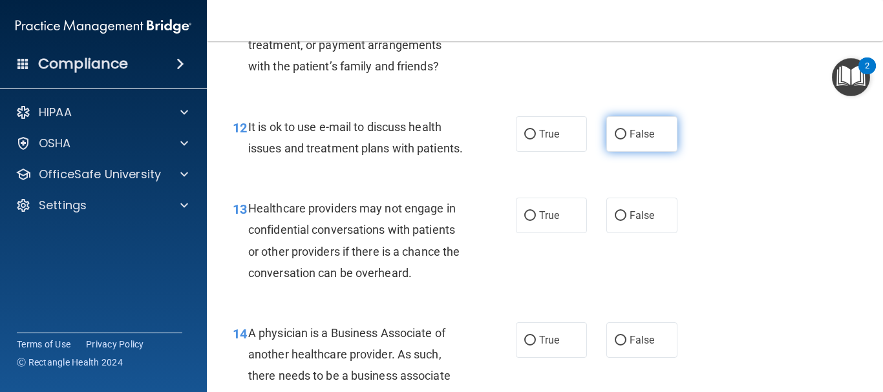
click at [638, 150] on label "False" at bounding box center [642, 134] width 71 height 36
click at [627, 140] on input "False" at bounding box center [621, 135] width 12 height 10
radio input "true"
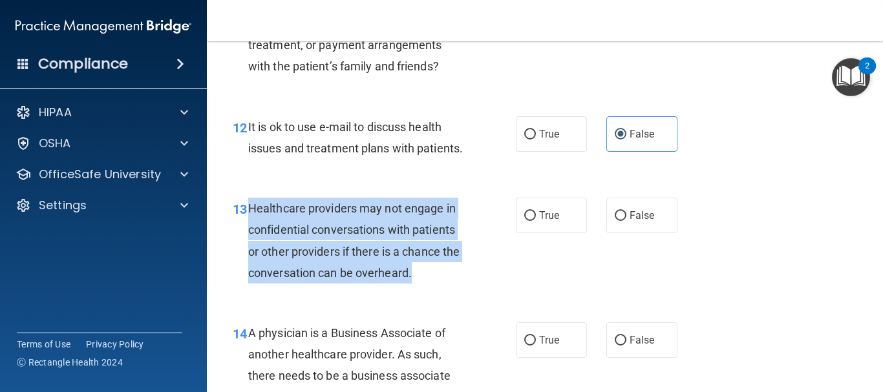
drag, startPoint x: 453, startPoint y: 297, endPoint x: 249, endPoint y: 229, distance: 215.3
click at [249, 229] on div "Healthcare providers may not engage in confidential conversations with patients…" at bounding box center [361, 241] width 227 height 86
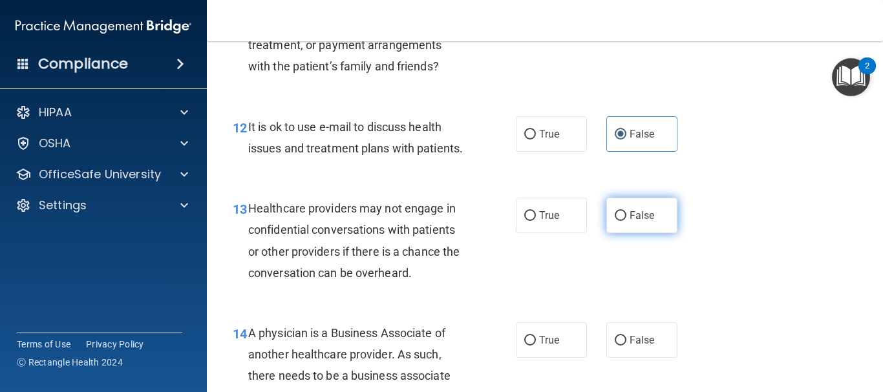
click at [617, 233] on label "False" at bounding box center [642, 216] width 71 height 36
click at [617, 221] on input "False" at bounding box center [621, 216] width 12 height 10
radio input "true"
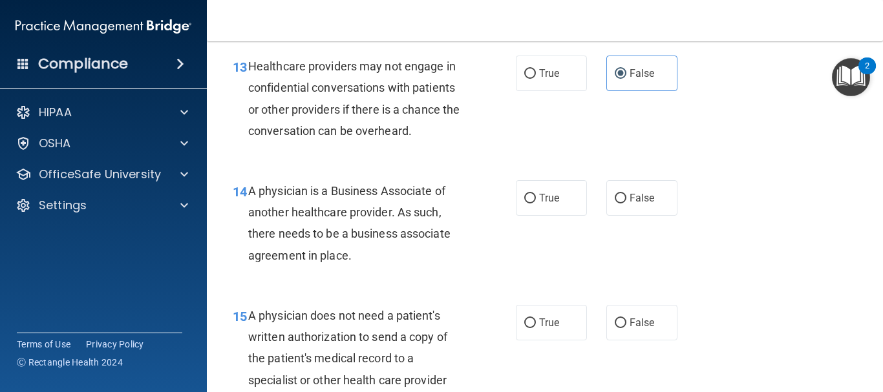
scroll to position [1616, 0]
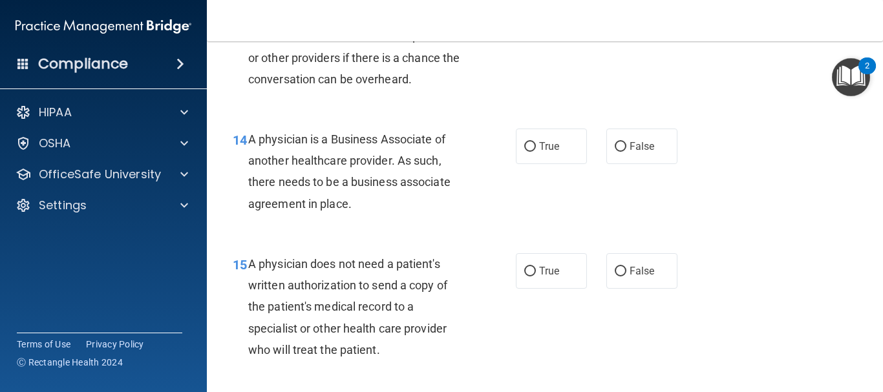
drag, startPoint x: 327, startPoint y: 215, endPoint x: 249, endPoint y: 157, distance: 97.5
click at [249, 157] on div "A physician is a Business Associate of another healthcare provider. As such, th…" at bounding box center [361, 172] width 227 height 86
click at [532, 164] on label "True" at bounding box center [551, 147] width 71 height 36
click at [532, 152] on input "True" at bounding box center [530, 147] width 12 height 10
radio input "true"
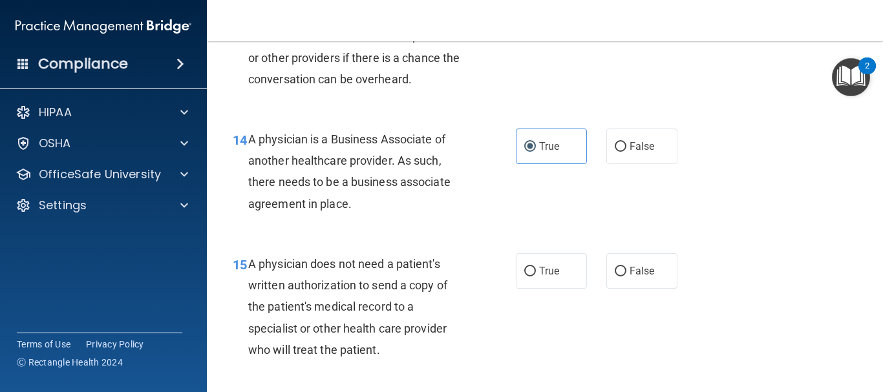
click at [489, 190] on div "14 A physician is a Business Associate of another healthcare provider. As such,…" at bounding box center [374, 175] width 322 height 92
click at [617, 152] on input "False" at bounding box center [621, 147] width 12 height 10
radio input "true"
radio input "false"
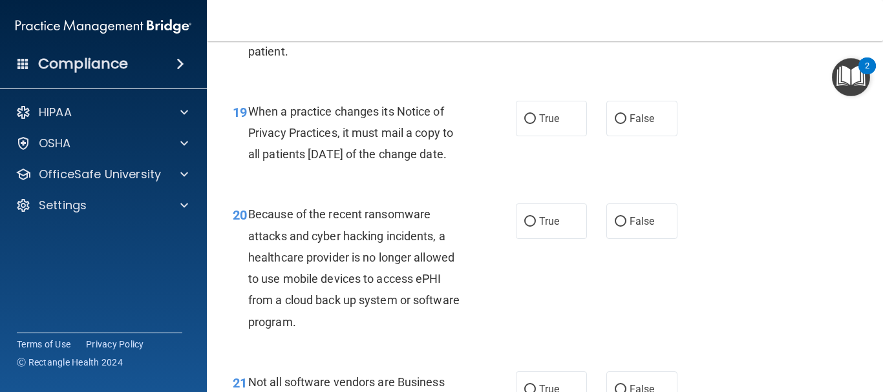
scroll to position [2328, 0]
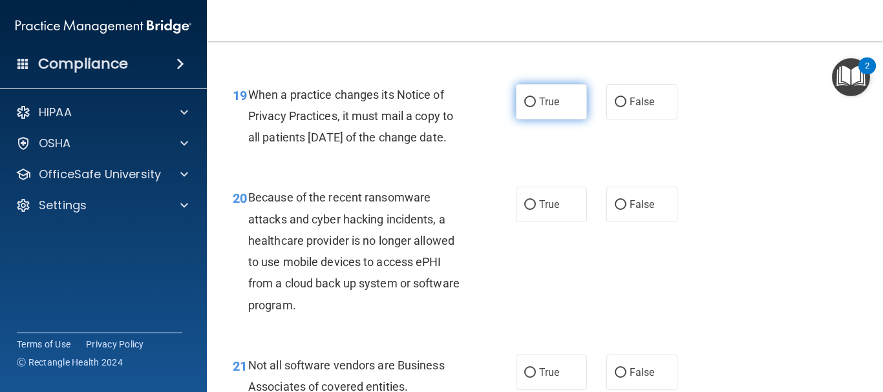
click at [532, 112] on label "True" at bounding box center [551, 102] width 71 height 36
click at [532, 107] on input "True" at bounding box center [530, 103] width 12 height 10
radio input "true"
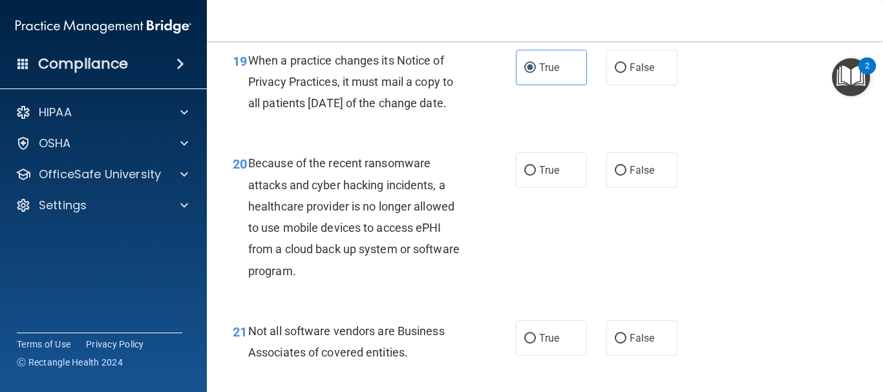
scroll to position [2392, 0]
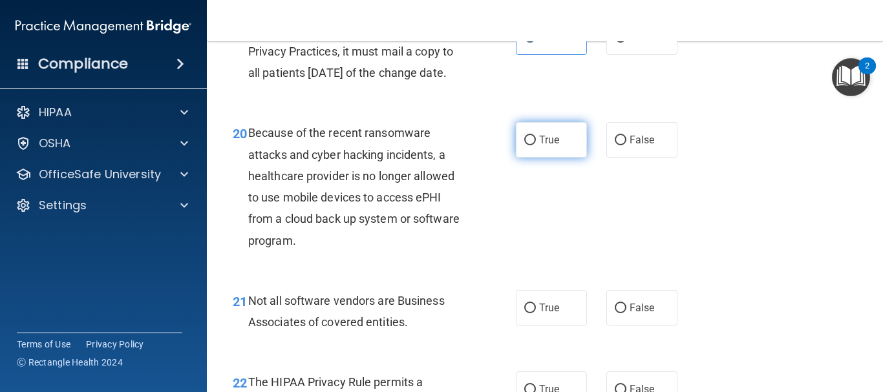
click at [530, 145] on input "True" at bounding box center [530, 141] width 12 height 10
radio input "true"
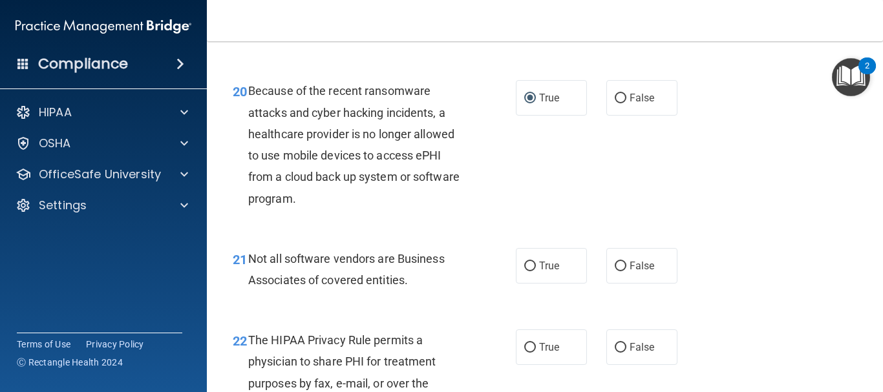
scroll to position [2522, 0]
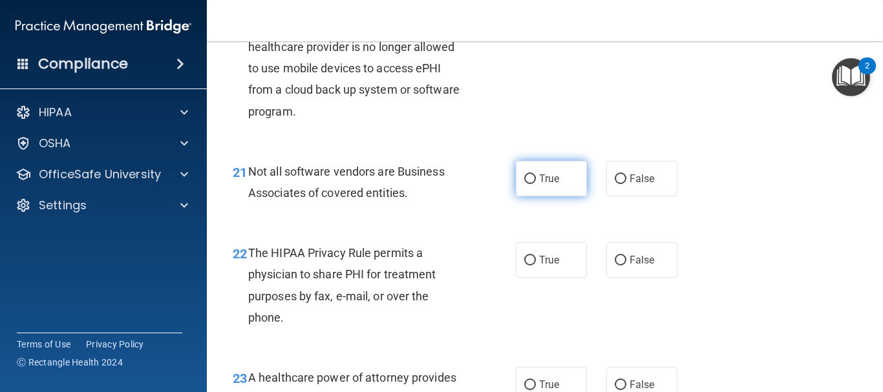
click at [518, 197] on label "True" at bounding box center [551, 179] width 71 height 36
click at [524, 184] on input "True" at bounding box center [530, 180] width 12 height 10
radio input "true"
click at [596, 197] on div "True False" at bounding box center [601, 179] width 171 height 36
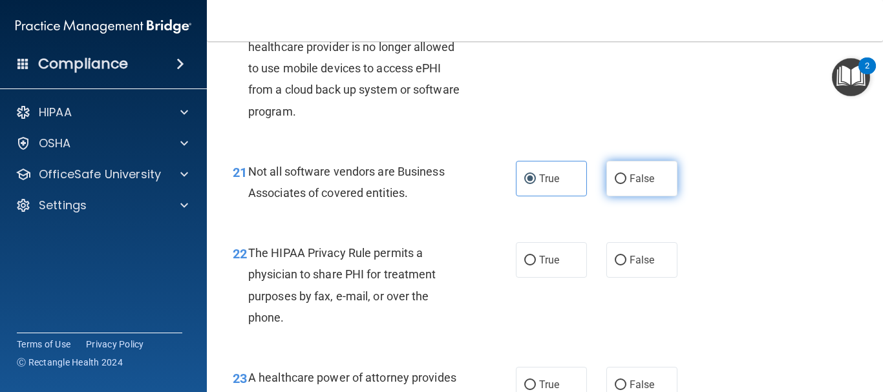
click at [616, 184] on input "False" at bounding box center [621, 180] width 12 height 10
radio input "true"
radio input "false"
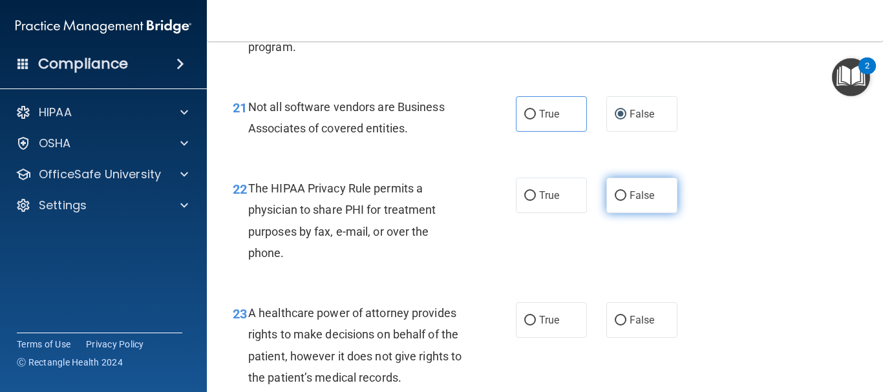
click at [619, 213] on label "False" at bounding box center [642, 196] width 71 height 36
click at [619, 201] on input "False" at bounding box center [621, 196] width 12 height 10
radio input "true"
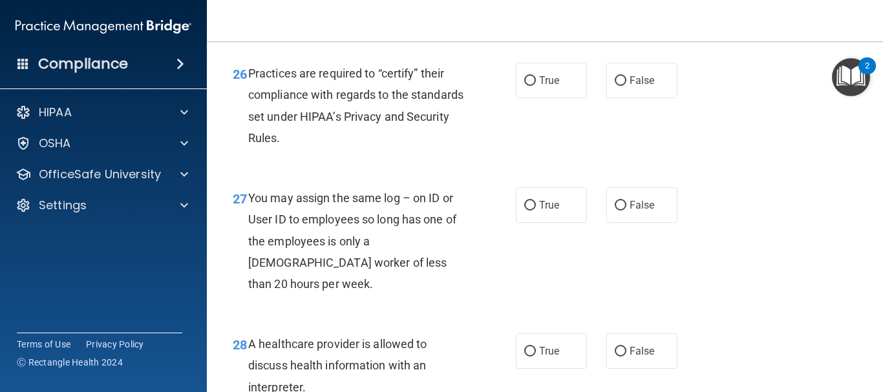
scroll to position [3168, 0]
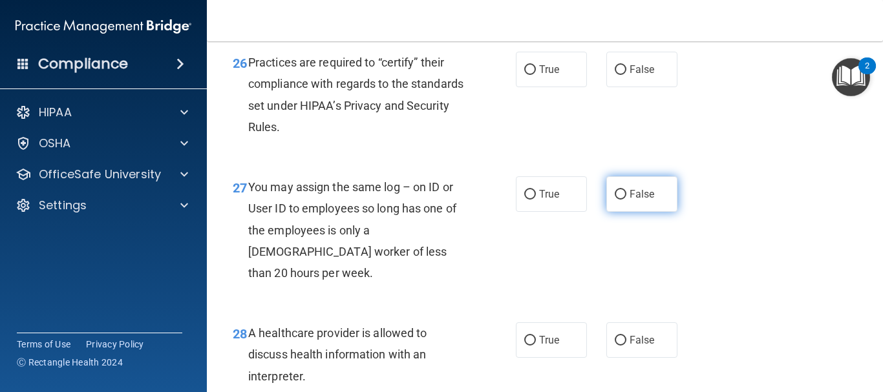
click at [652, 212] on label "False" at bounding box center [642, 195] width 71 height 36
click at [627, 200] on input "False" at bounding box center [621, 195] width 12 height 10
radio input "true"
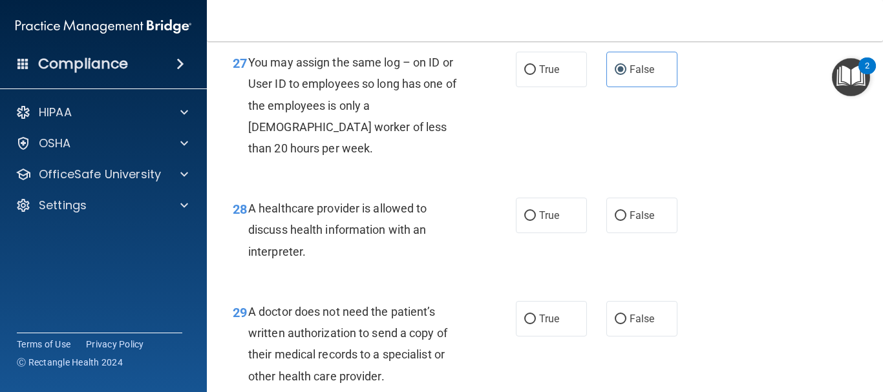
scroll to position [3298, 0]
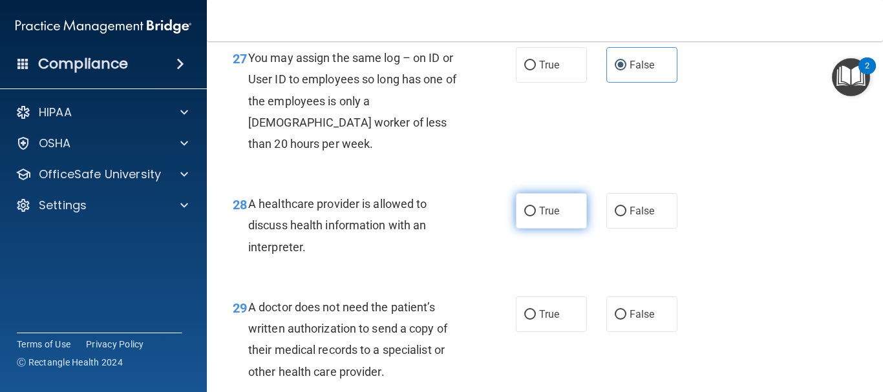
click at [526, 229] on label "True" at bounding box center [551, 211] width 71 height 36
click at [526, 217] on input "True" at bounding box center [530, 212] width 12 height 10
radio input "true"
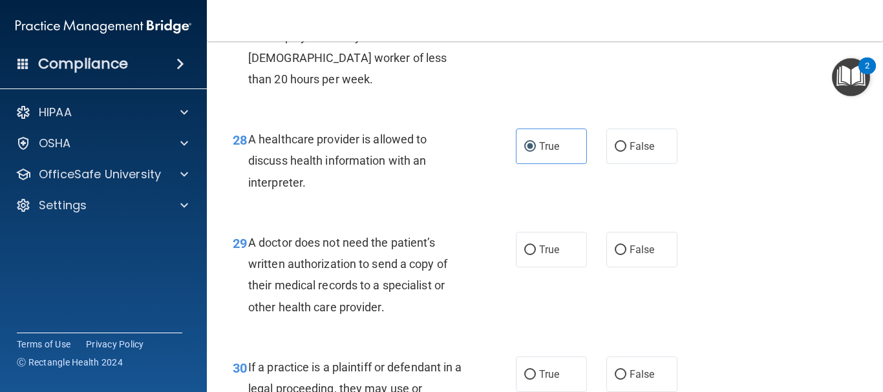
scroll to position [3427, 0]
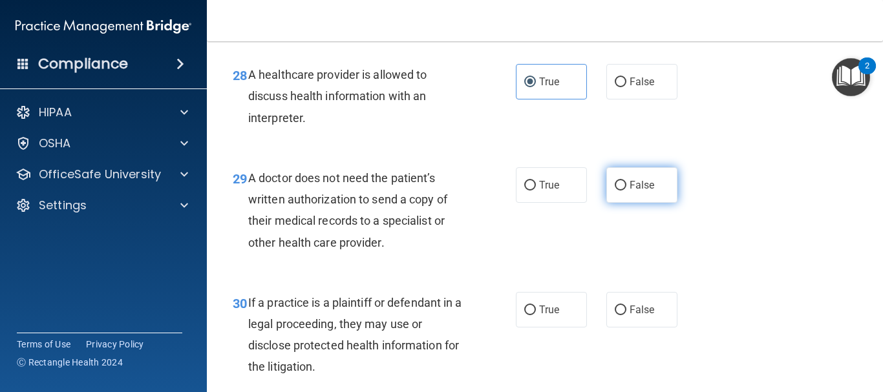
click at [608, 203] on label "False" at bounding box center [642, 185] width 71 height 36
click at [615, 191] on input "False" at bounding box center [621, 186] width 12 height 10
radio input "true"
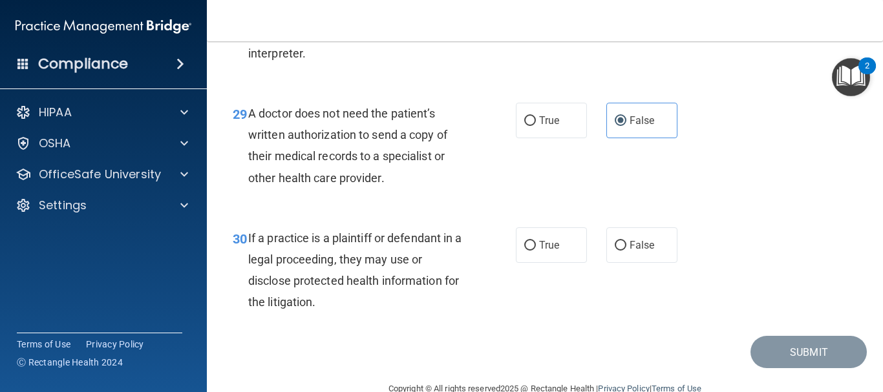
scroll to position [3541, 0]
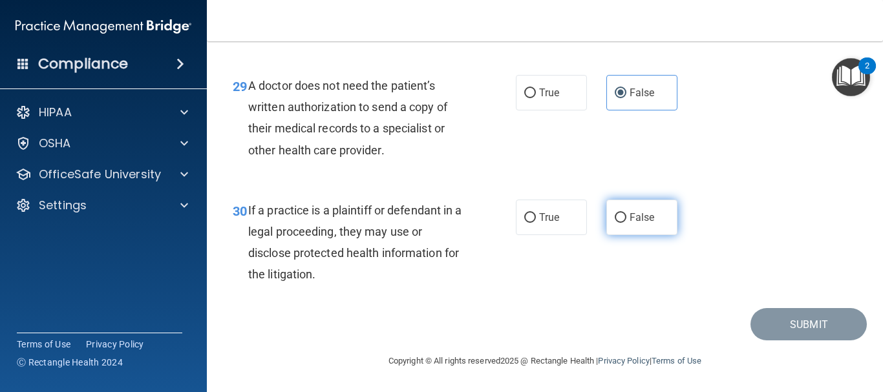
click at [619, 219] on input "False" at bounding box center [621, 218] width 12 height 10
radio input "true"
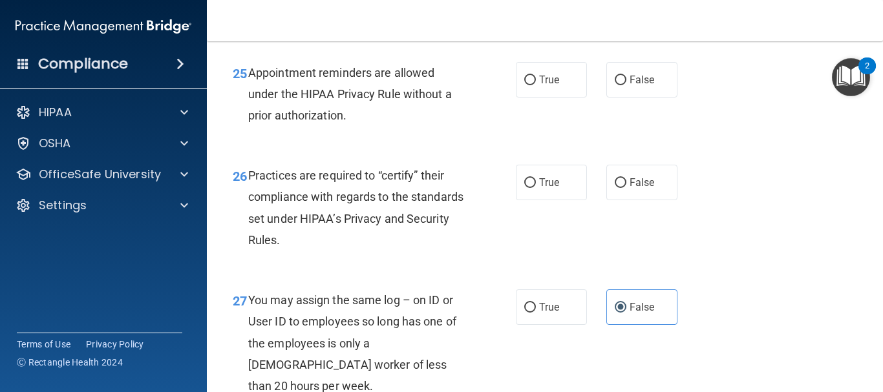
scroll to position [3023, 0]
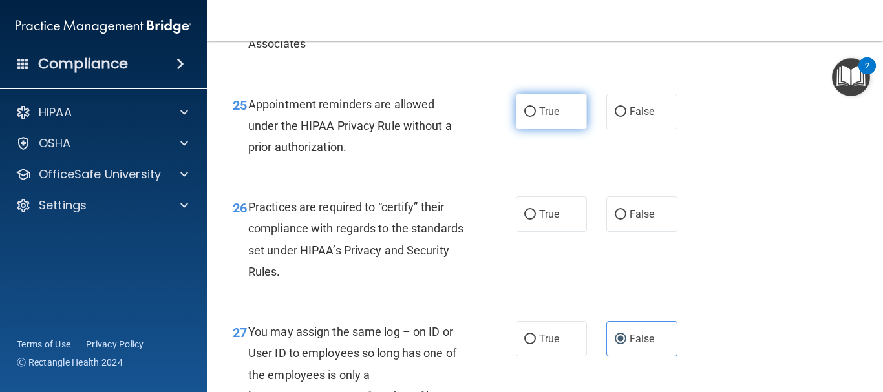
click at [533, 129] on label "True" at bounding box center [551, 112] width 71 height 36
click at [533, 117] on input "True" at bounding box center [530, 112] width 12 height 10
radio input "true"
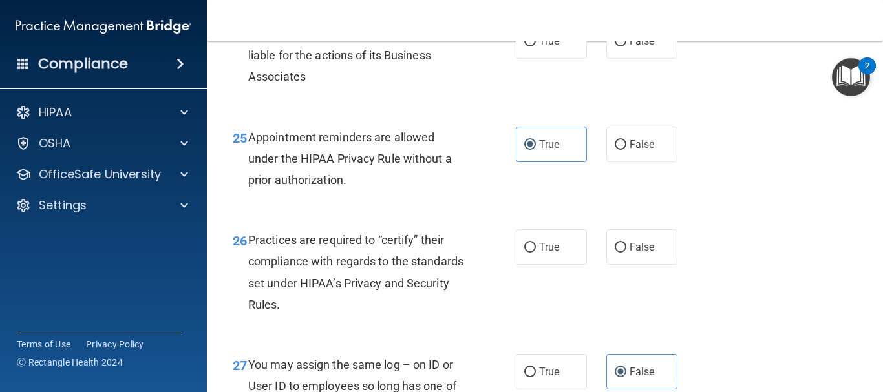
scroll to position [2959, 0]
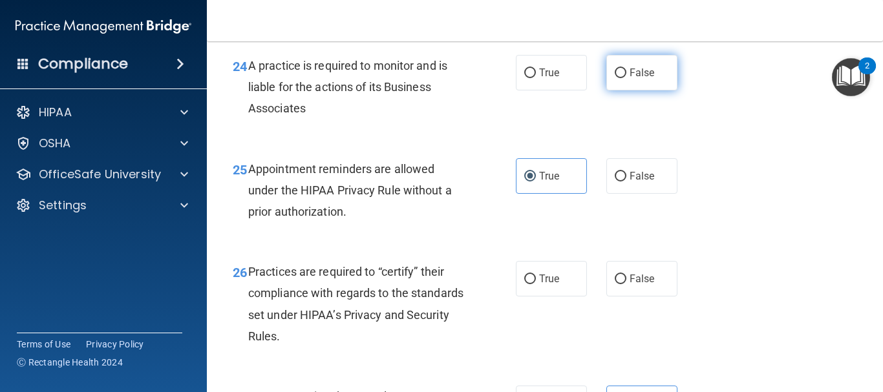
click at [607, 91] on label "False" at bounding box center [642, 73] width 71 height 36
click at [615, 78] on input "False" at bounding box center [621, 74] width 12 height 10
radio input "true"
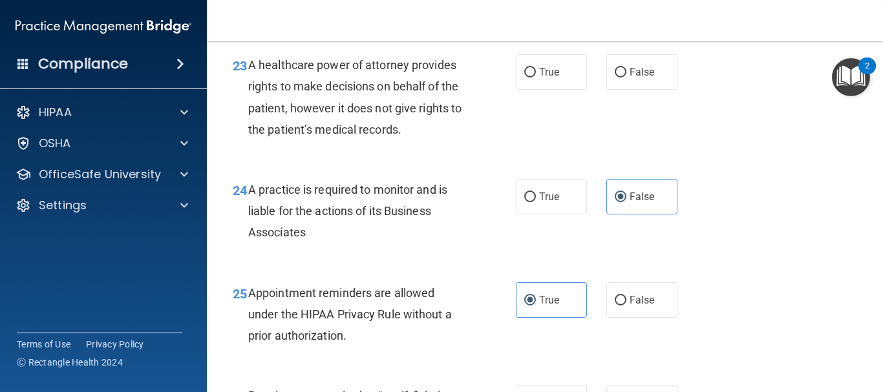
scroll to position [2829, 0]
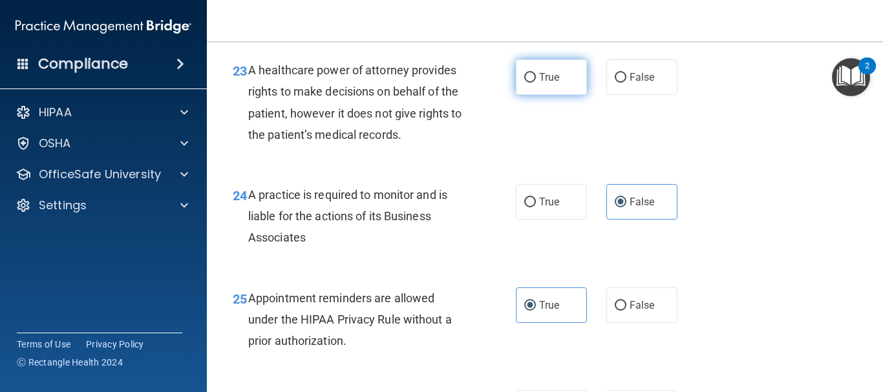
click at [570, 95] on label "True" at bounding box center [551, 77] width 71 height 36
click at [536, 83] on input "True" at bounding box center [530, 78] width 12 height 10
radio input "true"
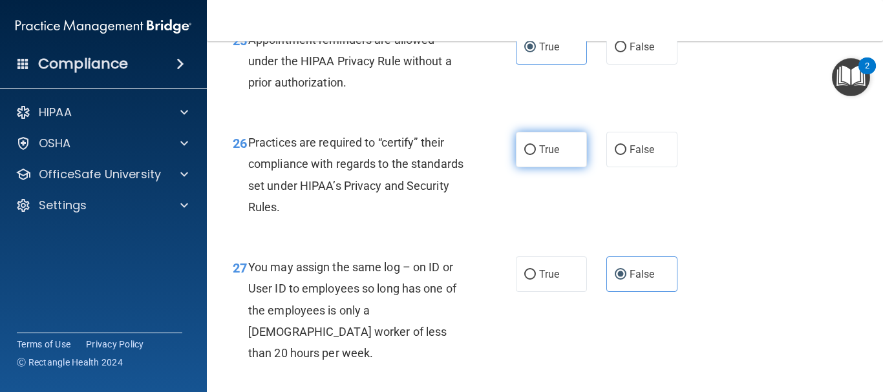
click at [524, 155] on input "True" at bounding box center [530, 150] width 12 height 10
radio input "true"
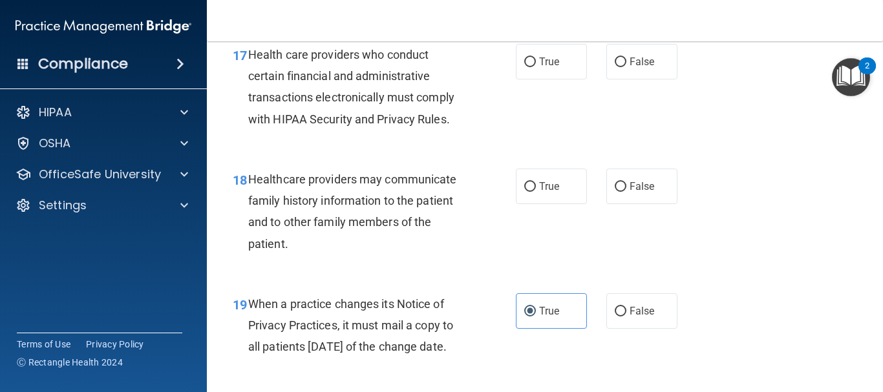
scroll to position [2054, 0]
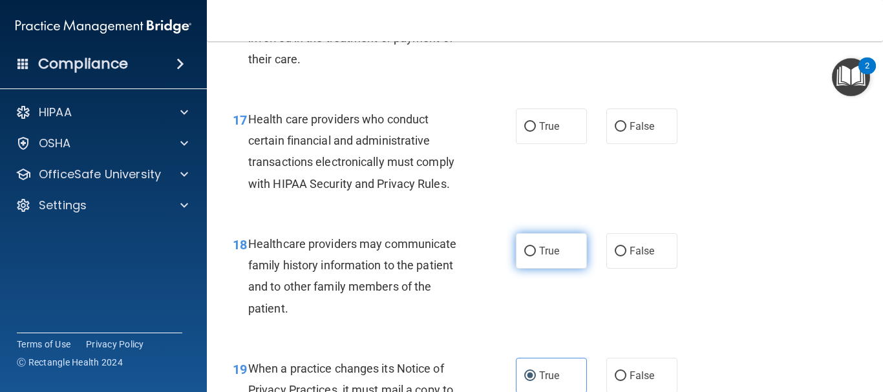
click at [553, 257] on span "True" at bounding box center [549, 251] width 20 height 12
click at [536, 257] on input "True" at bounding box center [530, 252] width 12 height 10
radio input "true"
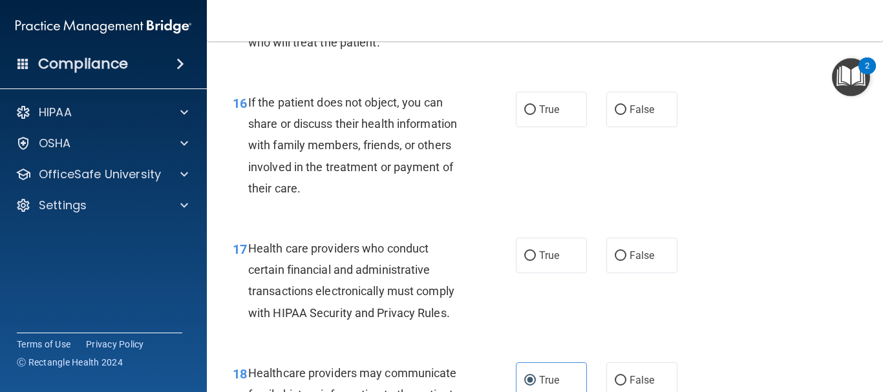
scroll to position [1989, 0]
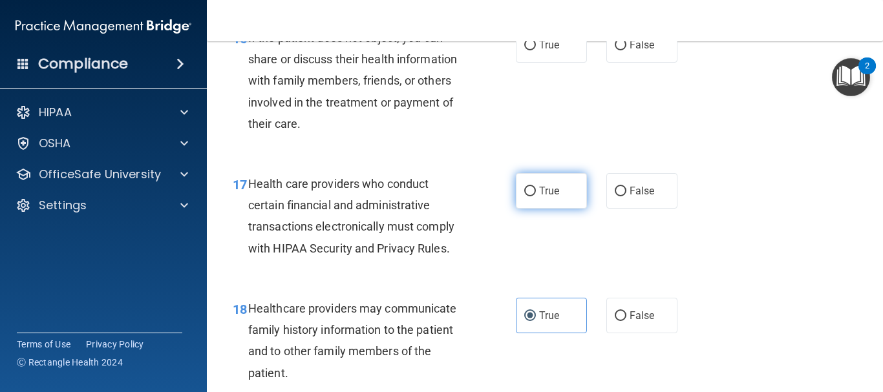
click at [564, 209] on label "True" at bounding box center [551, 191] width 71 height 36
click at [536, 197] on input "True" at bounding box center [530, 192] width 12 height 10
radio input "true"
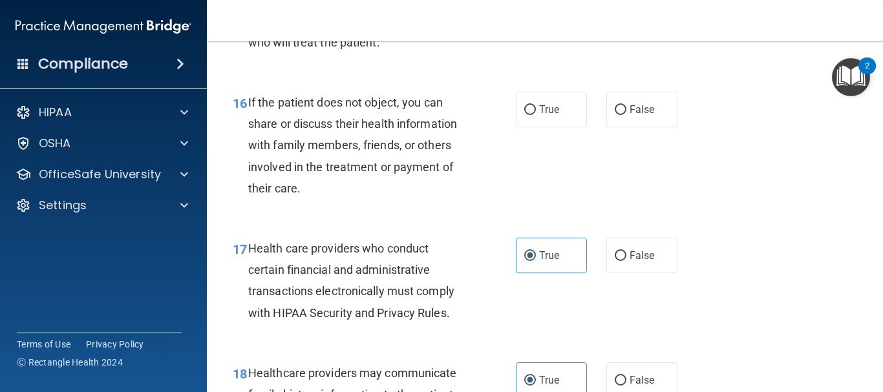
scroll to position [1860, 0]
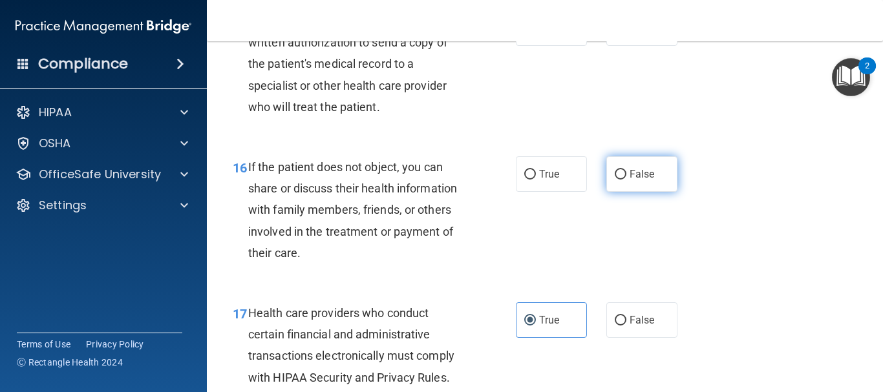
click at [630, 180] on span "False" at bounding box center [642, 174] width 25 height 12
click at [627, 180] on input "False" at bounding box center [621, 175] width 12 height 10
radio input "true"
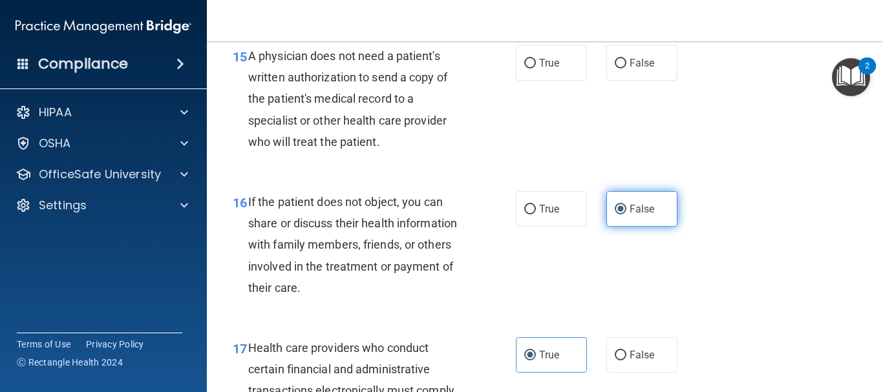
scroll to position [1795, 0]
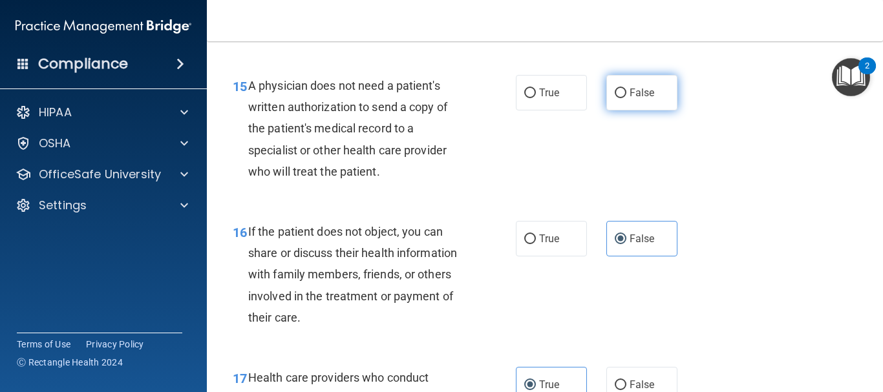
click at [630, 107] on label "False" at bounding box center [642, 93] width 71 height 36
click at [627, 98] on input "False" at bounding box center [621, 94] width 12 height 10
radio input "true"
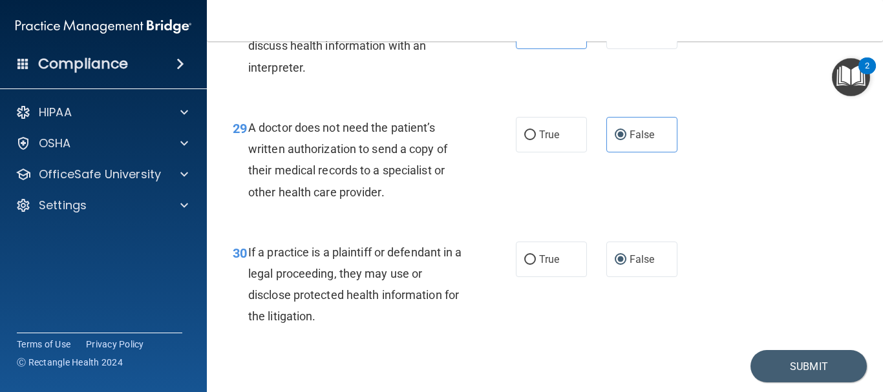
scroll to position [3541, 0]
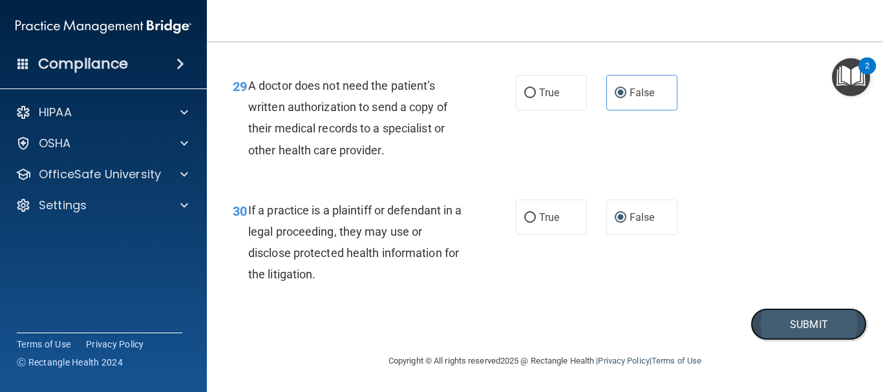
click at [786, 323] on button "Submit" at bounding box center [809, 324] width 116 height 33
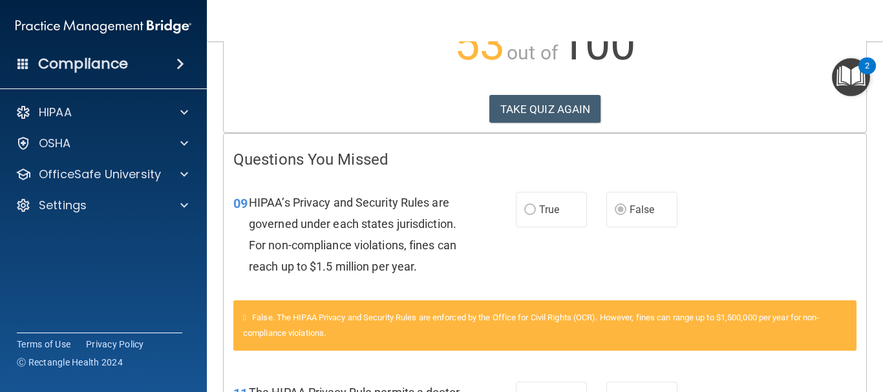
scroll to position [194, 0]
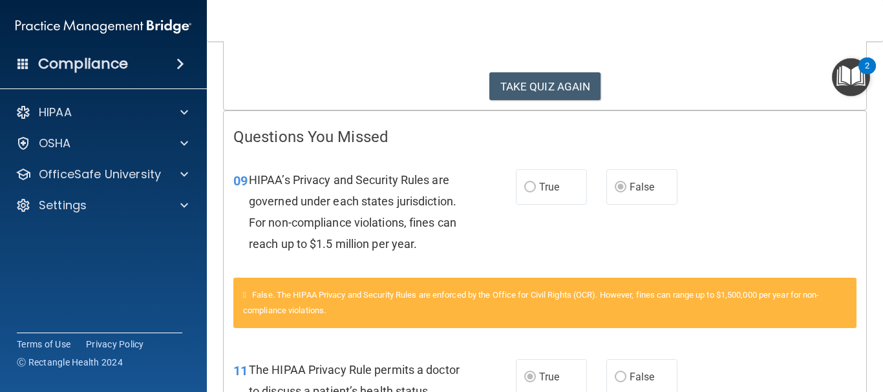
drag, startPoint x: 572, startPoint y: 189, endPoint x: 564, endPoint y: 191, distance: 8.6
click at [572, 189] on label "True" at bounding box center [551, 187] width 71 height 36
click at [532, 187] on label "True" at bounding box center [551, 187] width 71 height 36
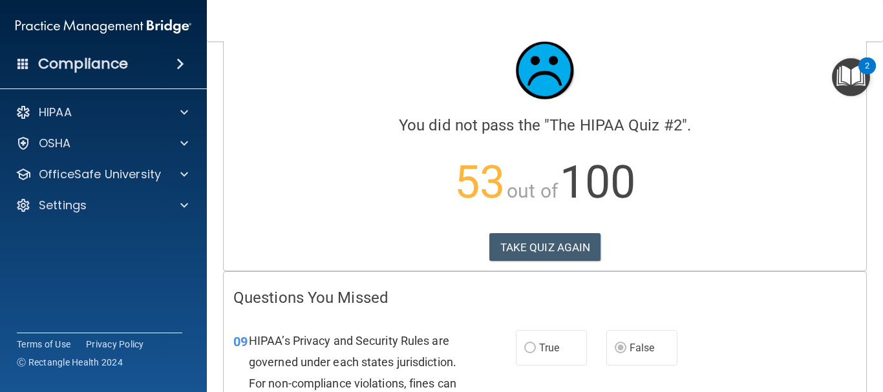
scroll to position [0, 0]
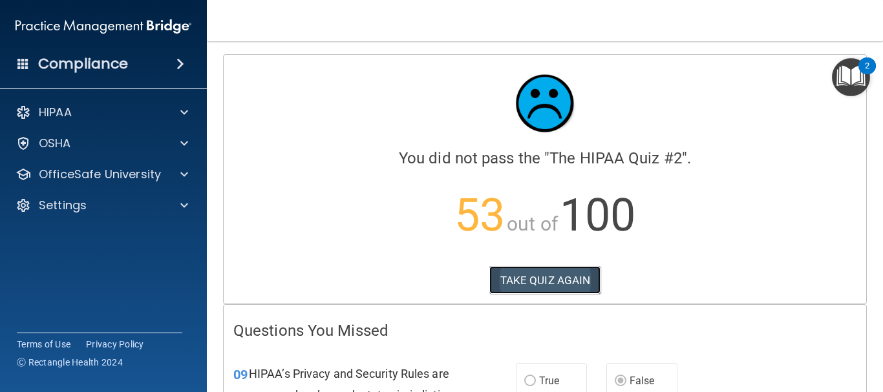
click at [550, 286] on button "TAKE QUIZ AGAIN" at bounding box center [545, 280] width 112 height 28
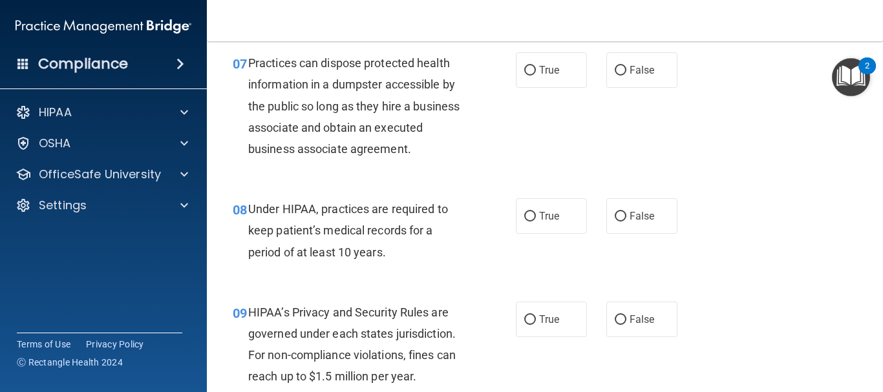
scroll to position [905, 0]
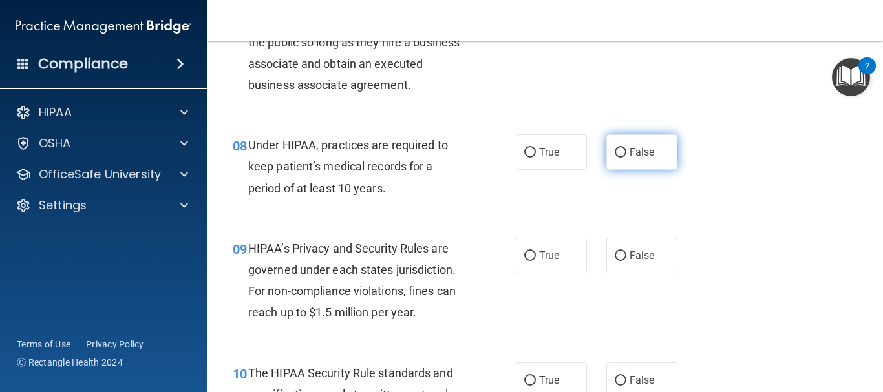
click at [645, 146] on span "False" at bounding box center [642, 152] width 25 height 12
click at [627, 148] on input "False" at bounding box center [621, 153] width 12 height 10
radio input "true"
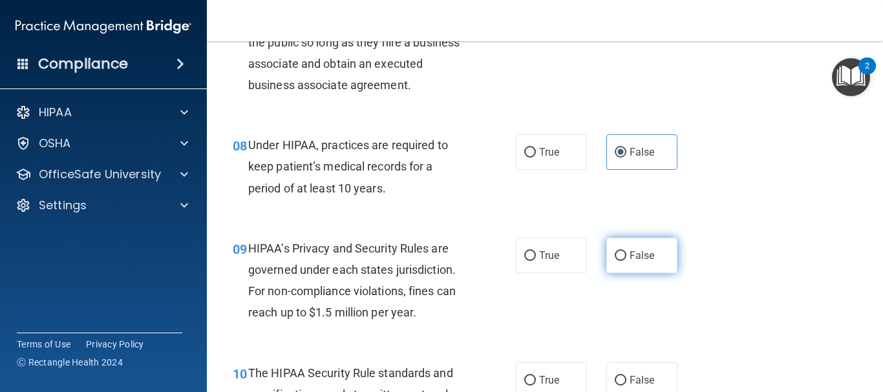
click at [615, 257] on input "False" at bounding box center [621, 257] width 12 height 10
radio input "true"
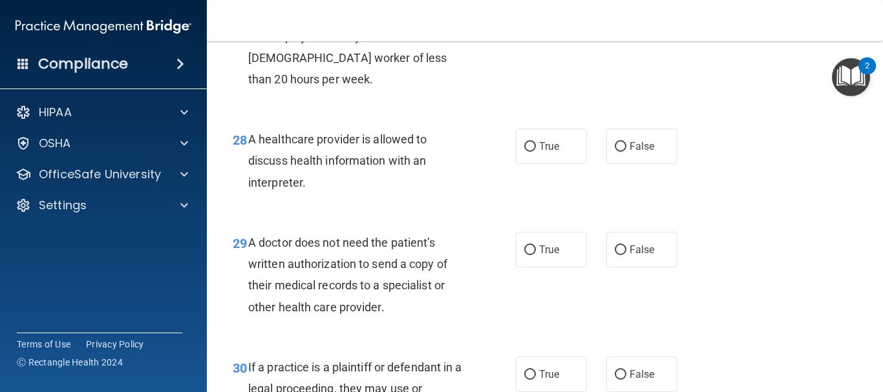
scroll to position [3541, 0]
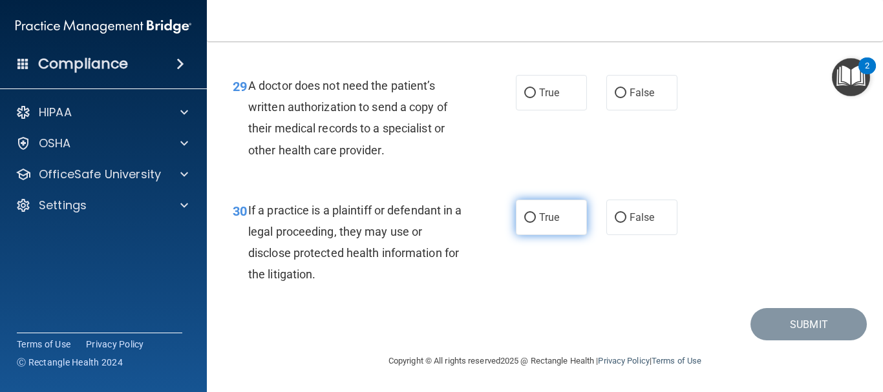
click at [542, 217] on span "True" at bounding box center [549, 217] width 20 height 12
click at [536, 217] on input "True" at bounding box center [530, 218] width 12 height 10
radio input "true"
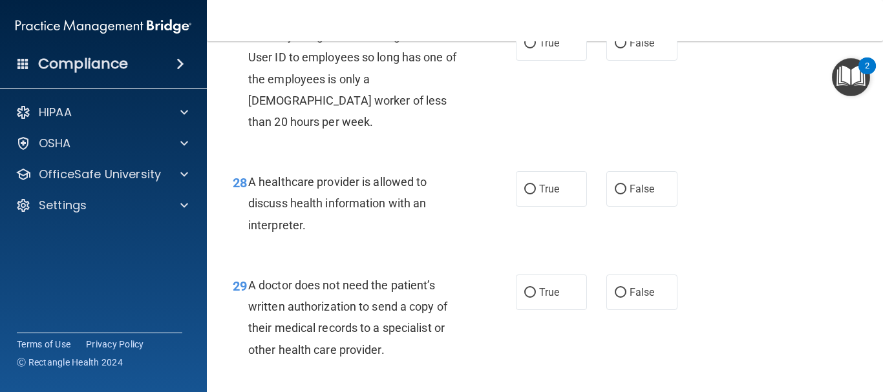
scroll to position [3282, 0]
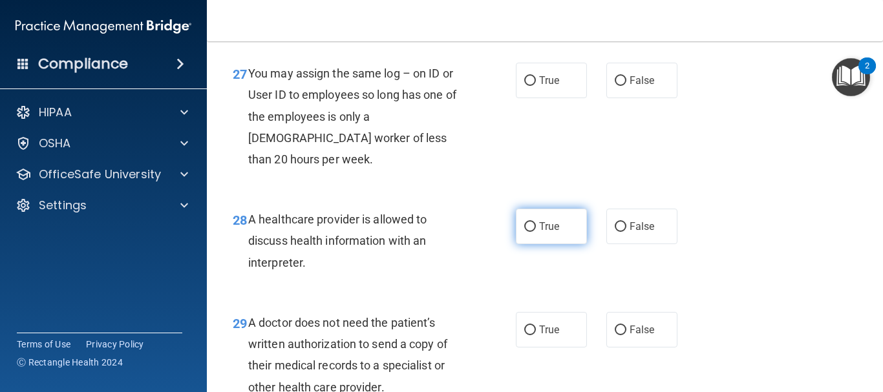
click at [524, 232] on input "True" at bounding box center [530, 227] width 12 height 10
radio input "true"
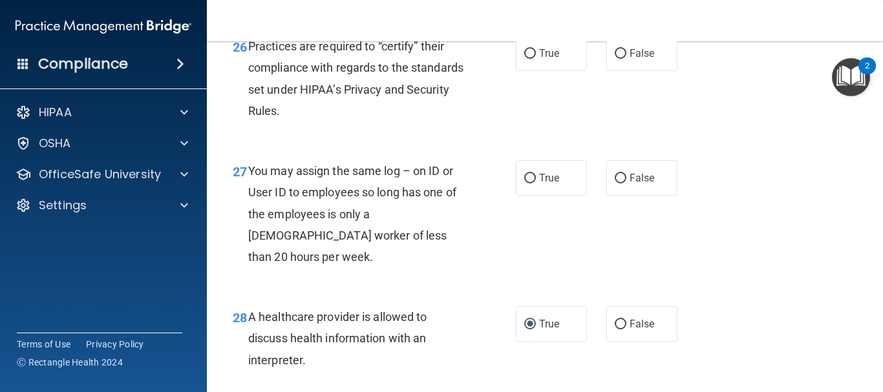
scroll to position [3153, 0]
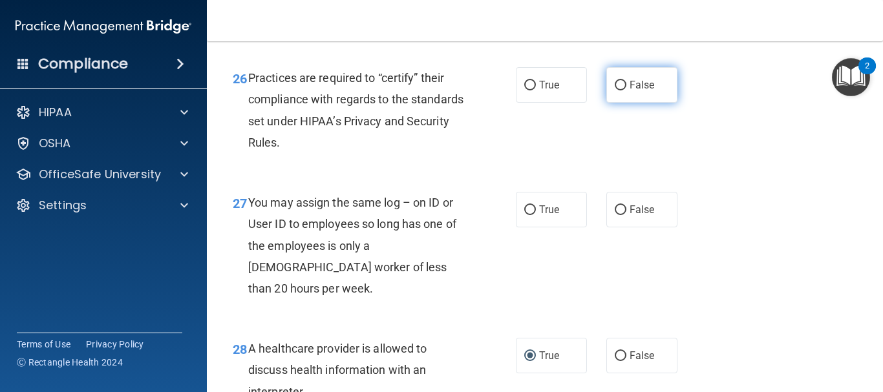
click at [644, 91] on span "False" at bounding box center [642, 85] width 25 height 12
click at [627, 91] on input "False" at bounding box center [621, 86] width 12 height 10
radio input "true"
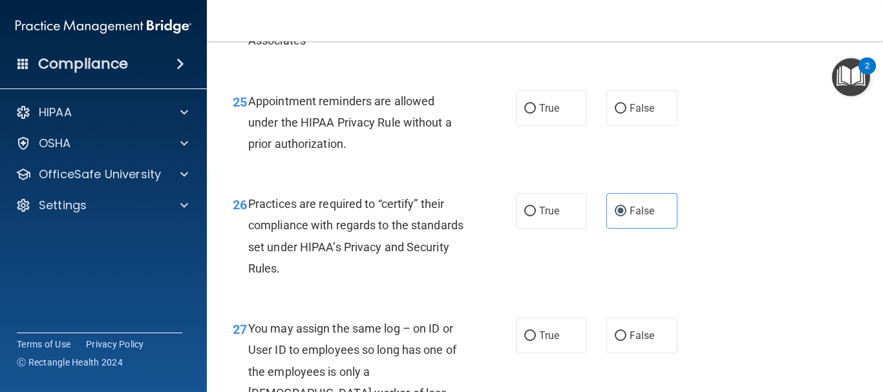
scroll to position [3023, 0]
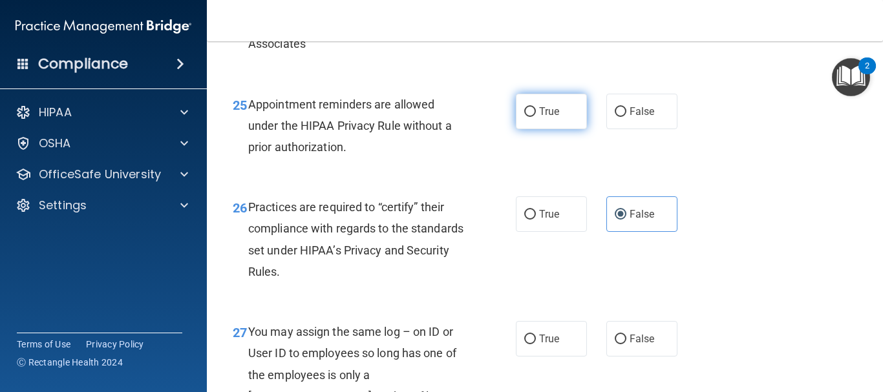
click at [537, 129] on label "True" at bounding box center [551, 112] width 71 height 36
click at [536, 117] on input "True" at bounding box center [530, 112] width 12 height 10
radio input "true"
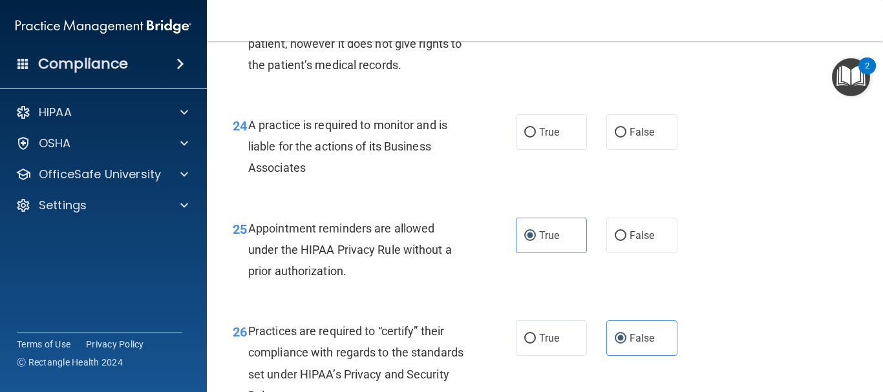
scroll to position [2894, 0]
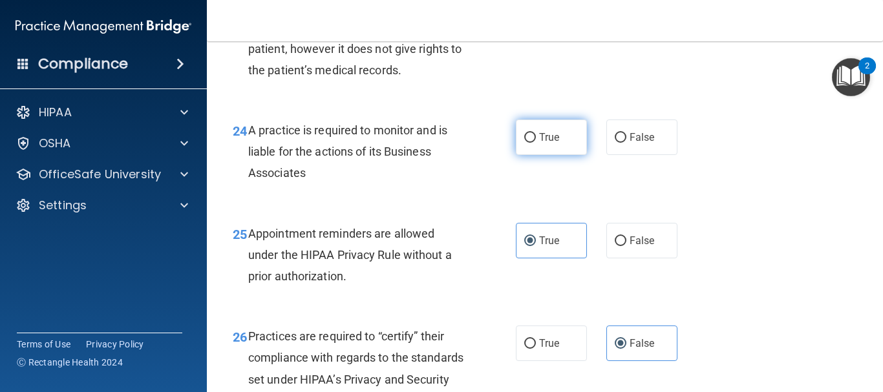
click at [524, 143] on input "True" at bounding box center [530, 138] width 12 height 10
radio input "true"
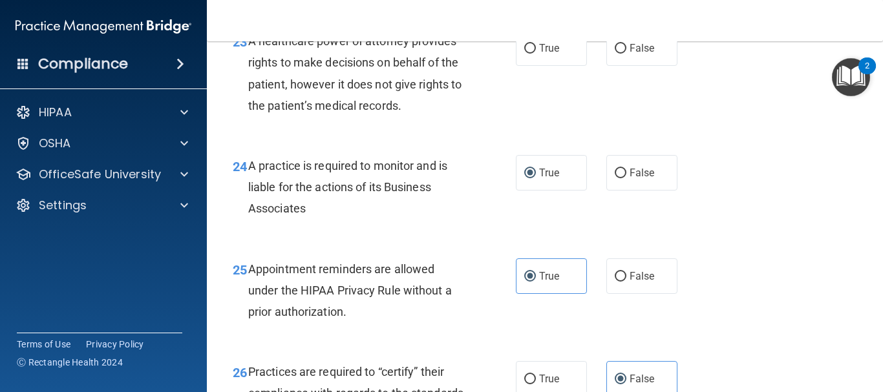
scroll to position [2829, 0]
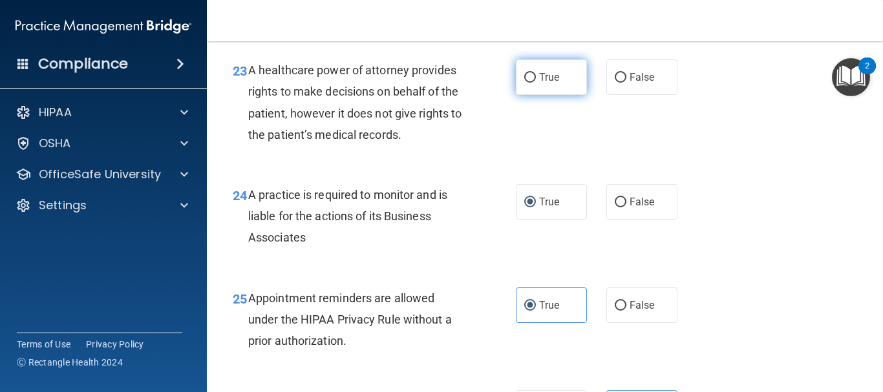
click at [565, 95] on label "True" at bounding box center [551, 77] width 71 height 36
click at [536, 83] on input "True" at bounding box center [530, 78] width 12 height 10
radio input "true"
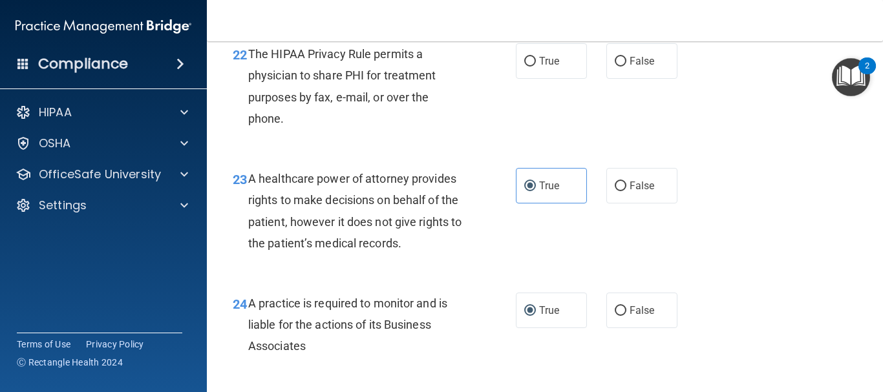
scroll to position [2700, 0]
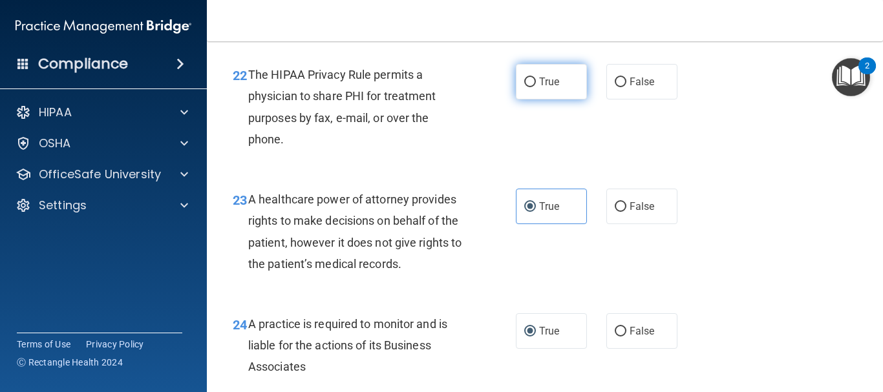
click at [539, 88] on span "True" at bounding box center [549, 82] width 20 height 12
click at [536, 87] on input "True" at bounding box center [530, 83] width 12 height 10
radio input "true"
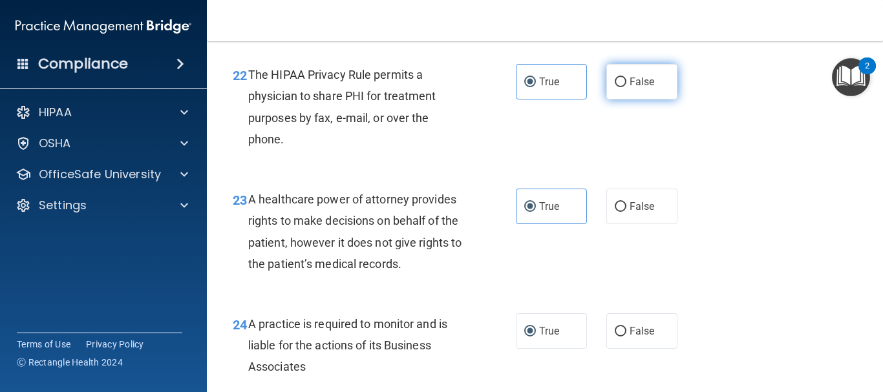
click at [619, 87] on input "False" at bounding box center [621, 83] width 12 height 10
radio input "true"
radio input "false"
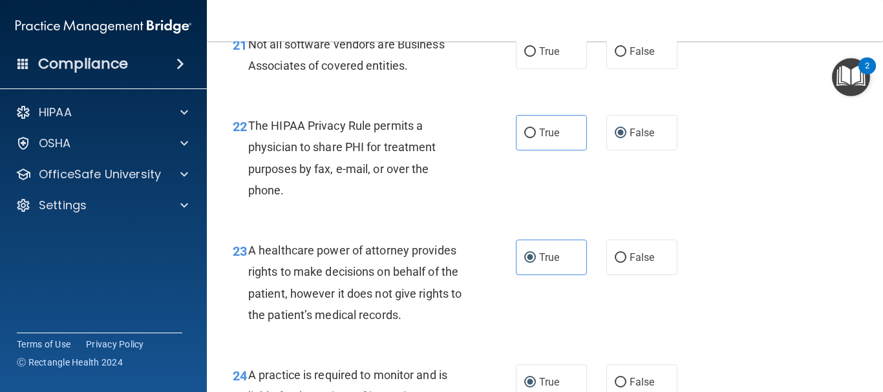
scroll to position [2571, 0]
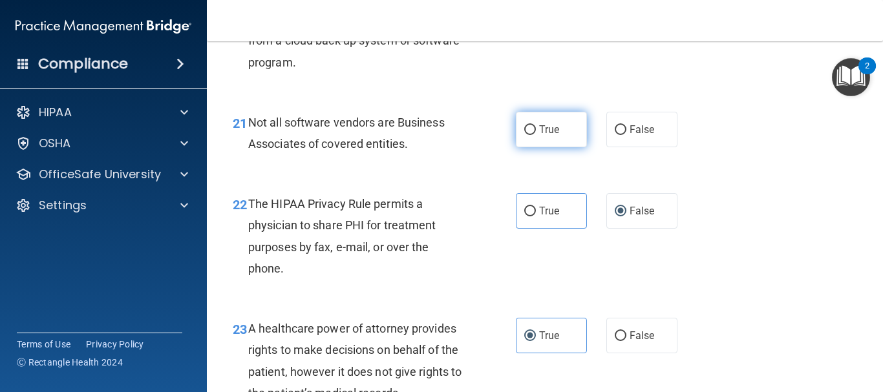
click at [526, 135] on input "True" at bounding box center [530, 130] width 12 height 10
radio input "true"
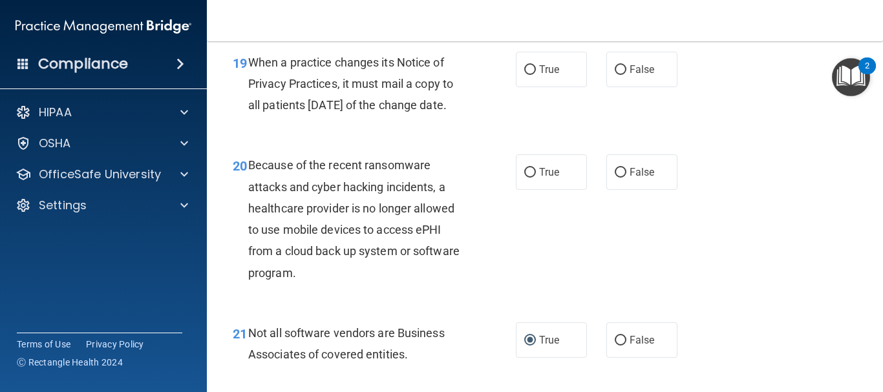
scroll to position [2377, 0]
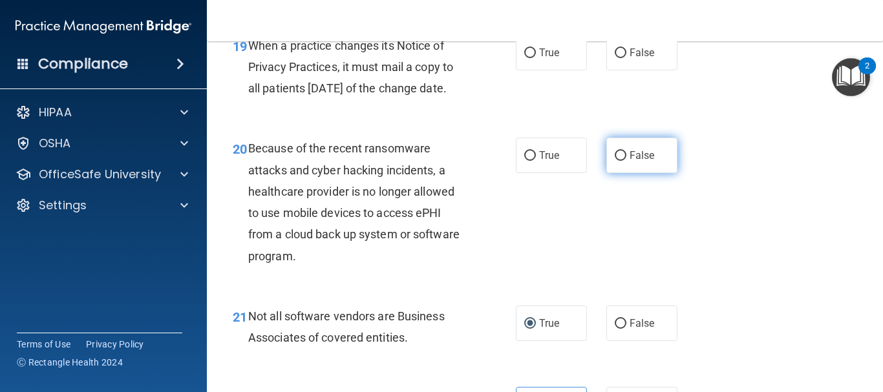
click at [614, 173] on label "False" at bounding box center [642, 156] width 71 height 36
click at [615, 58] on input "False" at bounding box center [621, 53] width 12 height 10
radio input "true"
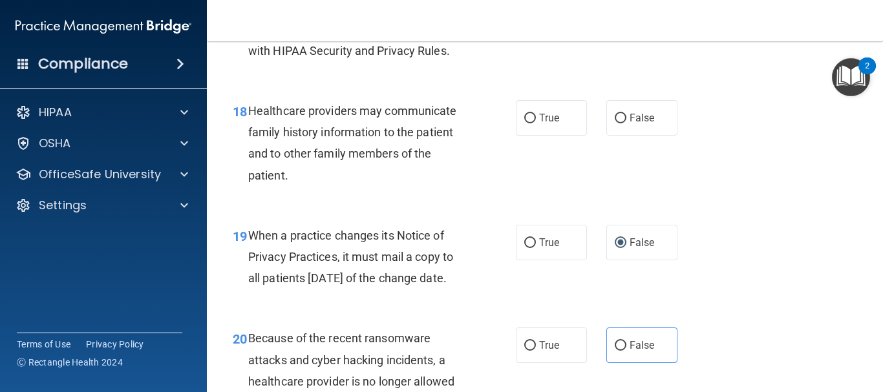
scroll to position [2183, 0]
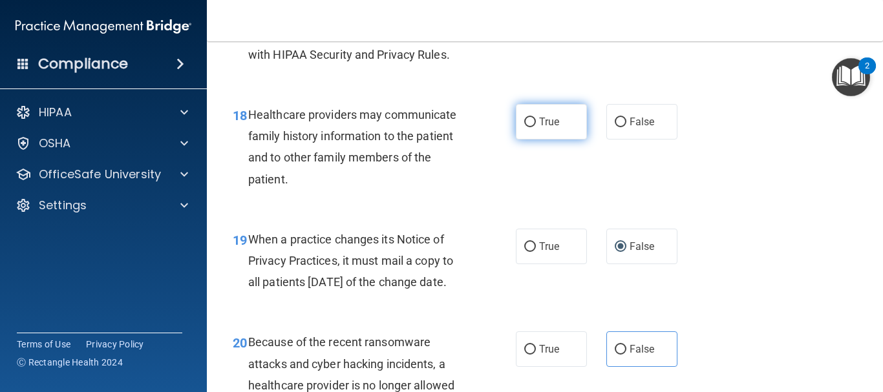
click at [539, 128] on span "True" at bounding box center [549, 122] width 20 height 12
click at [536, 127] on input "True" at bounding box center [530, 123] width 12 height 10
radio input "true"
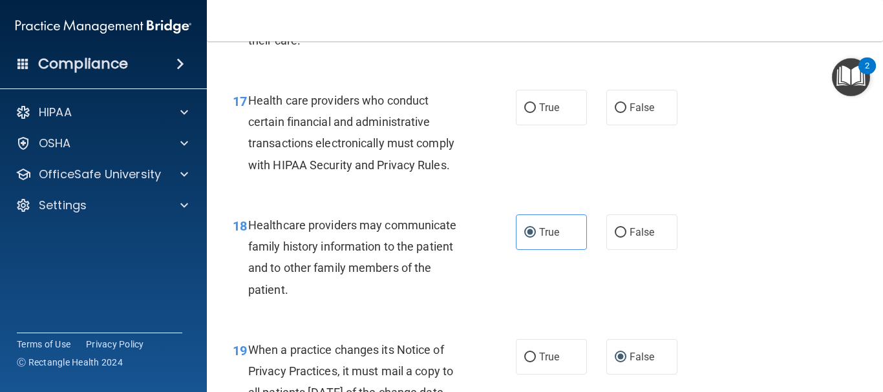
scroll to position [2054, 0]
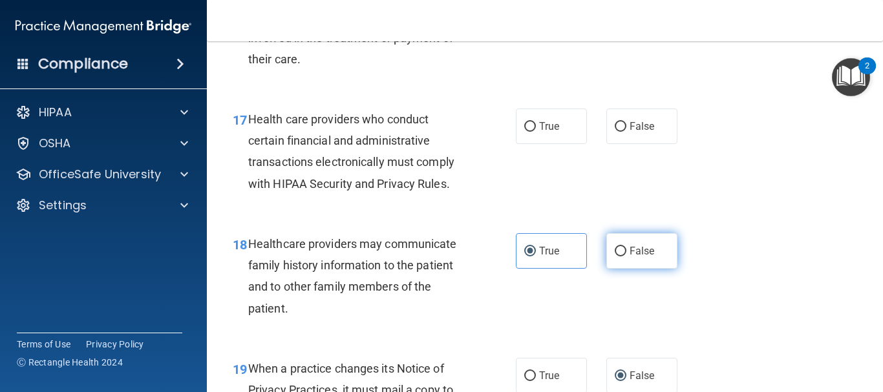
click at [621, 269] on label "False" at bounding box center [642, 251] width 71 height 36
click at [621, 257] on input "False" at bounding box center [621, 252] width 12 height 10
radio input "true"
radio input "false"
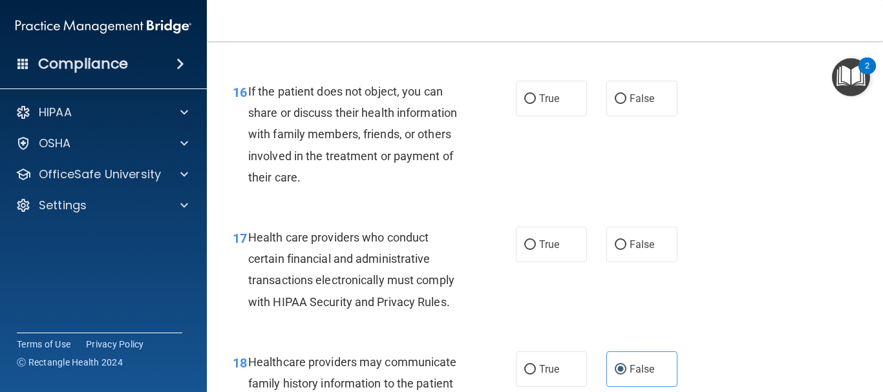
scroll to position [1924, 0]
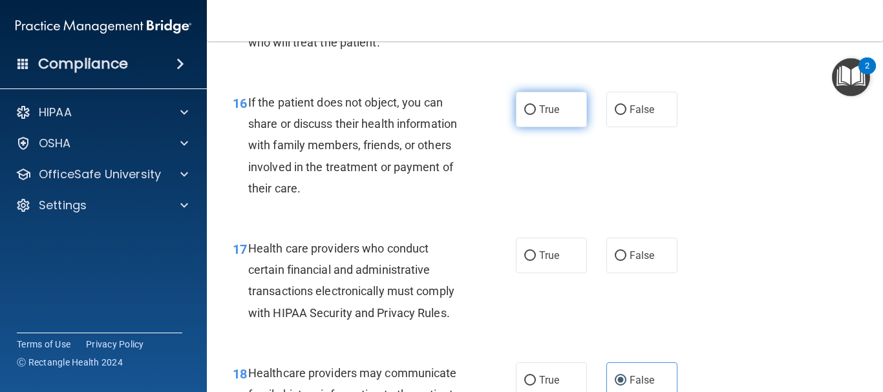
click at [550, 116] on span "True" at bounding box center [549, 109] width 20 height 12
click at [536, 115] on input "True" at bounding box center [530, 110] width 12 height 10
radio input "true"
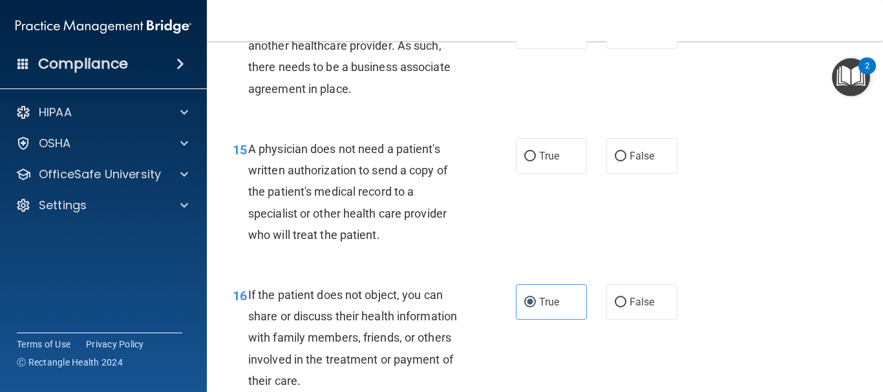
scroll to position [1730, 0]
click at [539, 164] on span "True" at bounding box center [549, 157] width 20 height 12
click at [536, 163] on input "True" at bounding box center [530, 158] width 12 height 10
radio input "true"
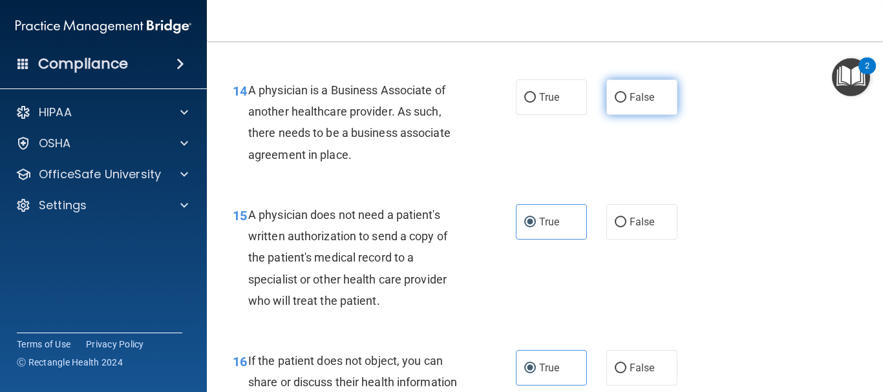
click at [630, 103] on span "False" at bounding box center [642, 97] width 25 height 12
click at [627, 103] on input "False" at bounding box center [621, 98] width 12 height 10
radio input "true"
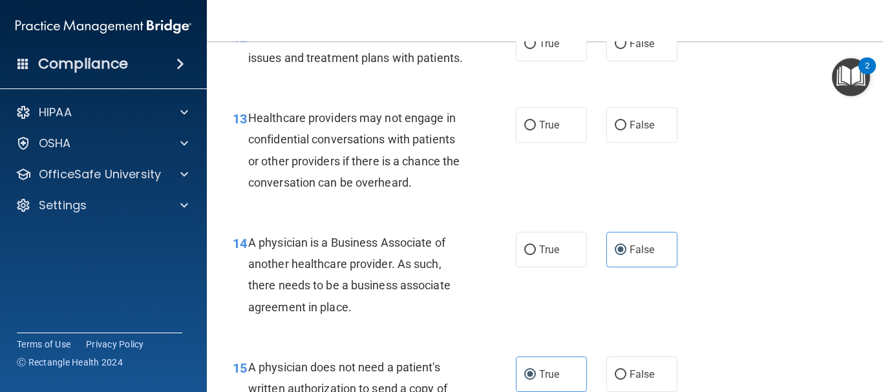
scroll to position [1472, 0]
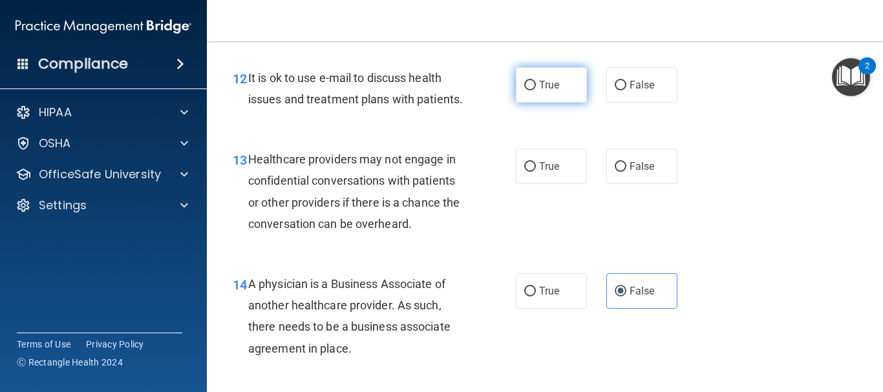
click at [526, 77] on label "True" at bounding box center [551, 85] width 71 height 36
click at [526, 81] on input "True" at bounding box center [530, 86] width 12 height 10
radio input "true"
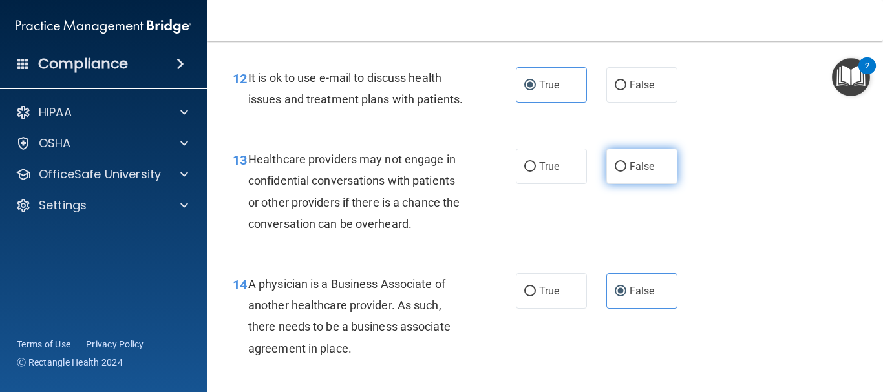
click at [644, 173] on span "False" at bounding box center [642, 166] width 25 height 12
click at [627, 172] on input "False" at bounding box center [621, 167] width 12 height 10
radio input "true"
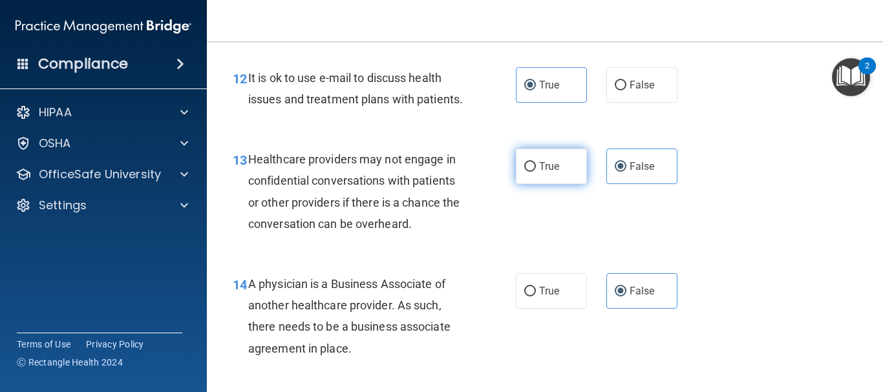
click at [539, 173] on span "True" at bounding box center [549, 166] width 20 height 12
click at [536, 172] on input "True" at bounding box center [530, 167] width 12 height 10
radio input "true"
radio input "false"
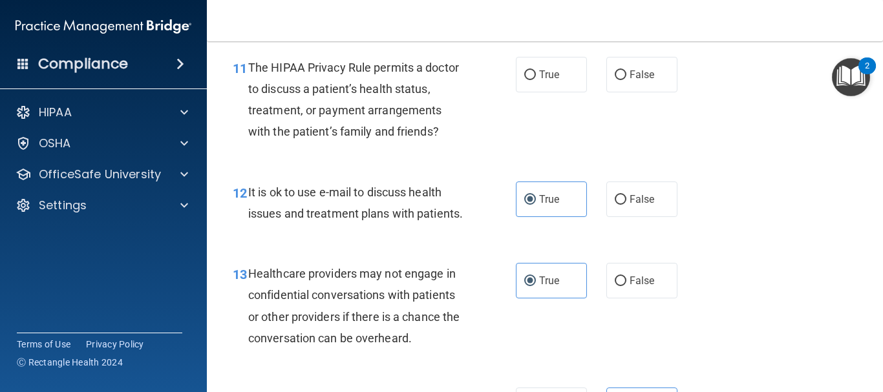
scroll to position [1278, 0]
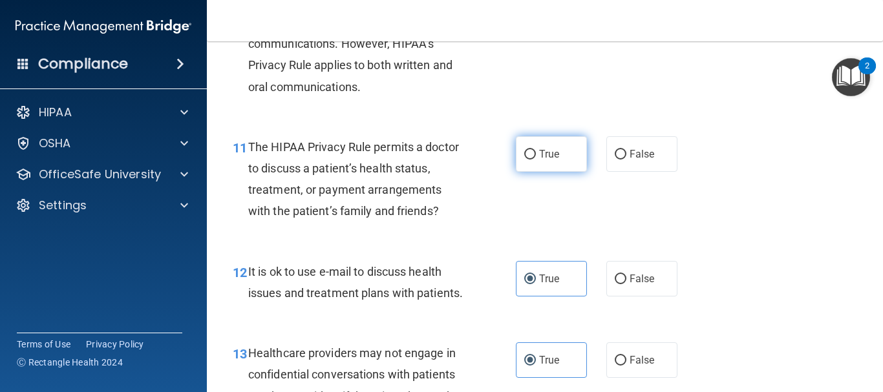
click at [563, 152] on label "True" at bounding box center [551, 154] width 71 height 36
click at [536, 152] on input "True" at bounding box center [530, 155] width 12 height 10
radio input "true"
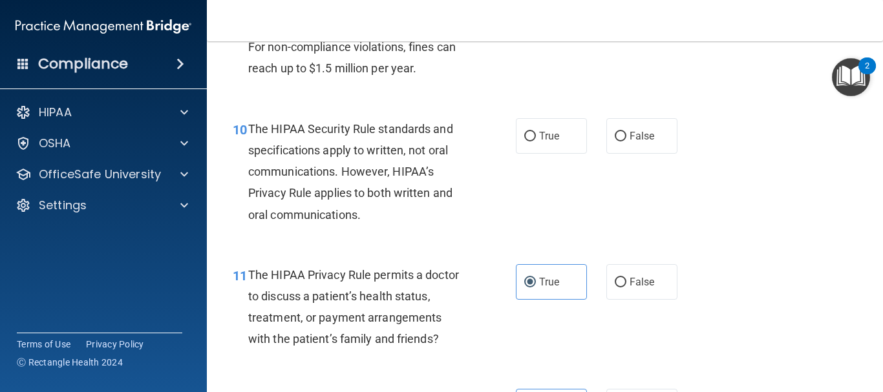
scroll to position [1148, 0]
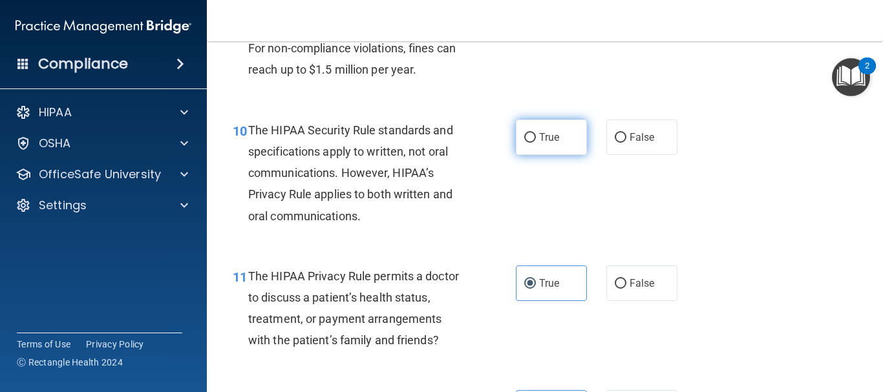
click at [555, 142] on label "True" at bounding box center [551, 138] width 71 height 36
click at [536, 142] on input "True" at bounding box center [530, 138] width 12 height 10
radio input "true"
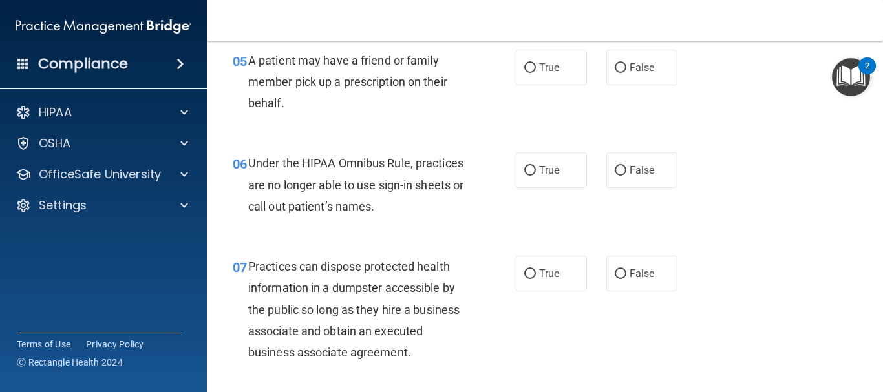
scroll to position [631, 0]
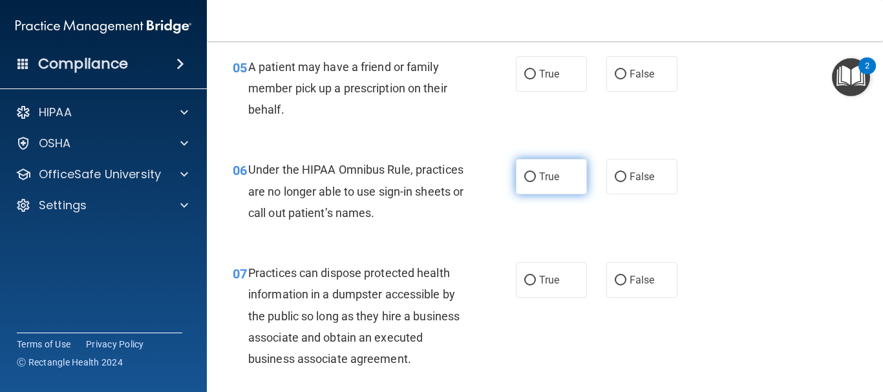
click at [554, 173] on span "True" at bounding box center [549, 177] width 20 height 12
click at [536, 173] on input "True" at bounding box center [530, 178] width 12 height 10
radio input "true"
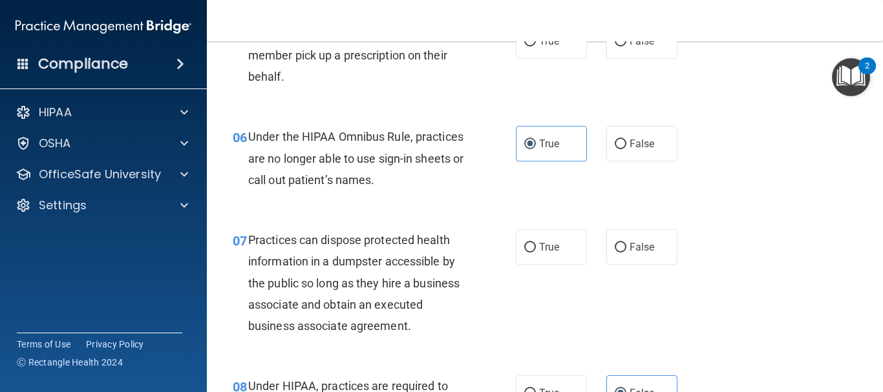
scroll to position [696, 0]
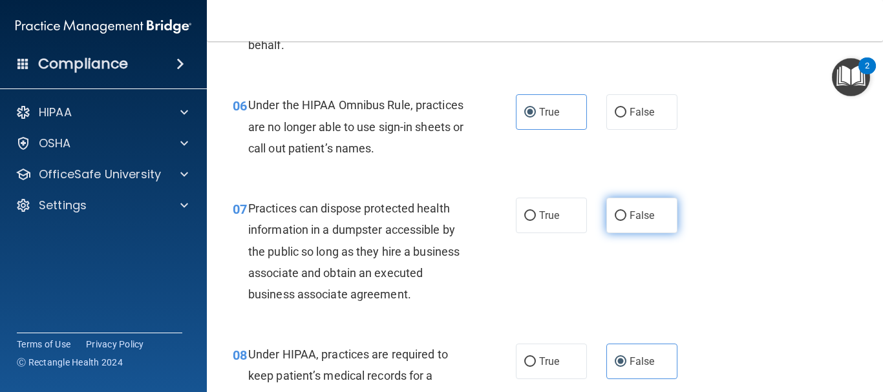
click at [607, 209] on label "False" at bounding box center [642, 216] width 71 height 36
click at [615, 211] on input "False" at bounding box center [621, 216] width 12 height 10
radio input "true"
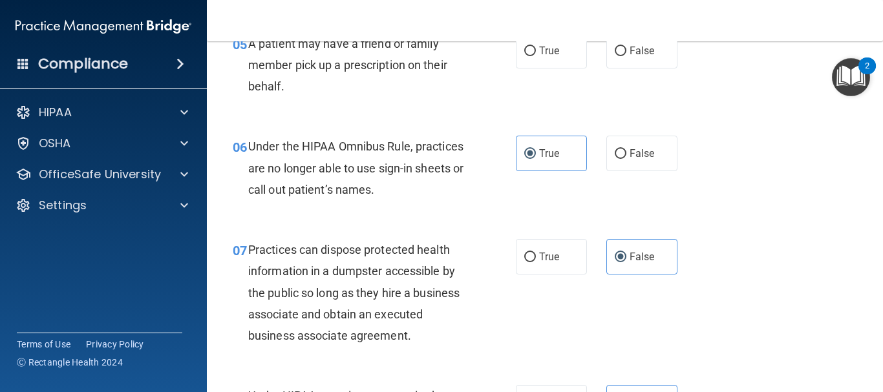
scroll to position [502, 0]
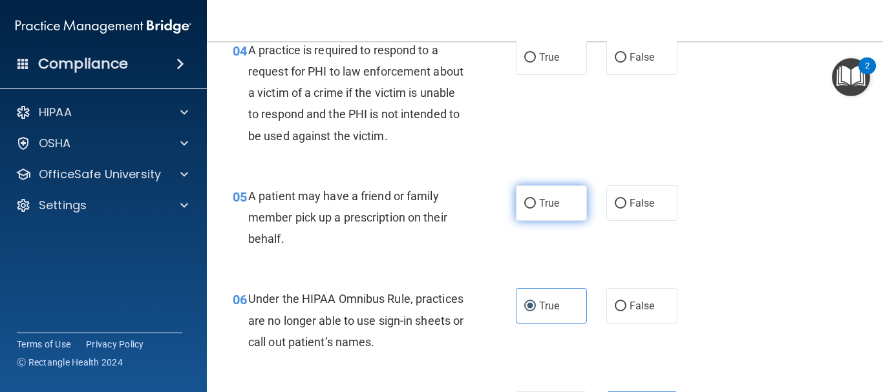
click at [573, 203] on label "True" at bounding box center [551, 204] width 71 height 36
click at [536, 203] on input "True" at bounding box center [530, 204] width 12 height 10
radio input "true"
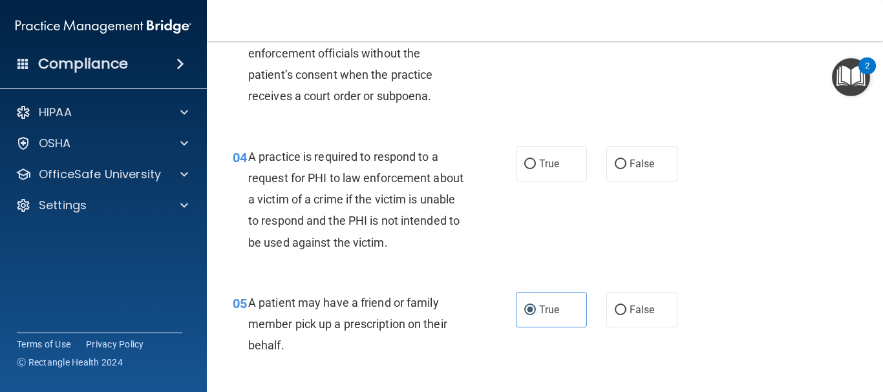
scroll to position [372, 0]
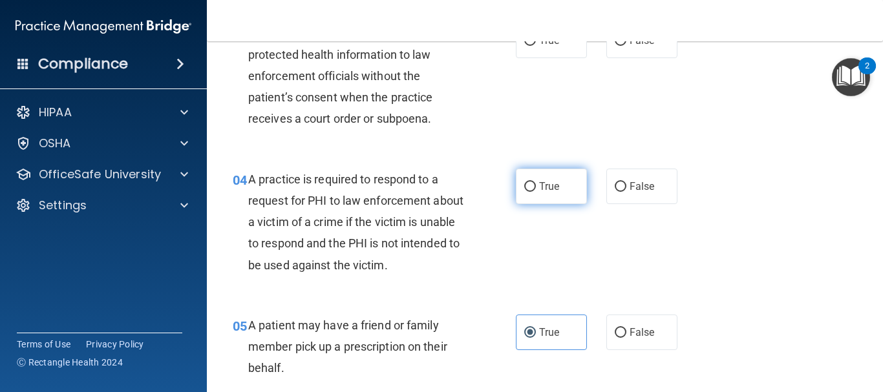
click at [566, 195] on label "True" at bounding box center [551, 187] width 71 height 36
click at [536, 192] on input "True" at bounding box center [530, 187] width 12 height 10
radio input "true"
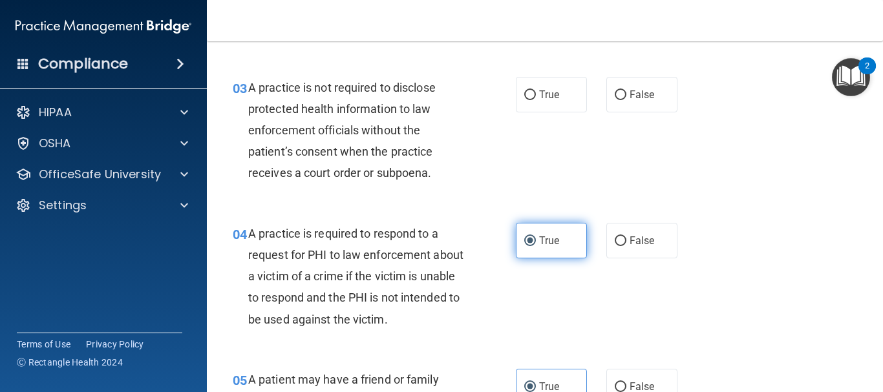
scroll to position [243, 0]
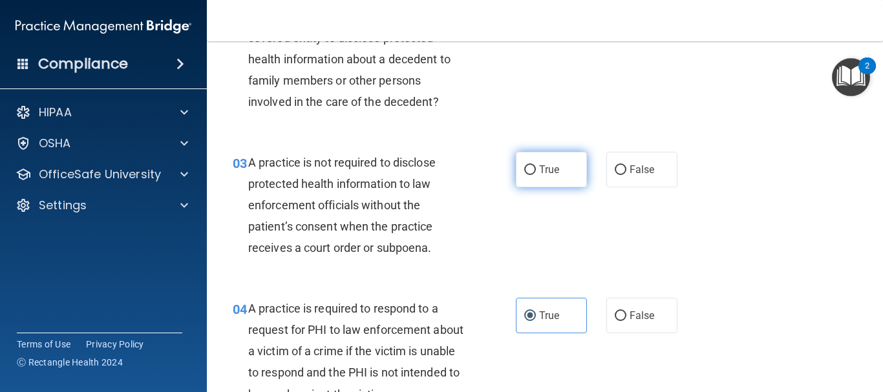
click at [546, 168] on span "True" at bounding box center [549, 170] width 20 height 12
click at [536, 168] on input "True" at bounding box center [530, 171] width 12 height 10
radio input "true"
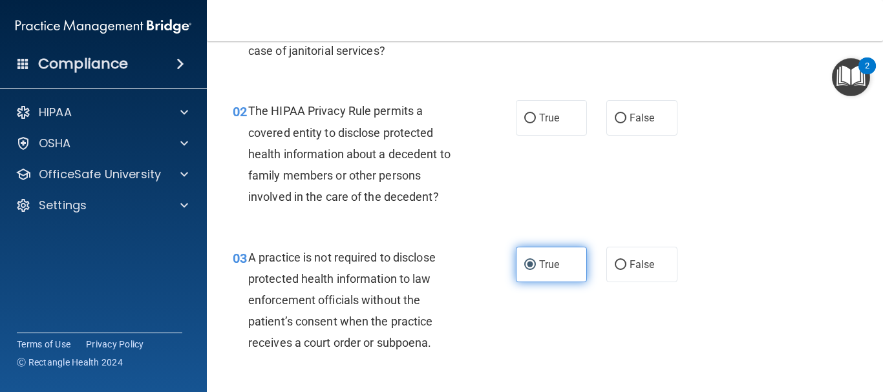
scroll to position [114, 0]
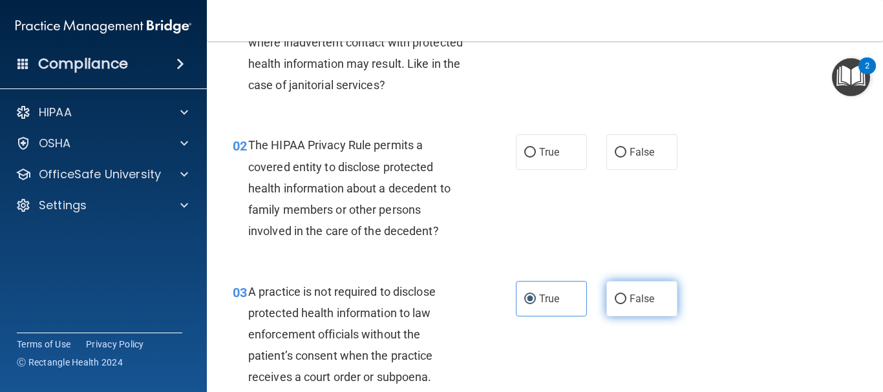
click at [630, 304] on span "False" at bounding box center [642, 299] width 25 height 12
click at [625, 304] on input "False" at bounding box center [621, 300] width 12 height 10
radio input "true"
radio input "false"
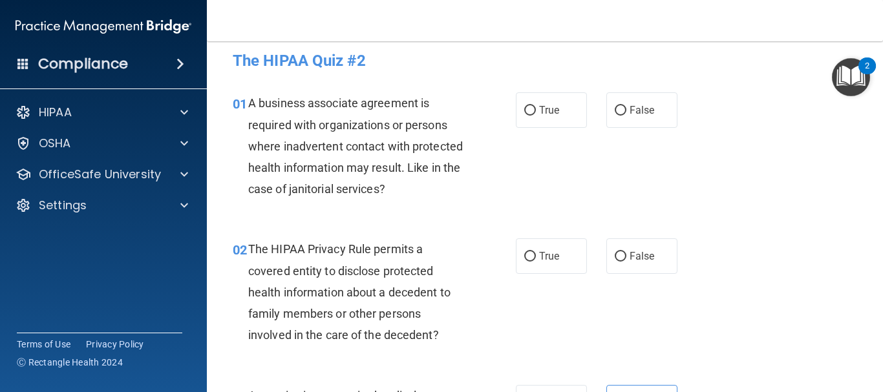
scroll to position [0, 0]
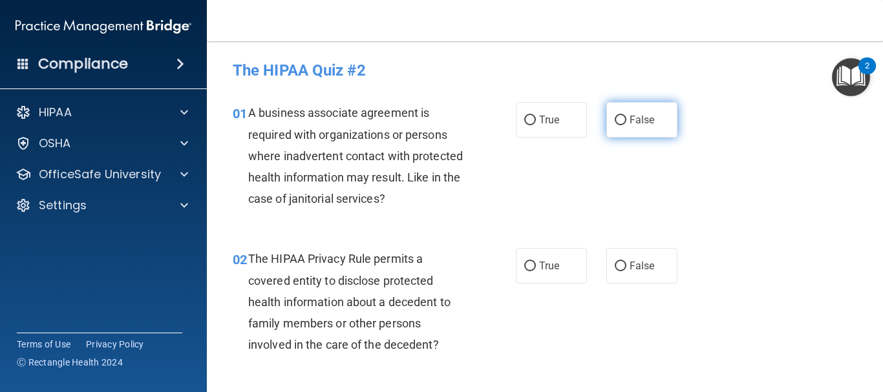
click at [621, 118] on label "False" at bounding box center [642, 120] width 71 height 36
click at [621, 118] on input "False" at bounding box center [621, 121] width 12 height 10
radio input "true"
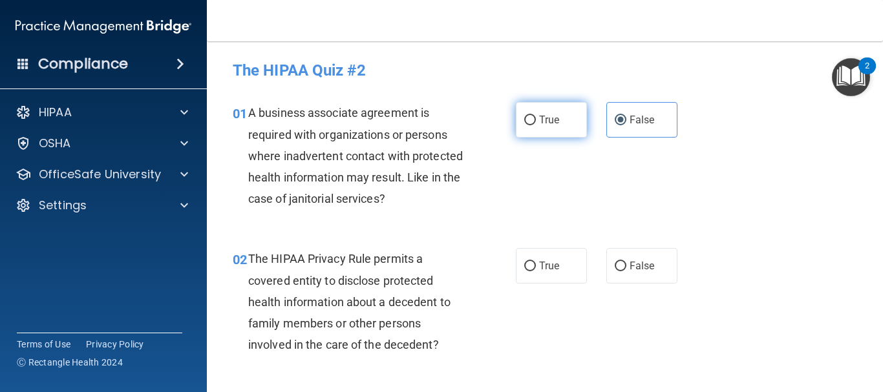
click at [555, 128] on label "True" at bounding box center [551, 120] width 71 height 36
click at [536, 125] on input "True" at bounding box center [530, 121] width 12 height 10
radio input "true"
radio input "false"
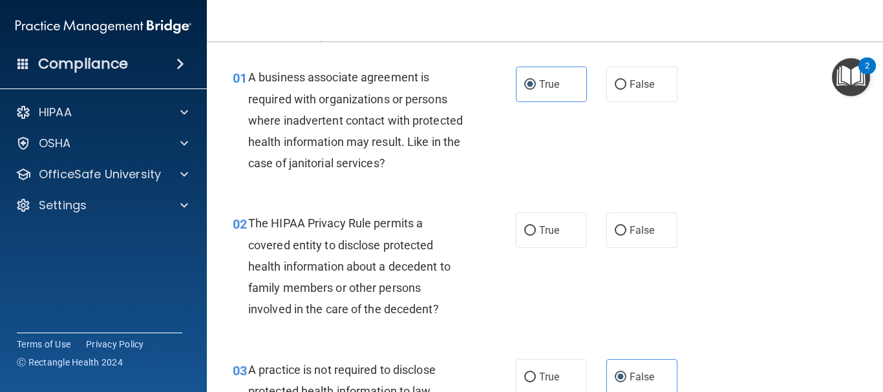
scroll to position [65, 0]
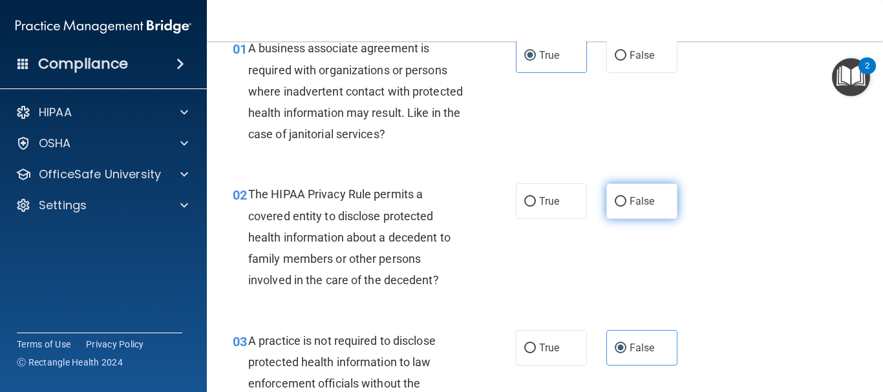
click at [607, 206] on label "False" at bounding box center [642, 202] width 71 height 36
click at [615, 206] on input "False" at bounding box center [621, 202] width 12 height 10
radio input "true"
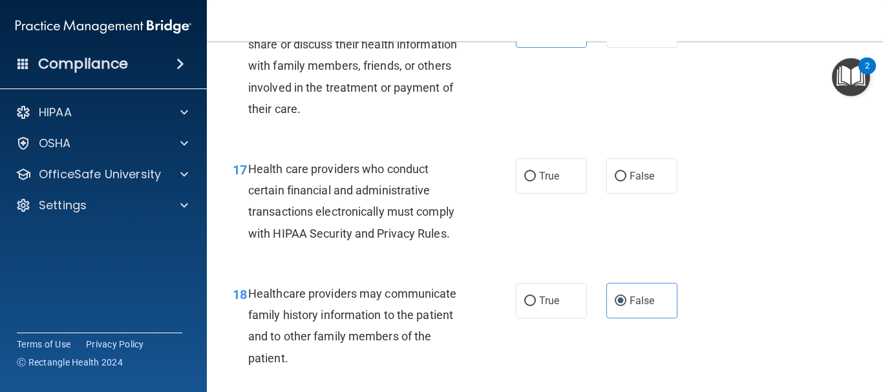
scroll to position [2004, 0]
click at [552, 182] on span "True" at bounding box center [549, 175] width 20 height 12
click at [536, 181] on input "True" at bounding box center [530, 176] width 12 height 10
radio input "true"
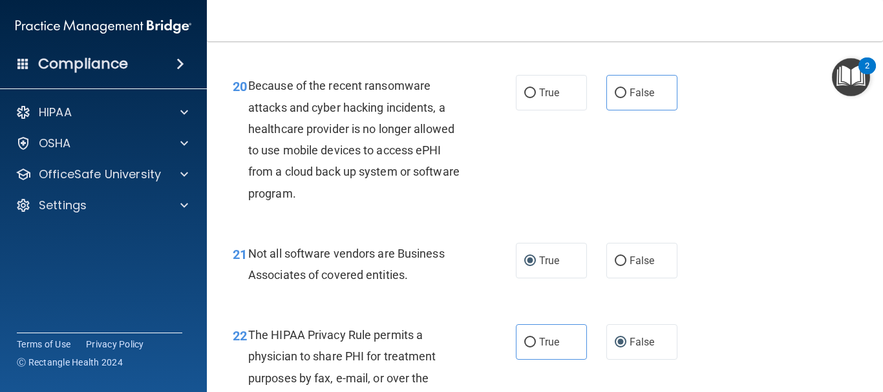
scroll to position [2457, 0]
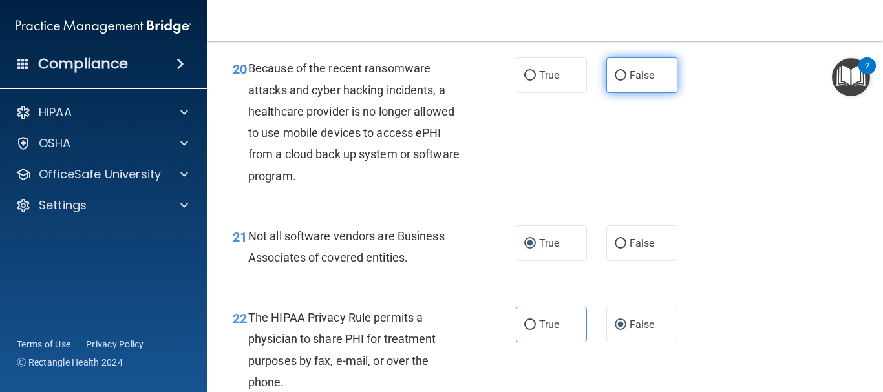
click at [617, 81] on input "False" at bounding box center [621, 76] width 12 height 10
radio input "true"
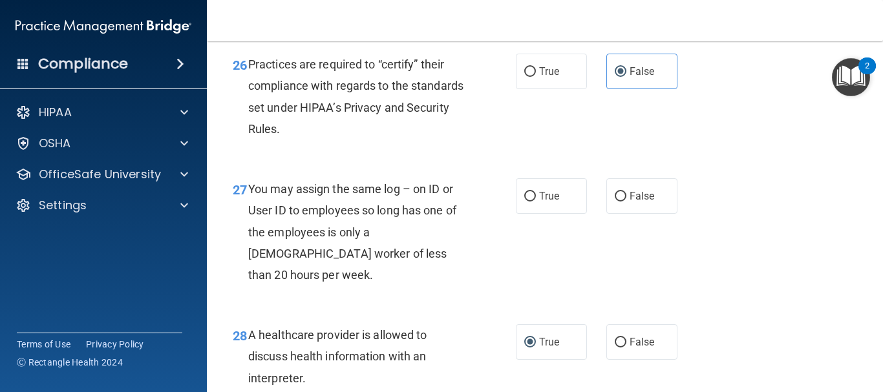
scroll to position [3168, 0]
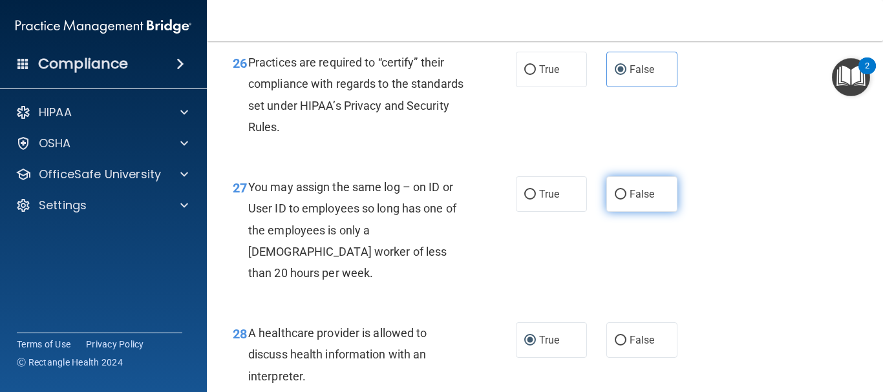
click at [630, 200] on span "False" at bounding box center [642, 194] width 25 height 12
click at [627, 200] on input "False" at bounding box center [621, 195] width 12 height 10
radio input "true"
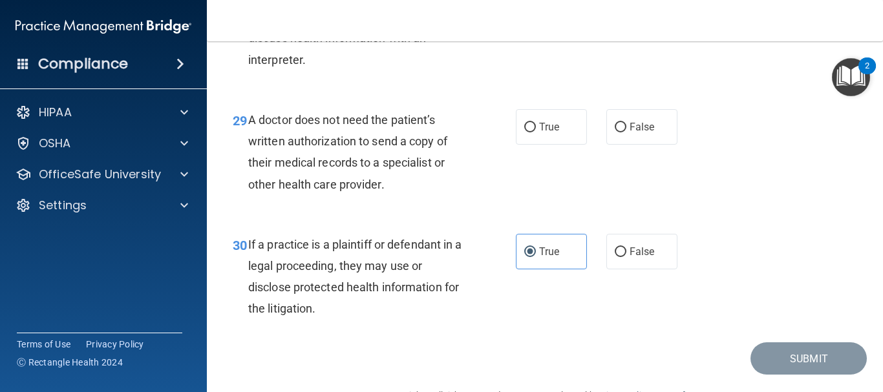
scroll to position [3492, 0]
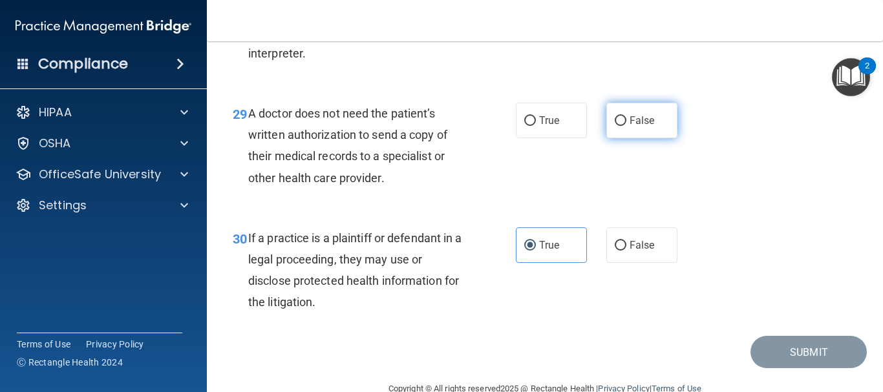
click at [615, 126] on input "False" at bounding box center [621, 121] width 12 height 10
radio input "true"
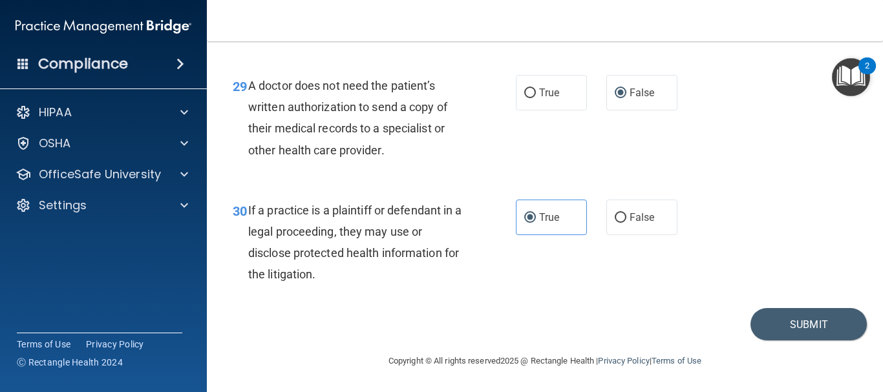
scroll to position [3541, 0]
click at [813, 320] on button "Submit" at bounding box center [809, 324] width 116 height 33
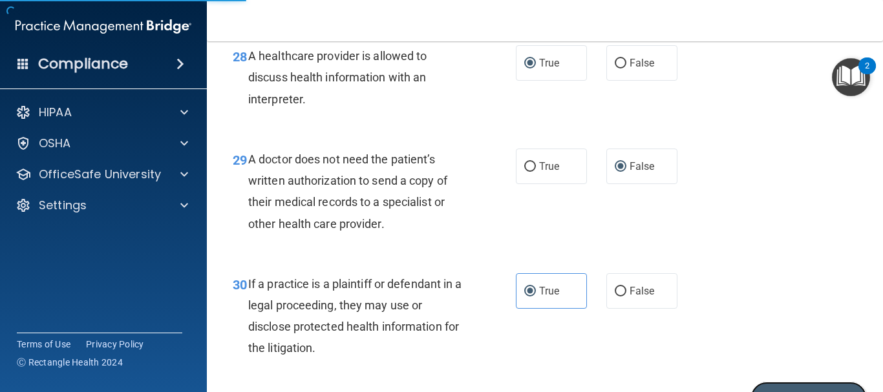
scroll to position [3411, 0]
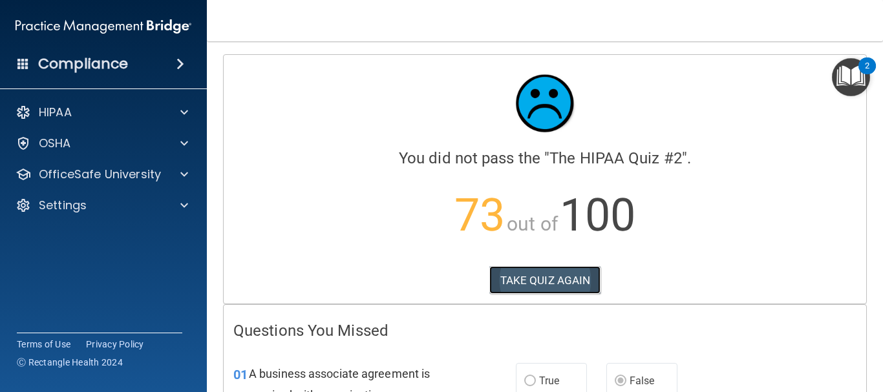
click at [533, 284] on button "TAKE QUIZ AGAIN" at bounding box center [545, 280] width 112 height 28
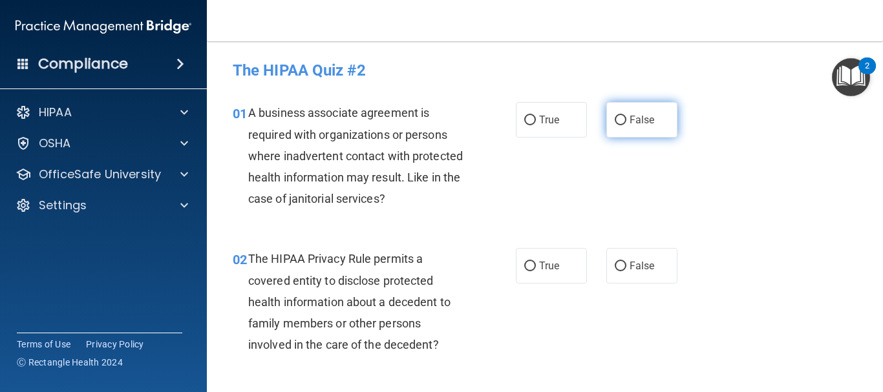
click at [639, 118] on span "False" at bounding box center [642, 120] width 25 height 12
click at [627, 118] on input "False" at bounding box center [621, 121] width 12 height 10
radio input "true"
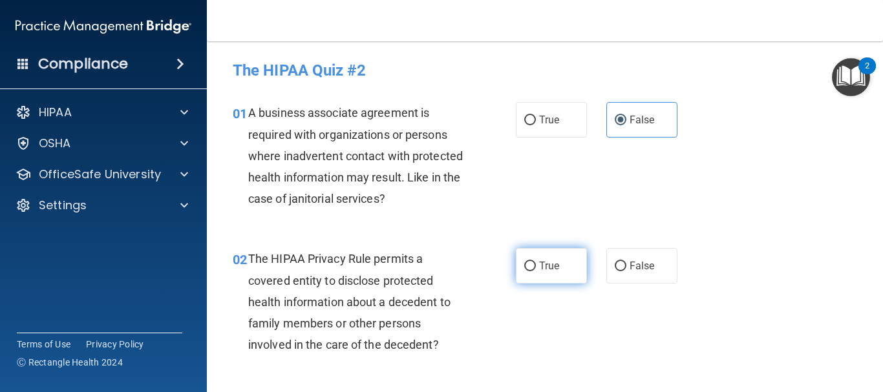
click at [551, 261] on span "True" at bounding box center [549, 266] width 20 height 12
click at [536, 262] on input "True" at bounding box center [530, 267] width 12 height 10
radio input "true"
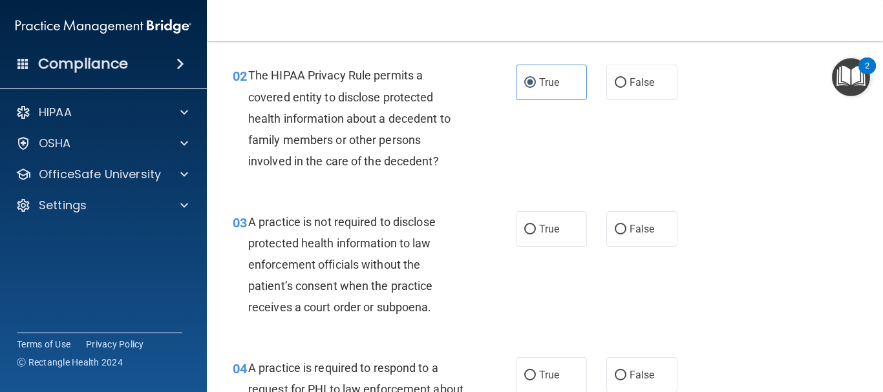
scroll to position [194, 0]
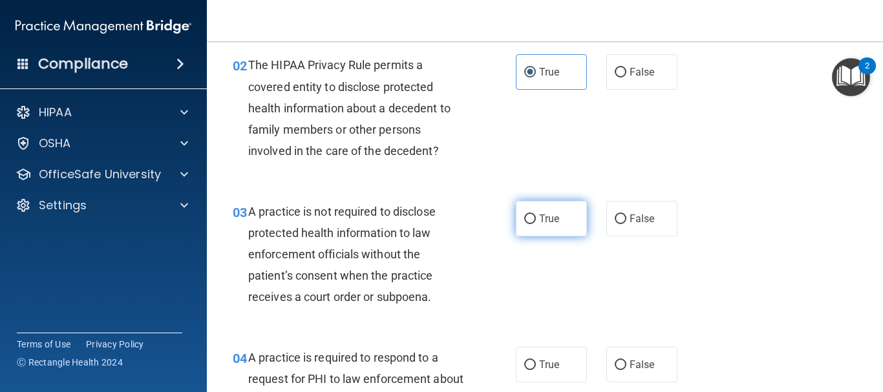
click at [541, 220] on span "True" at bounding box center [549, 219] width 20 height 12
click at [536, 220] on input "True" at bounding box center [530, 220] width 12 height 10
radio input "true"
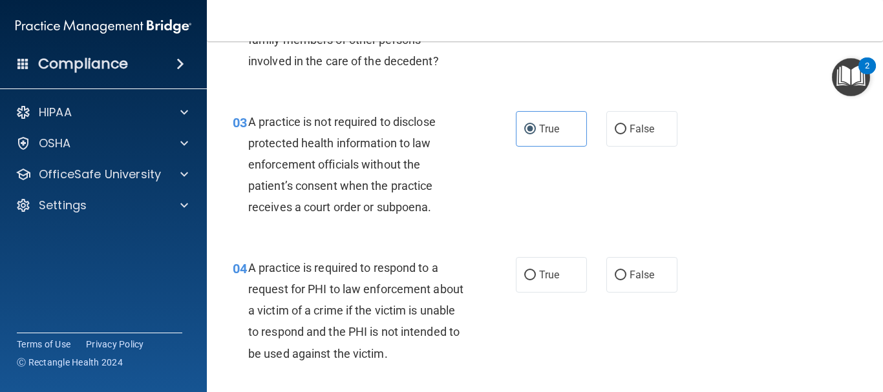
scroll to position [323, 0]
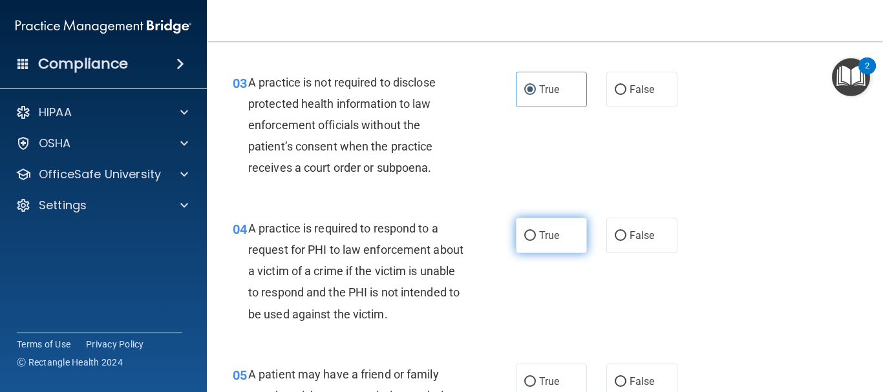
click at [539, 241] on span "True" at bounding box center [549, 236] width 20 height 12
click at [536, 241] on input "True" at bounding box center [530, 236] width 12 height 10
radio input "true"
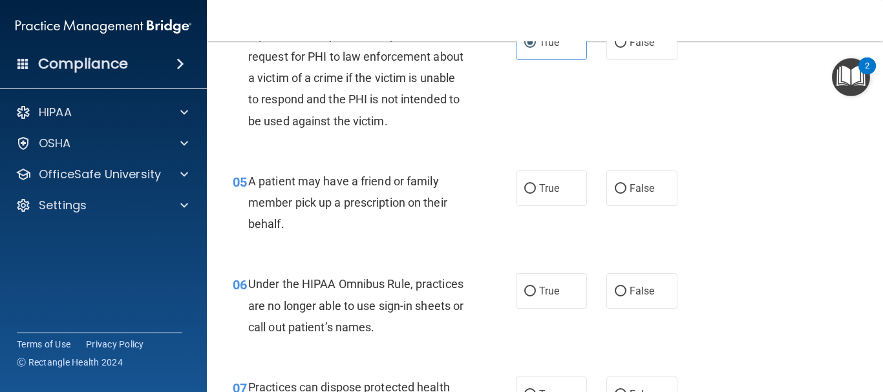
scroll to position [517, 0]
click at [546, 186] on span "True" at bounding box center [549, 188] width 20 height 12
click at [536, 186] on input "True" at bounding box center [530, 189] width 12 height 10
radio input "true"
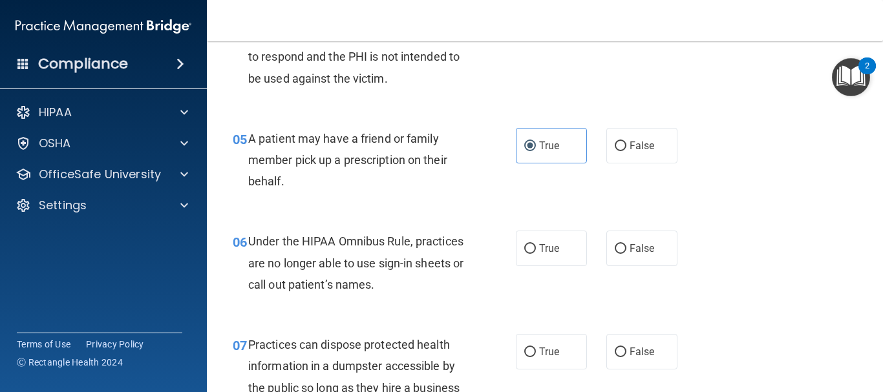
scroll to position [582, 0]
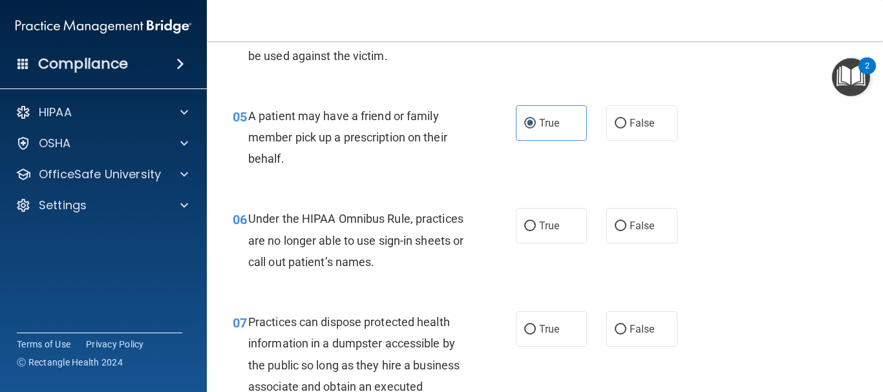
click at [599, 219] on div "True False" at bounding box center [601, 226] width 171 height 36
click at [608, 221] on label "False" at bounding box center [642, 226] width 71 height 36
click at [615, 222] on input "False" at bounding box center [621, 227] width 12 height 10
radio input "true"
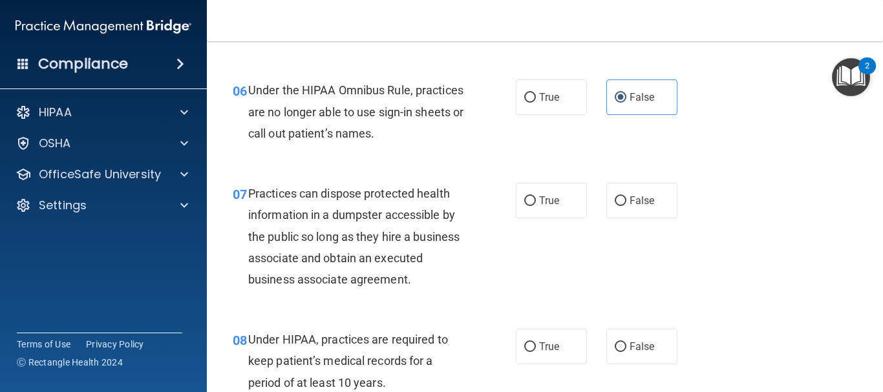
scroll to position [711, 0]
click at [619, 203] on input "False" at bounding box center [621, 201] width 12 height 10
radio input "true"
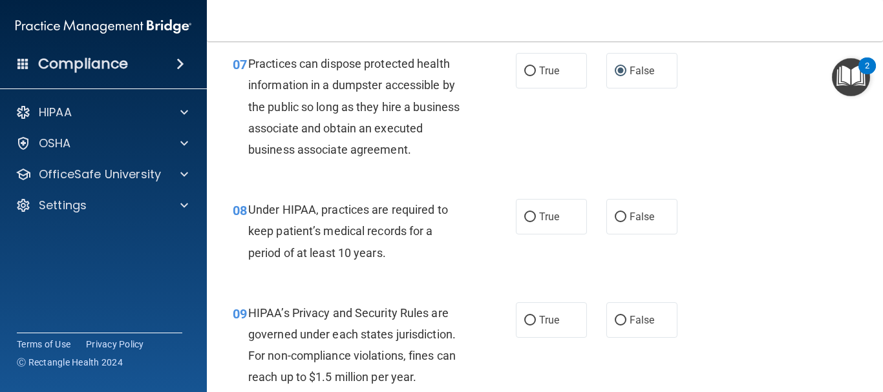
scroll to position [905, 0]
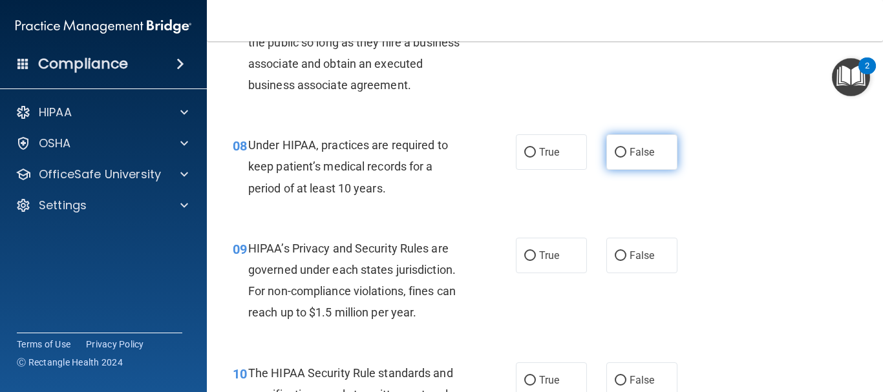
click at [623, 152] on label "False" at bounding box center [642, 152] width 71 height 36
click at [623, 152] on input "False" at bounding box center [621, 153] width 12 height 10
radio input "true"
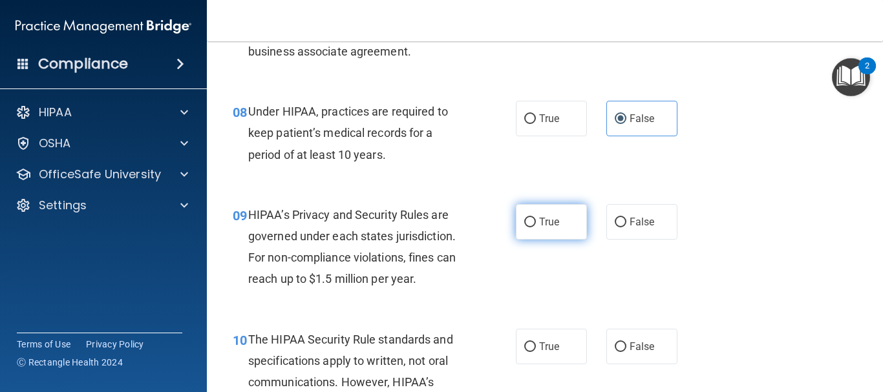
scroll to position [970, 0]
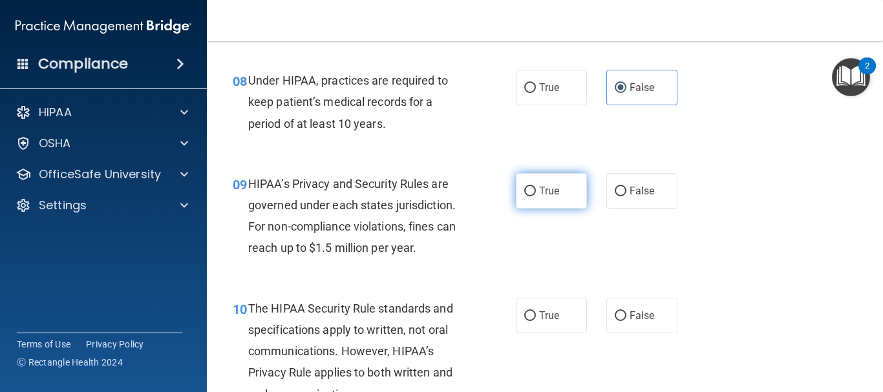
click at [547, 189] on span "True" at bounding box center [549, 191] width 20 height 12
click at [536, 189] on input "True" at bounding box center [530, 192] width 12 height 10
radio input "true"
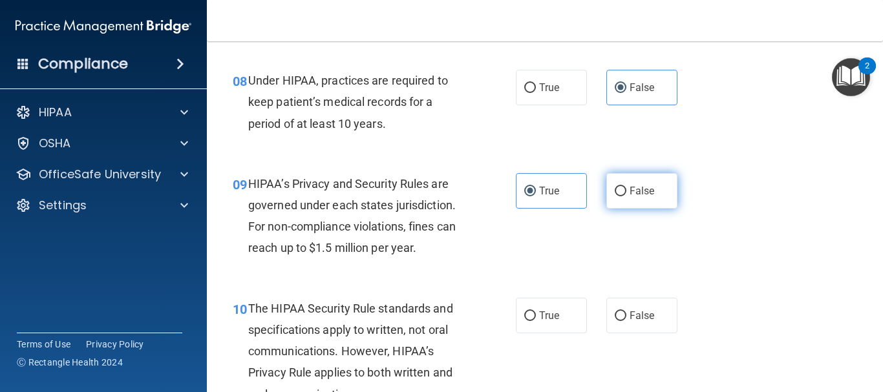
click at [645, 181] on label "False" at bounding box center [642, 191] width 71 height 36
click at [627, 187] on input "False" at bounding box center [621, 192] width 12 height 10
radio input "true"
radio input "false"
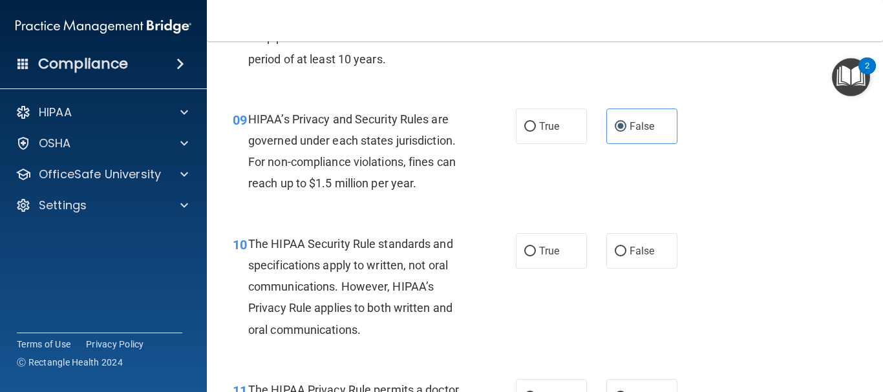
scroll to position [1099, 0]
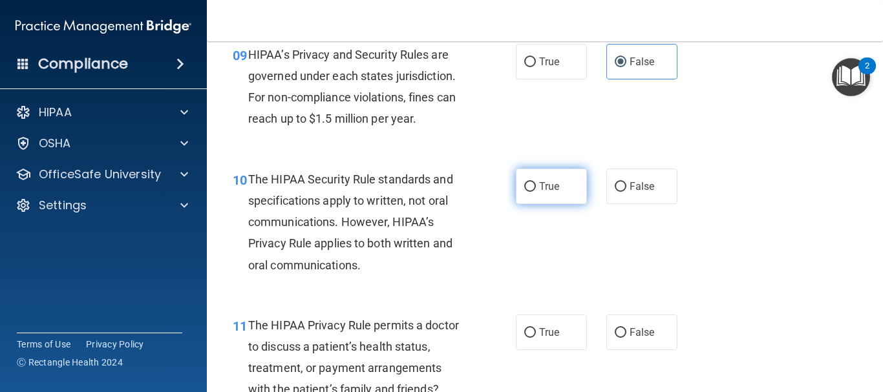
click at [517, 198] on label "True" at bounding box center [551, 187] width 71 height 36
click at [524, 192] on input "True" at bounding box center [530, 187] width 12 height 10
radio input "true"
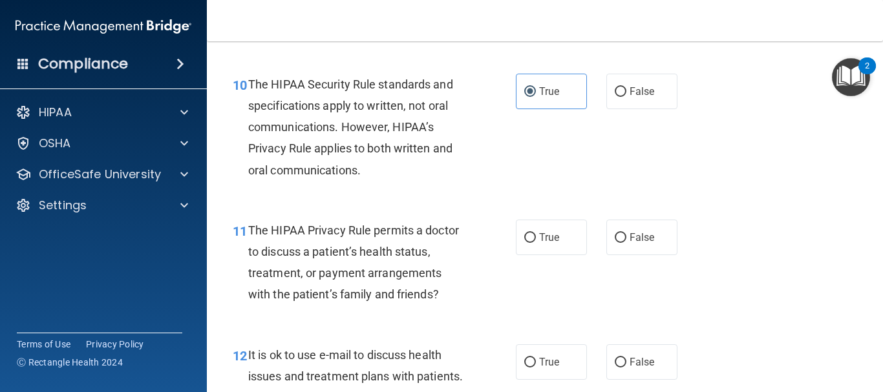
scroll to position [1229, 0]
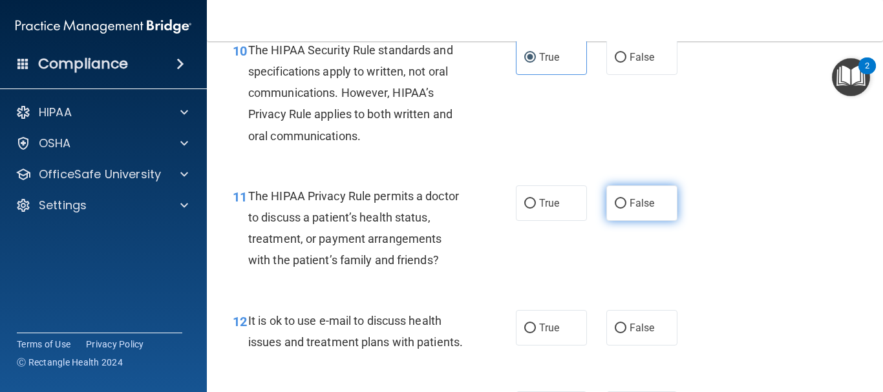
click at [621, 201] on label "False" at bounding box center [642, 204] width 71 height 36
click at [621, 201] on input "False" at bounding box center [621, 204] width 12 height 10
radio input "true"
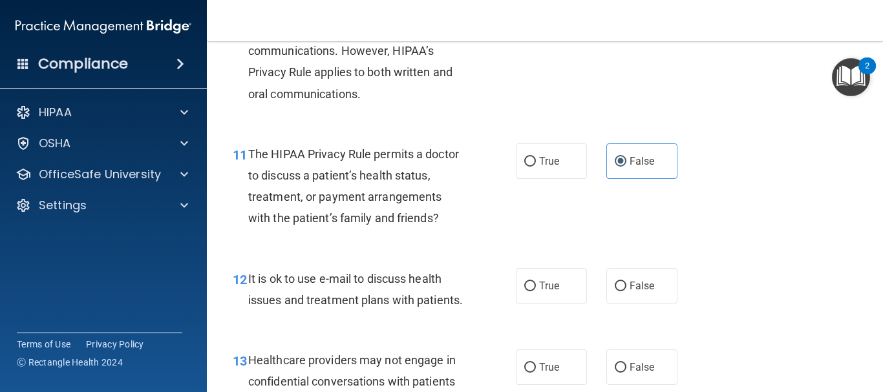
scroll to position [1293, 0]
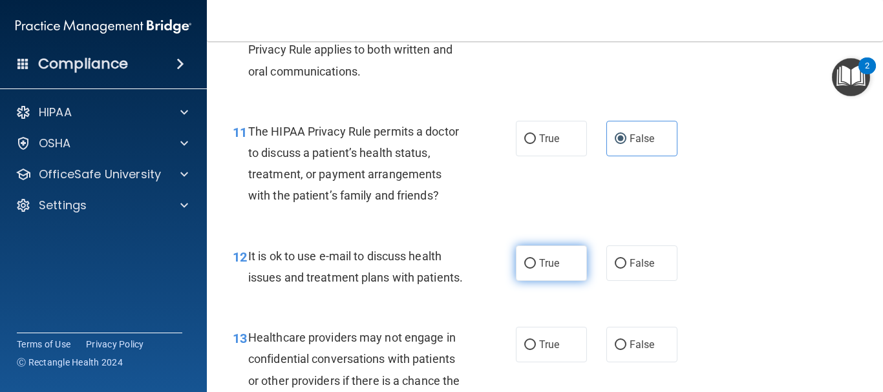
click at [527, 259] on input "True" at bounding box center [530, 264] width 12 height 10
radio input "true"
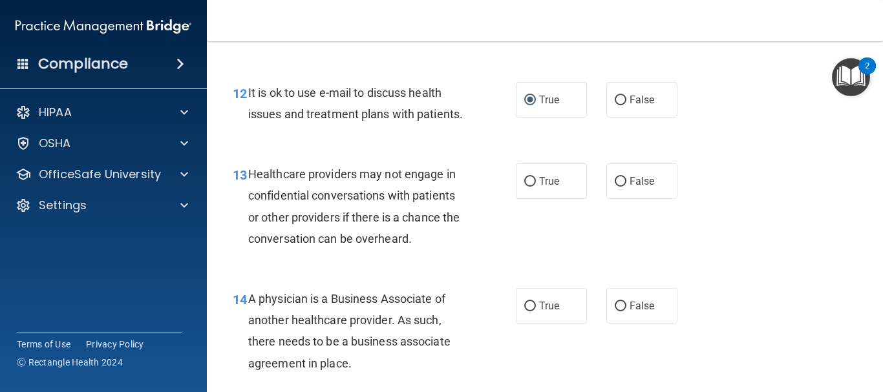
scroll to position [1487, 0]
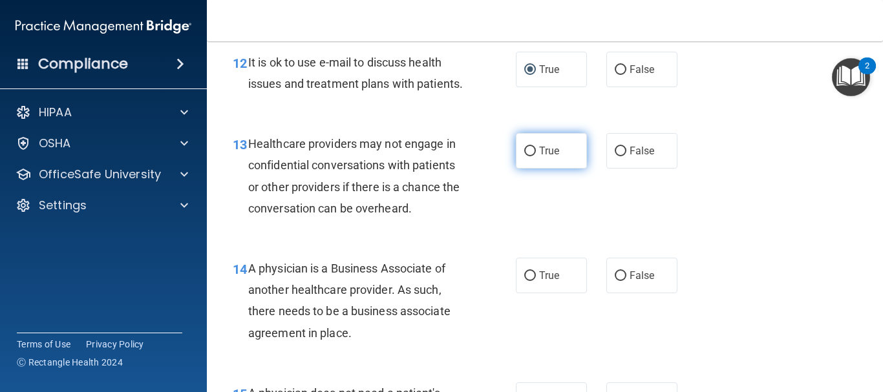
click at [530, 169] on label "True" at bounding box center [551, 151] width 71 height 36
click at [530, 156] on input "True" at bounding box center [530, 152] width 12 height 10
radio input "true"
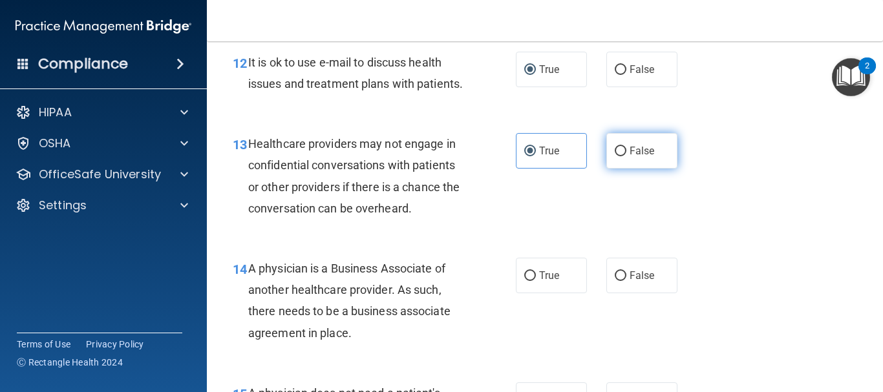
click at [607, 166] on label "False" at bounding box center [642, 151] width 71 height 36
click at [615, 156] on input "False" at bounding box center [621, 152] width 12 height 10
radio input "true"
radio input "false"
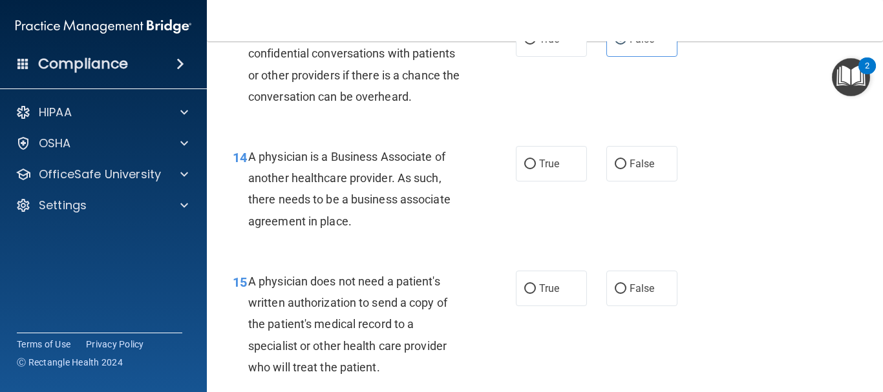
scroll to position [1616, 0]
